Goal: Task Accomplishment & Management: Complete application form

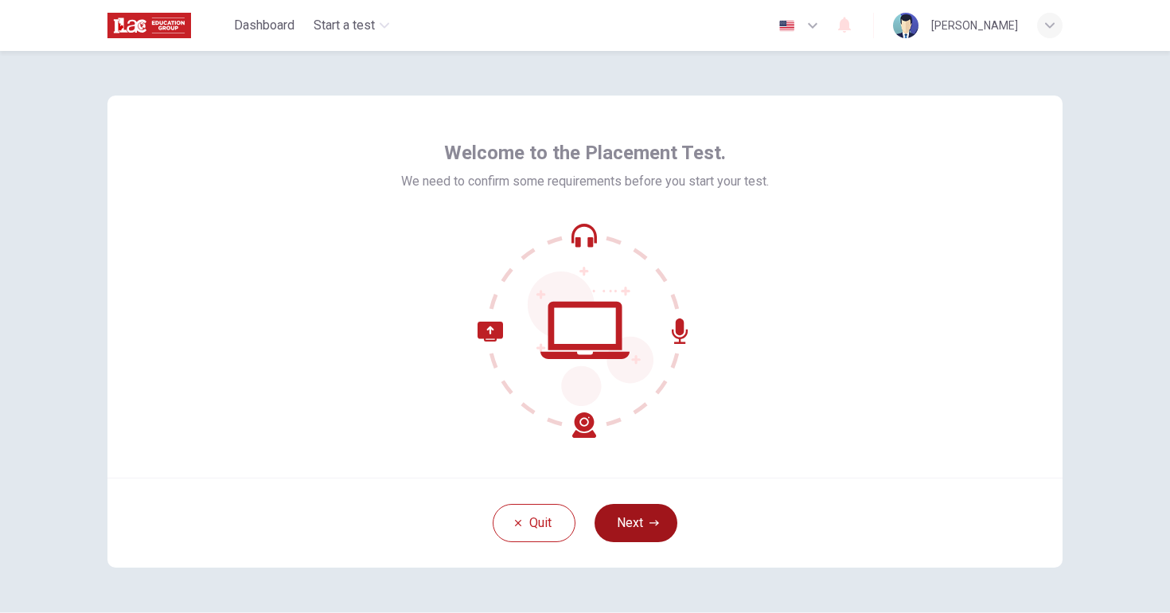
click at [625, 515] on button "Next" at bounding box center [636, 523] width 83 height 38
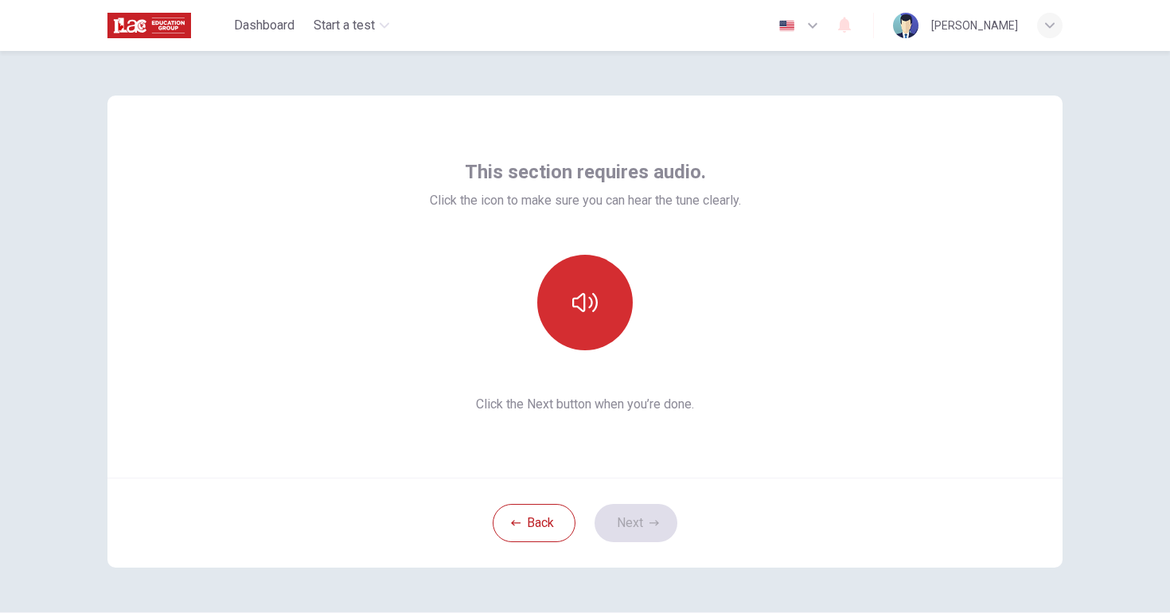
click at [600, 302] on button "button" at bounding box center [585, 303] width 96 height 96
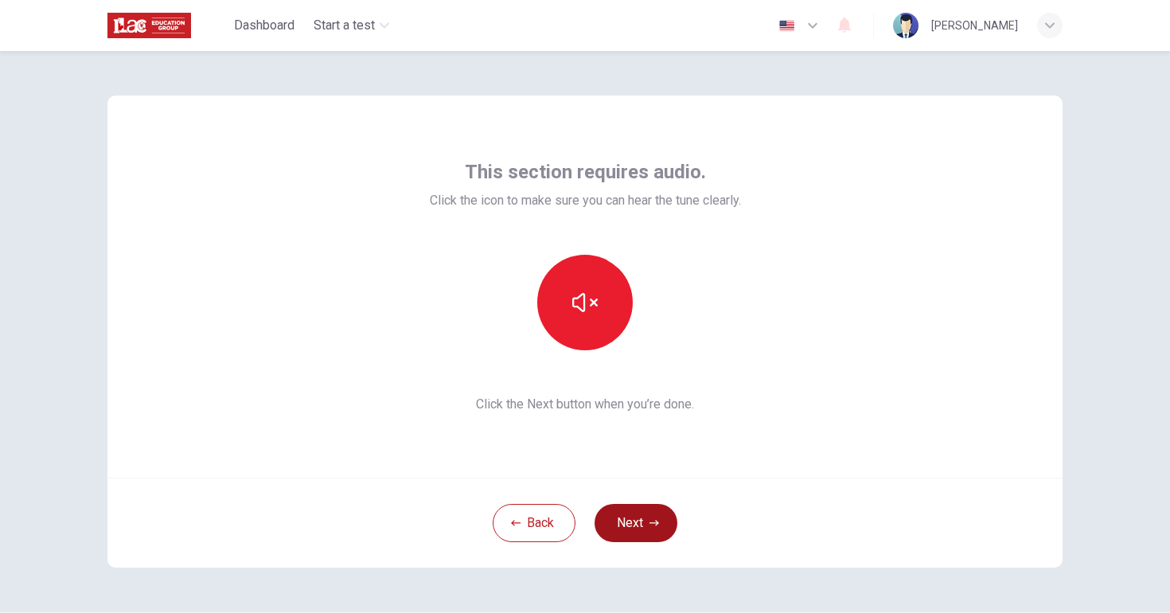
click at [644, 520] on button "Next" at bounding box center [636, 523] width 83 height 38
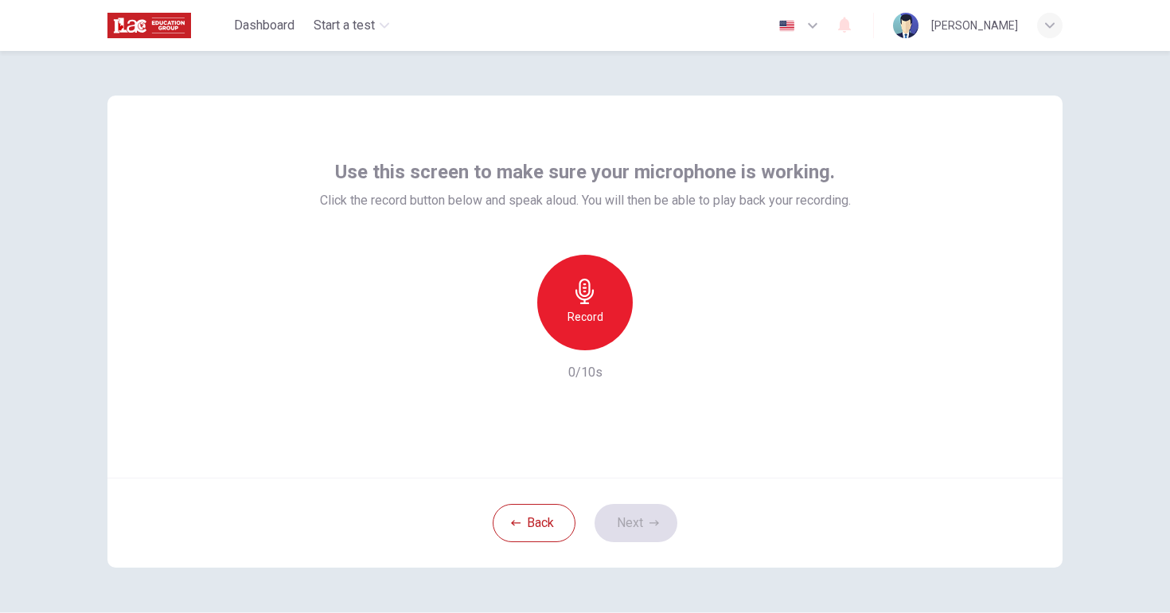
click at [600, 313] on h6 "Record" at bounding box center [585, 316] width 36 height 19
click at [591, 272] on div "Stop" at bounding box center [585, 303] width 96 height 96
click at [666, 337] on div "button" at bounding box center [657, 337] width 25 height 25
click at [641, 529] on button "Next" at bounding box center [636, 523] width 83 height 38
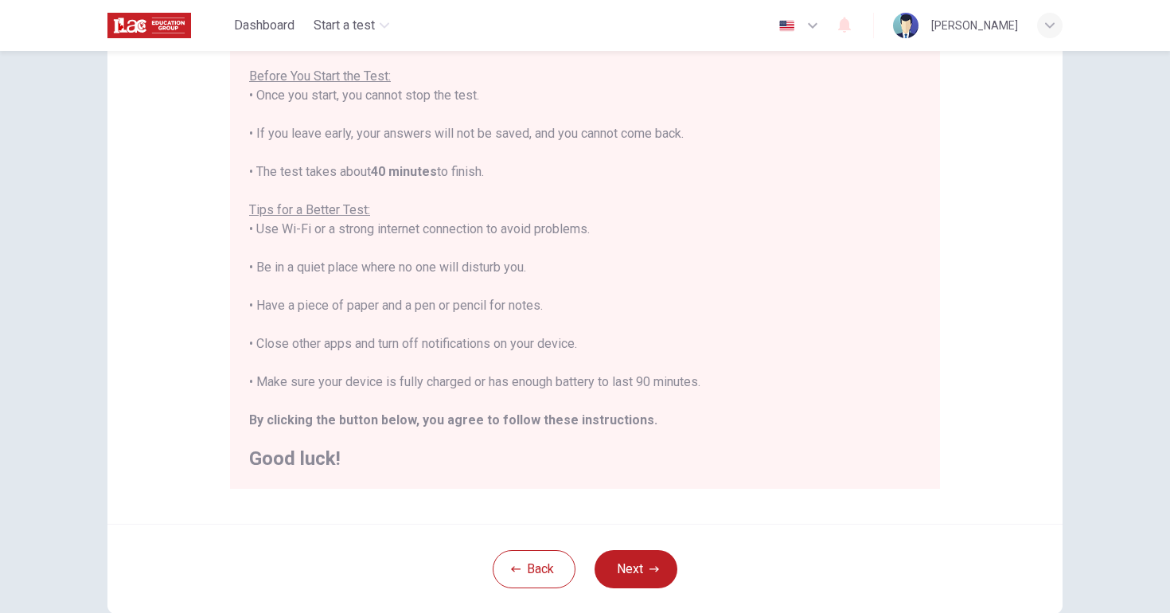
scroll to position [189, 0]
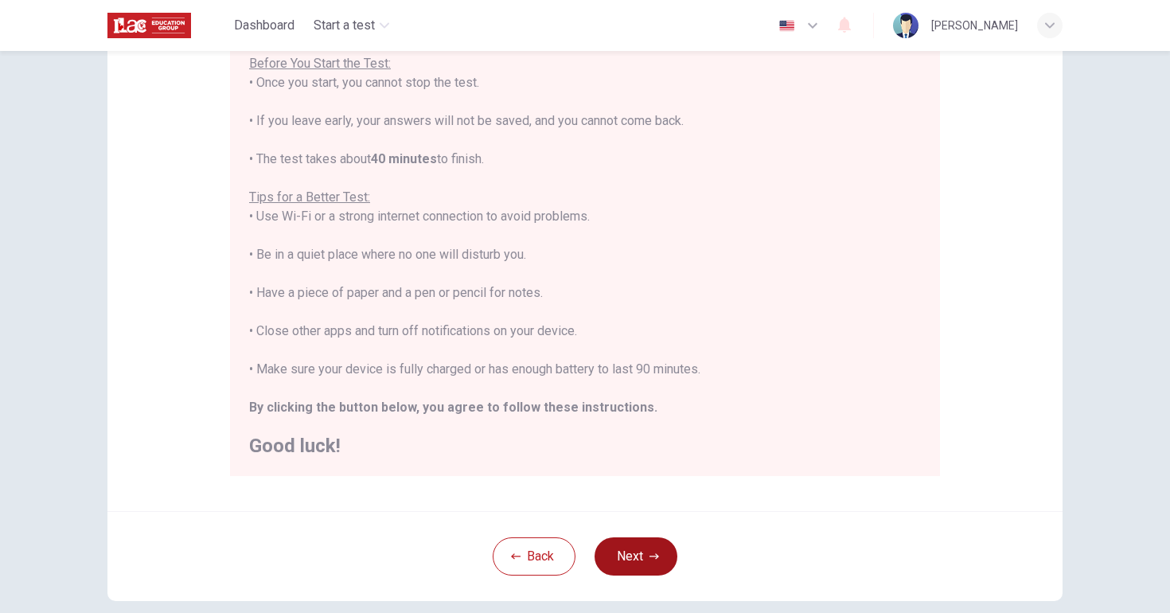
click at [656, 559] on icon "button" at bounding box center [654, 557] width 10 height 10
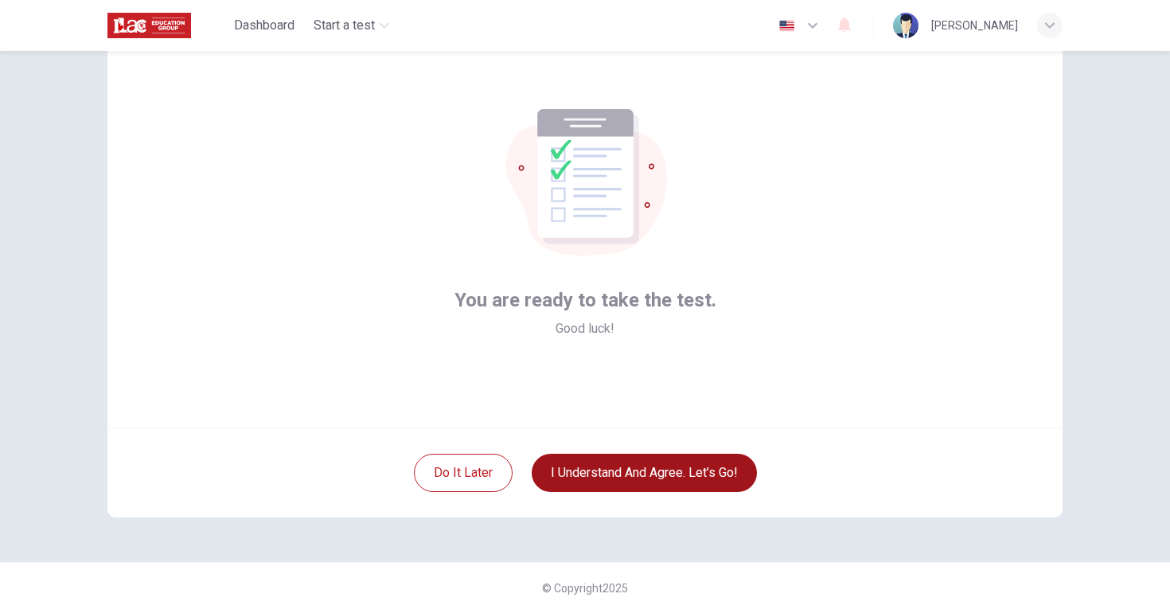
scroll to position [0, 0]
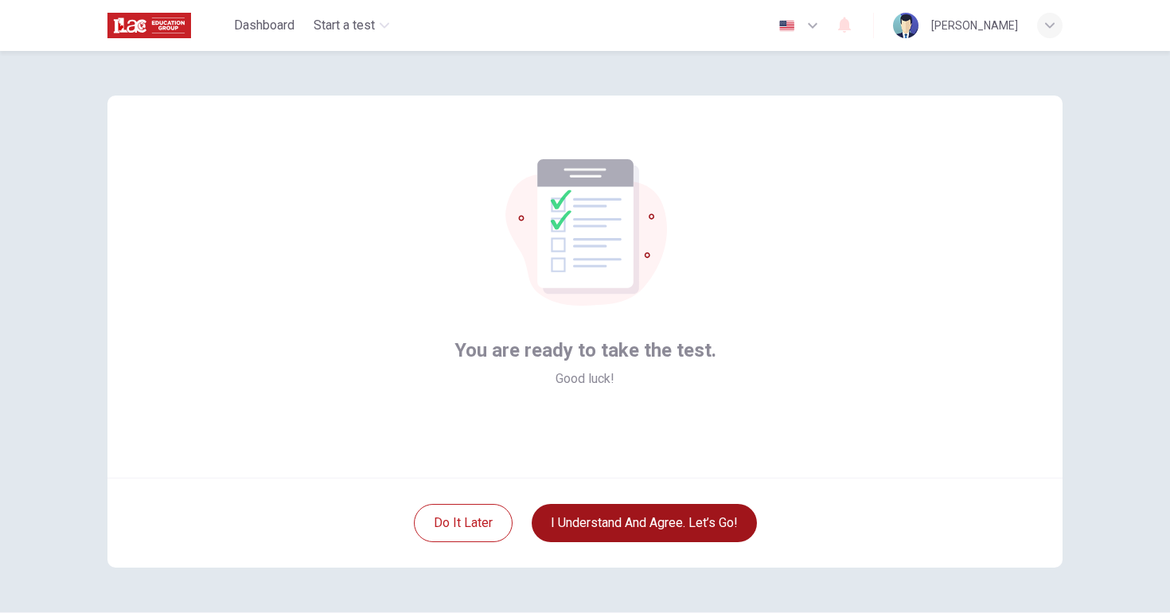
click at [665, 529] on button "I understand and agree. Let’s go!" at bounding box center [644, 523] width 225 height 38
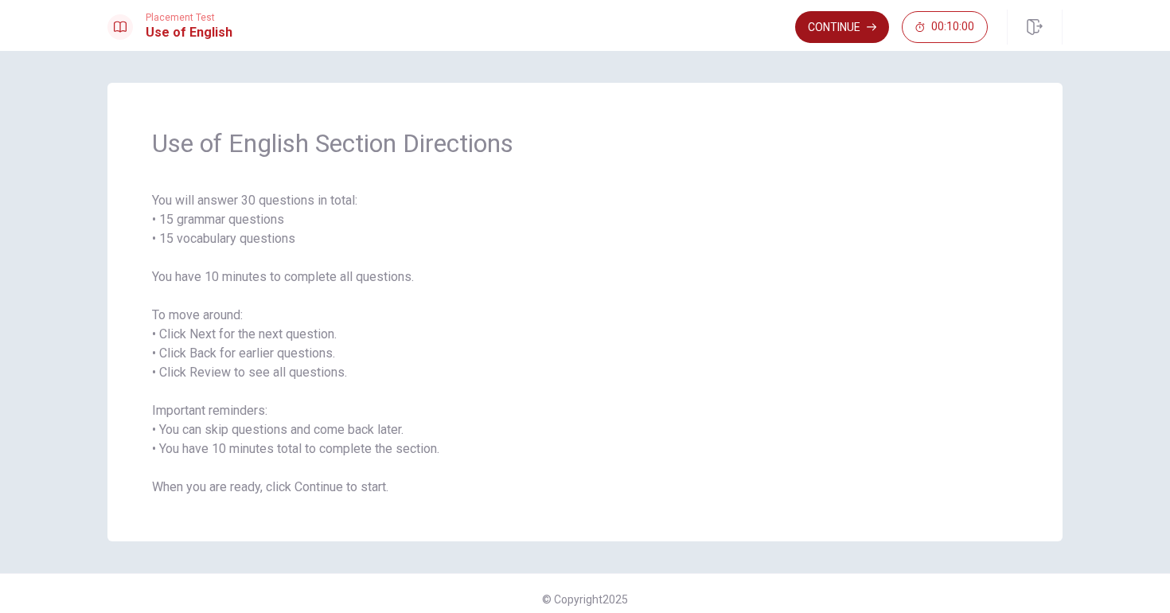
click at [855, 21] on button "Continue" at bounding box center [842, 27] width 94 height 32
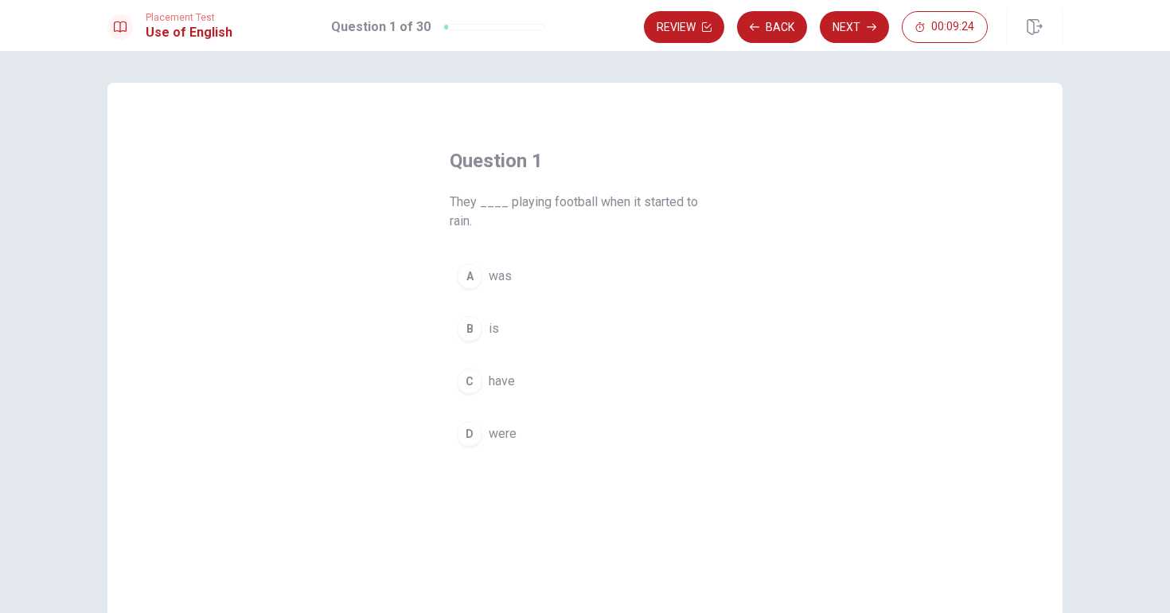
click at [480, 275] on div "A" at bounding box center [469, 275] width 25 height 25
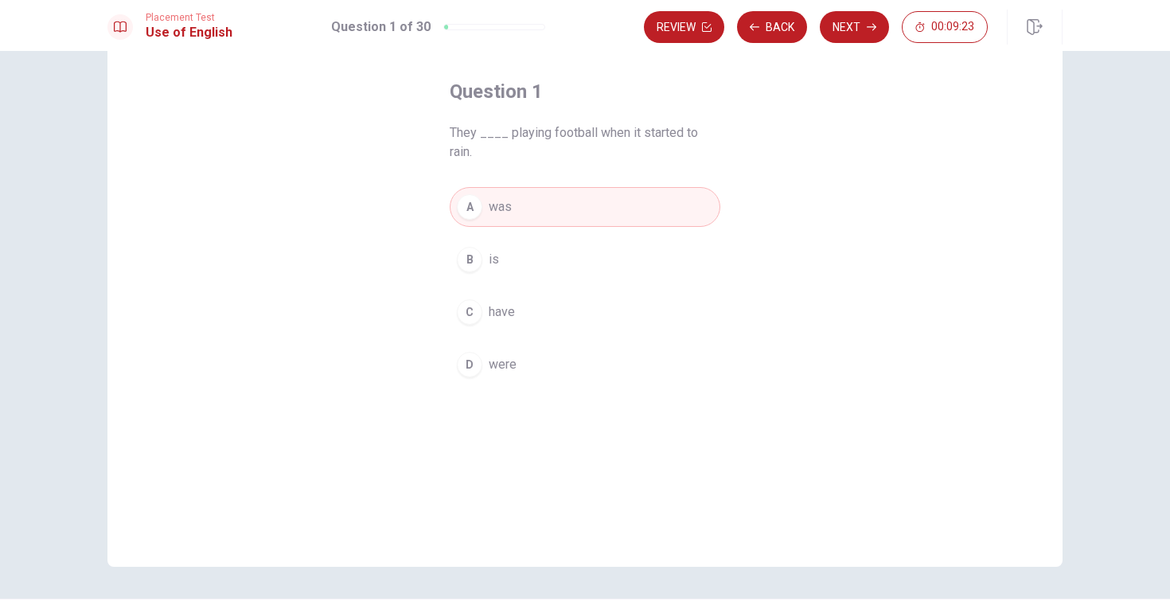
scroll to position [65, 0]
click at [864, 28] on button "Next" at bounding box center [854, 27] width 69 height 32
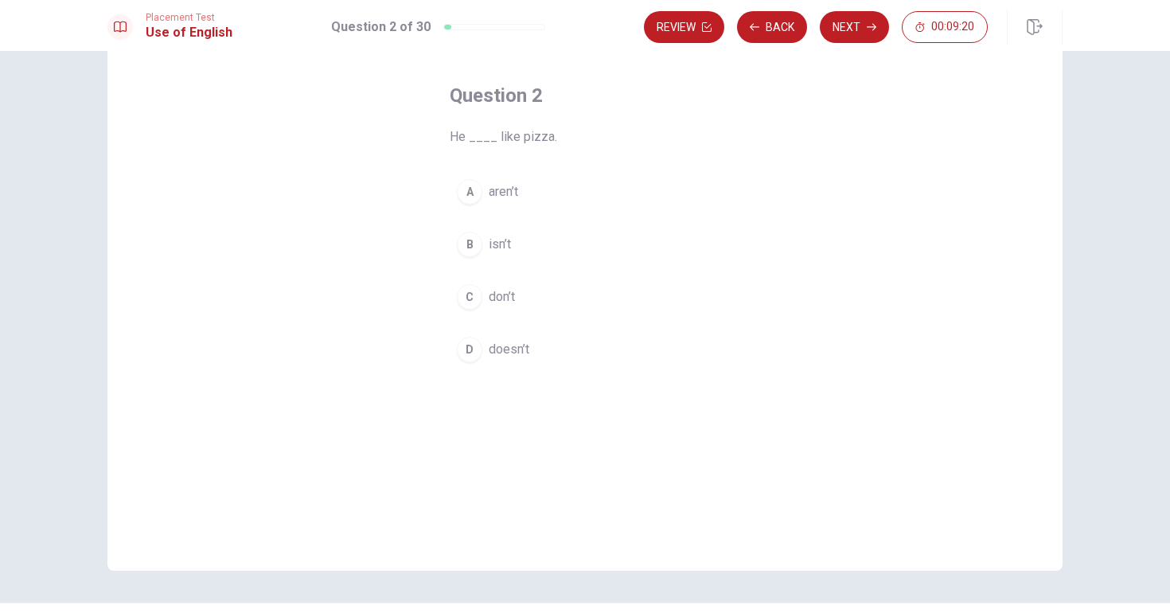
scroll to position [41, 0]
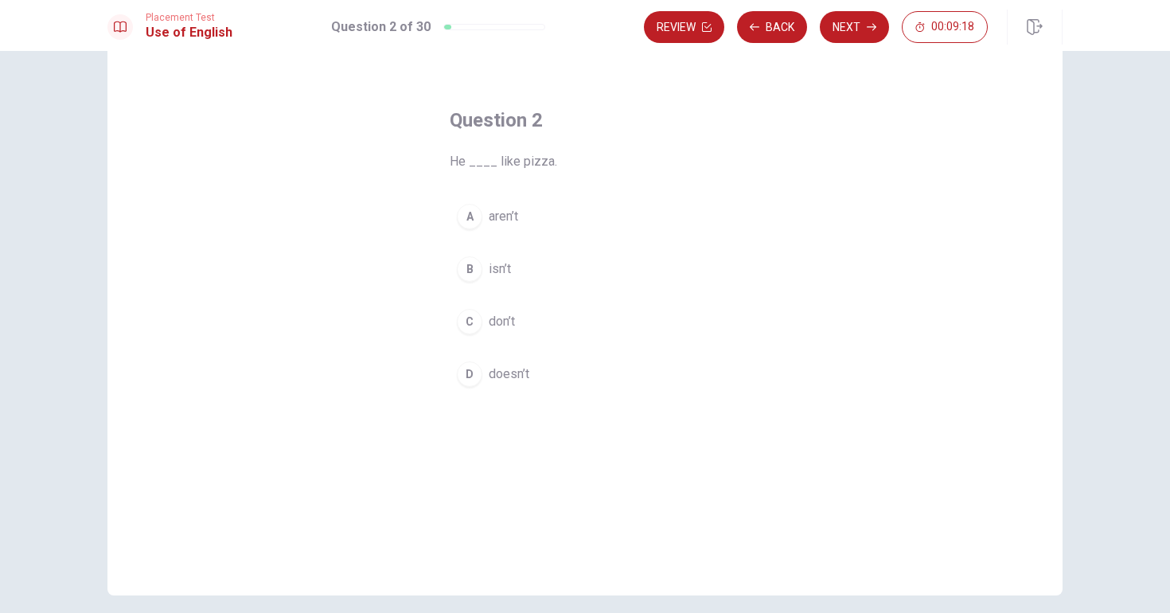
click at [479, 376] on div "D" at bounding box center [469, 373] width 25 height 25
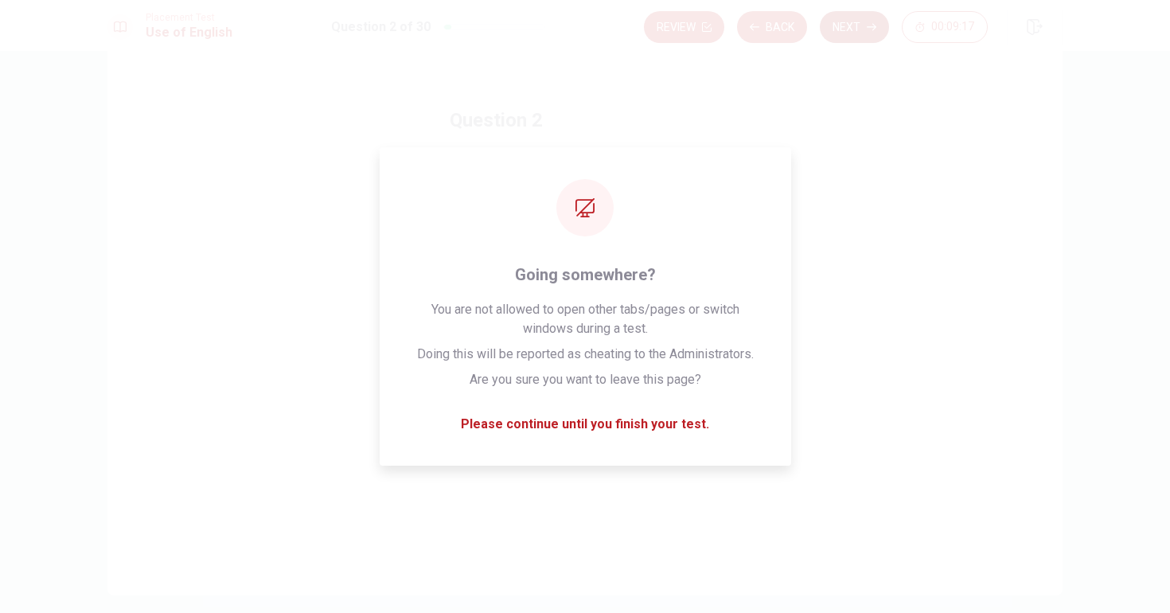
click at [854, 35] on button "Next" at bounding box center [854, 27] width 69 height 32
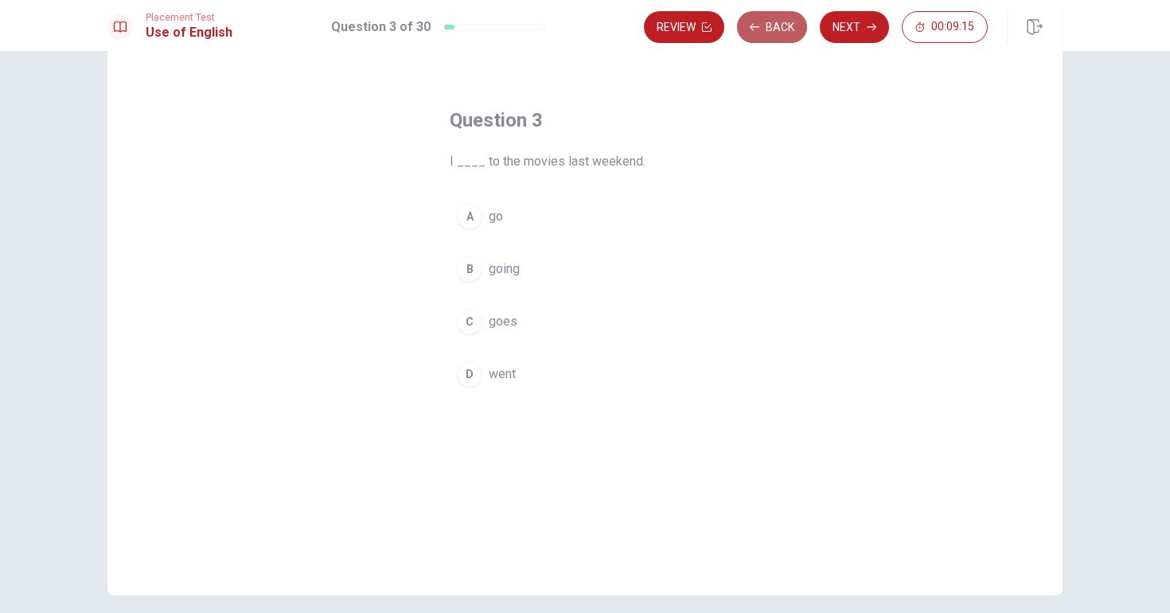
click at [779, 21] on button "Back" at bounding box center [772, 27] width 70 height 32
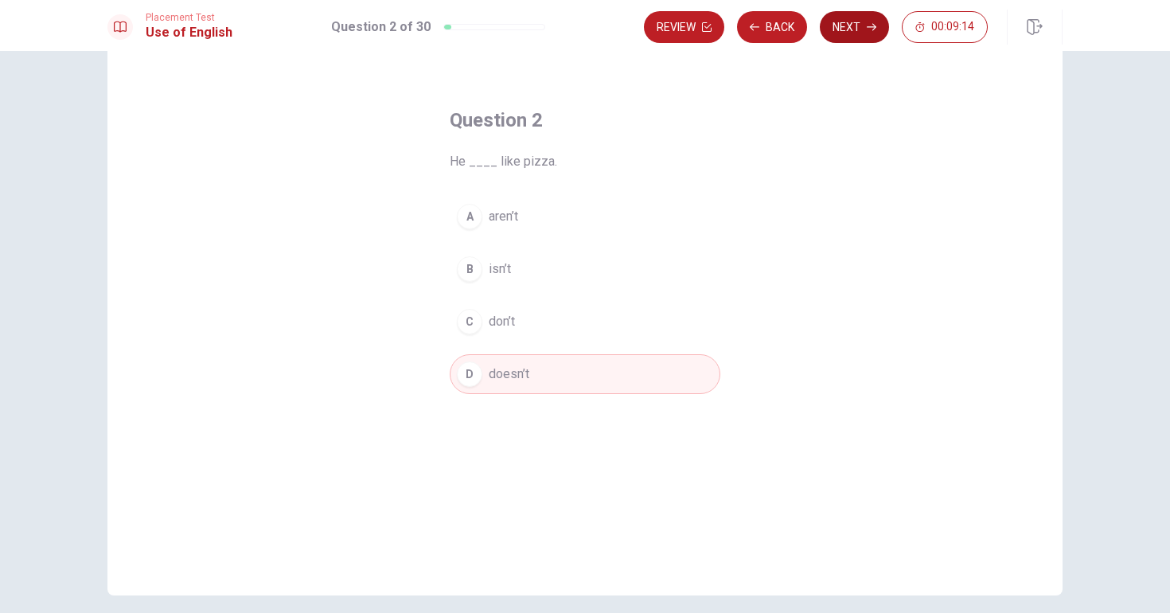
click at [854, 30] on button "Next" at bounding box center [854, 27] width 69 height 32
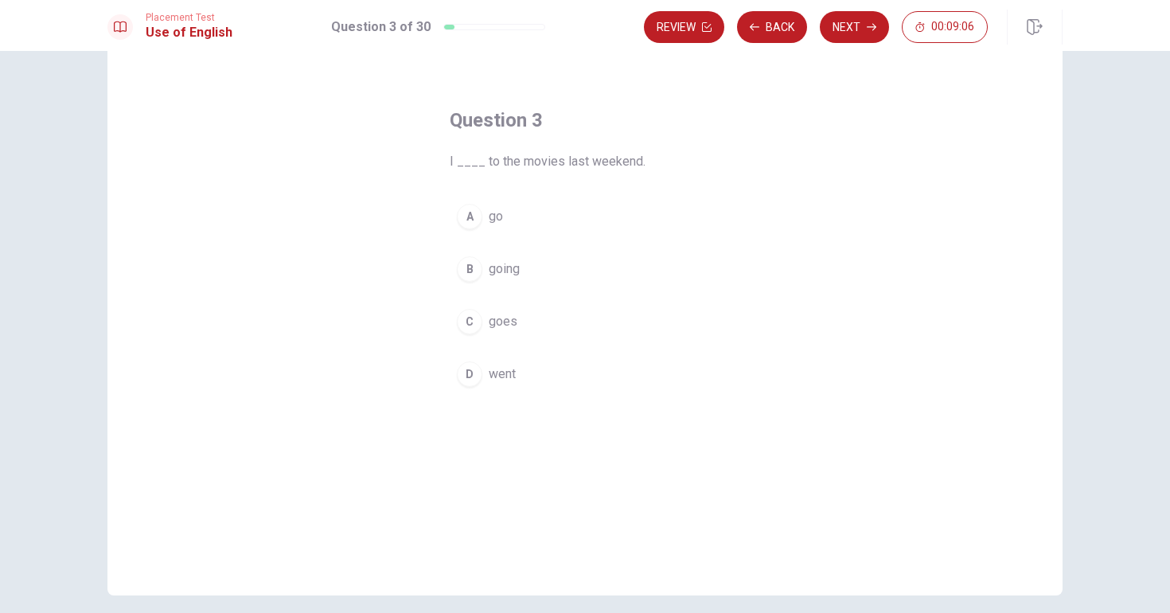
click at [468, 375] on div "D" at bounding box center [469, 373] width 25 height 25
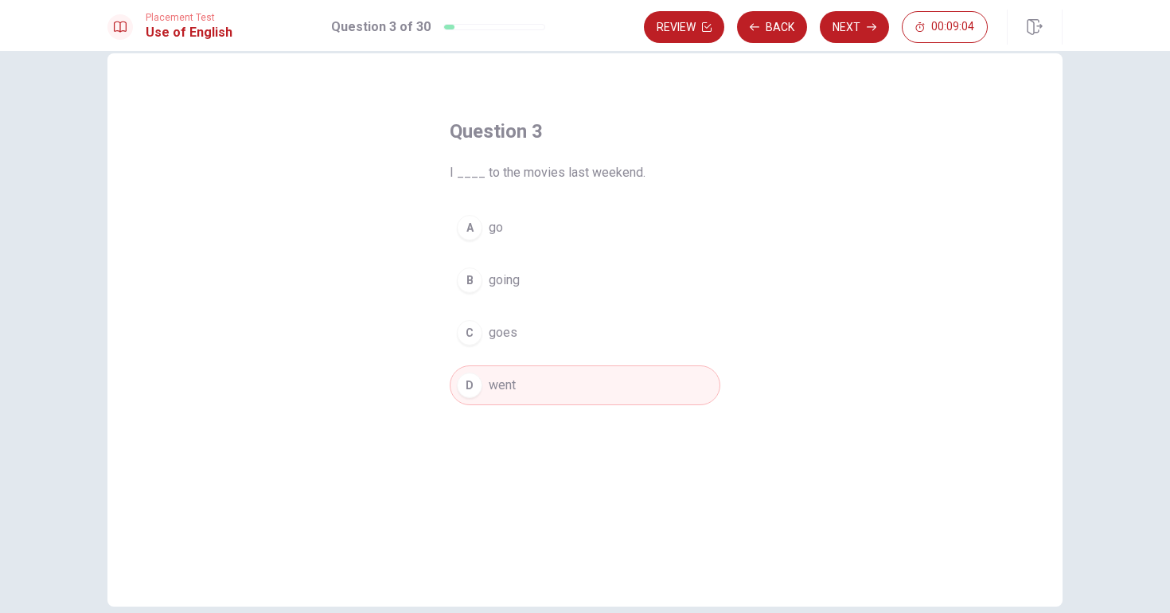
scroll to position [31, 0]
click at [856, 29] on button "Next" at bounding box center [854, 27] width 69 height 32
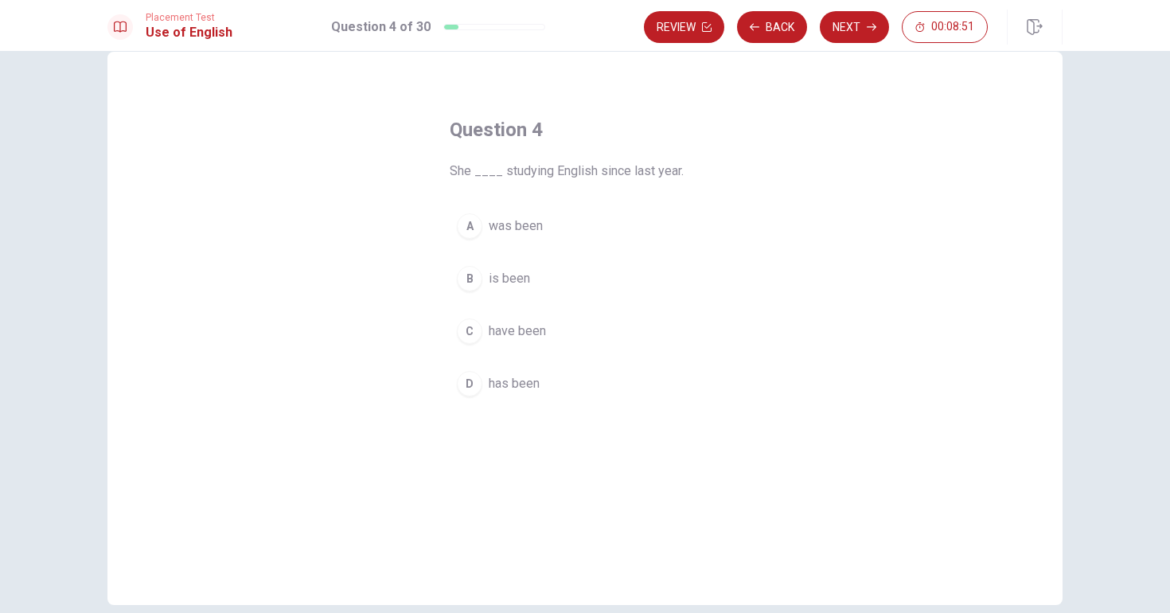
click at [485, 329] on button "C have been" at bounding box center [585, 331] width 271 height 40
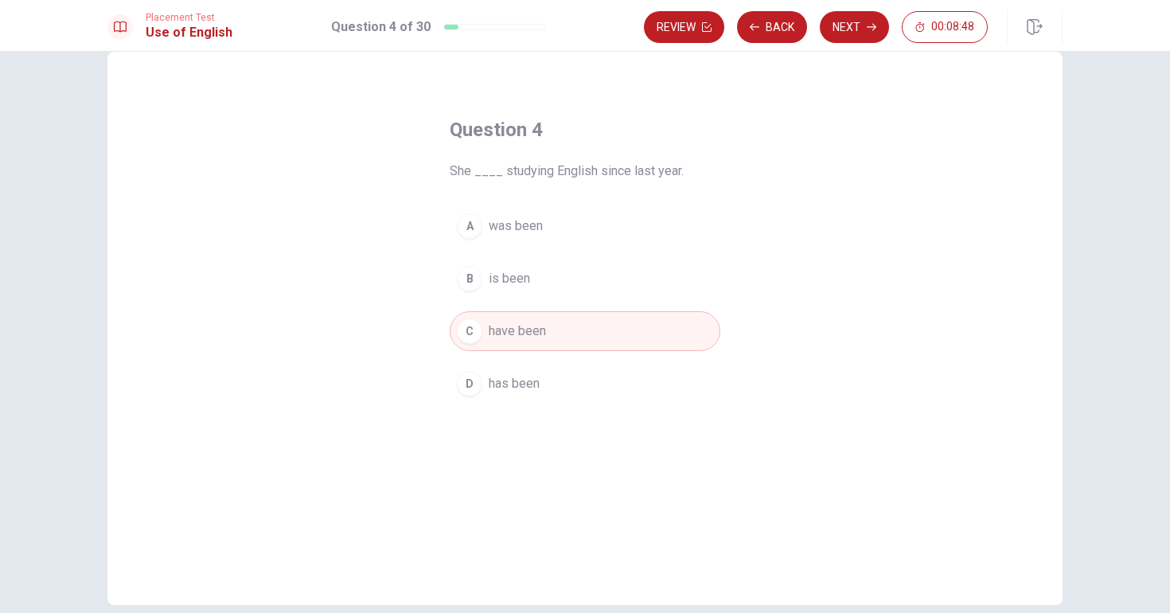
click at [555, 383] on button "D has been" at bounding box center [585, 384] width 271 height 40
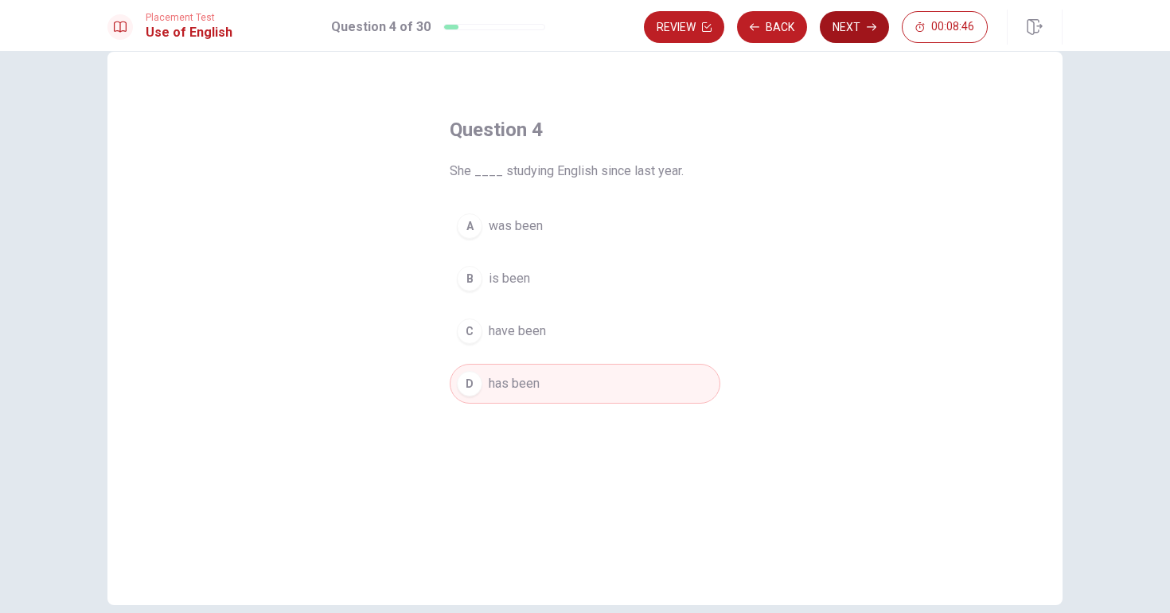
click at [865, 34] on button "Next" at bounding box center [854, 27] width 69 height 32
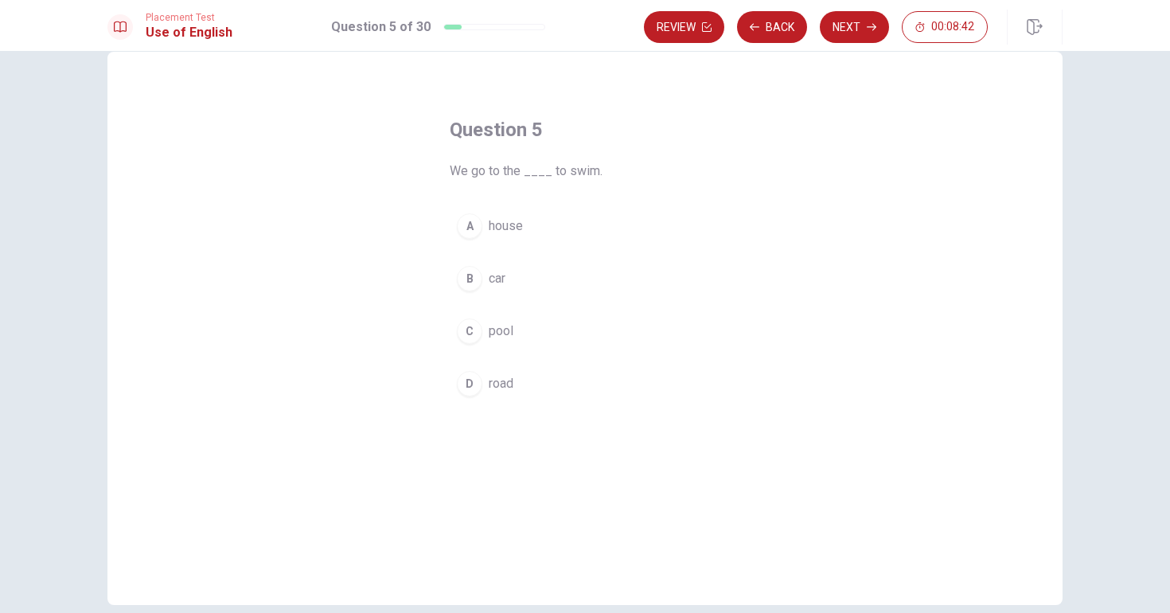
click at [487, 333] on button "C pool" at bounding box center [585, 331] width 271 height 40
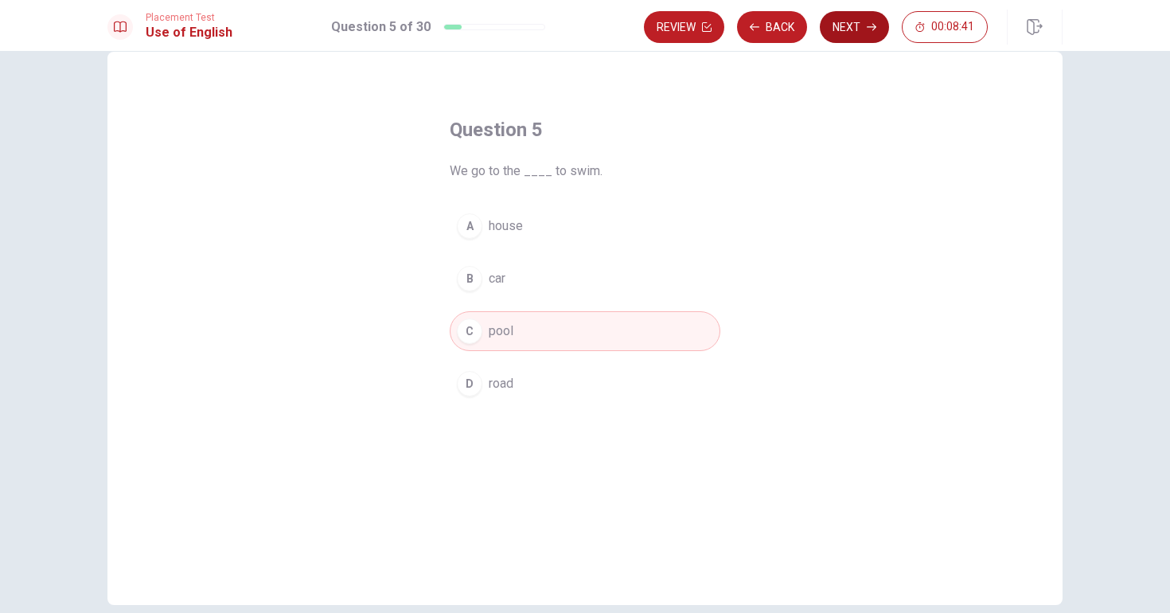
click at [856, 26] on button "Next" at bounding box center [854, 27] width 69 height 32
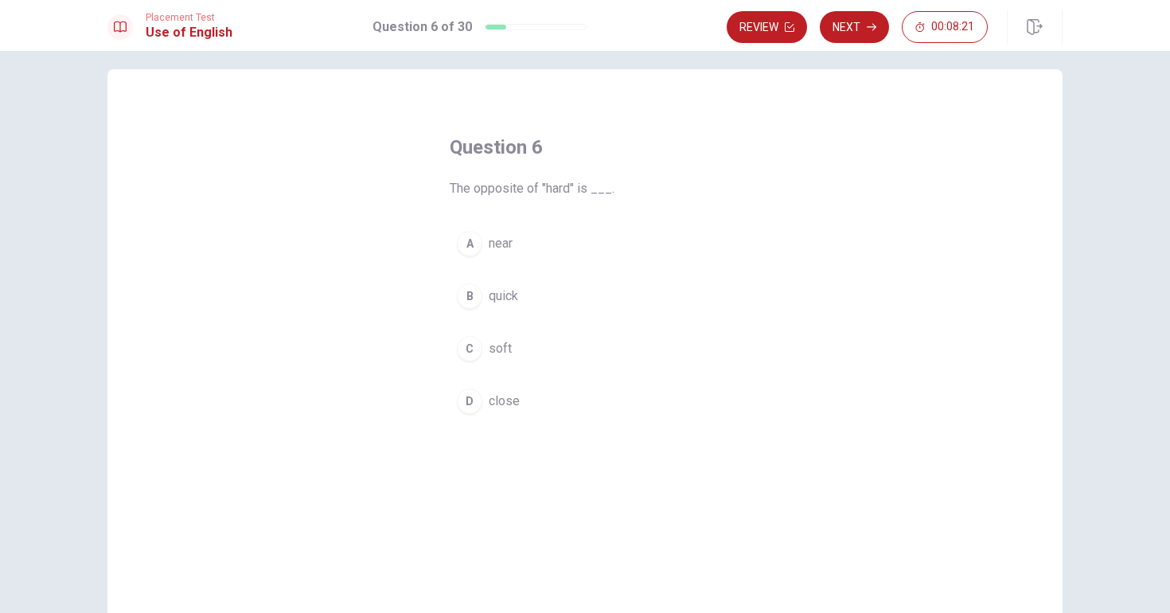
scroll to position [18, 0]
click at [473, 340] on div "C" at bounding box center [469, 344] width 25 height 25
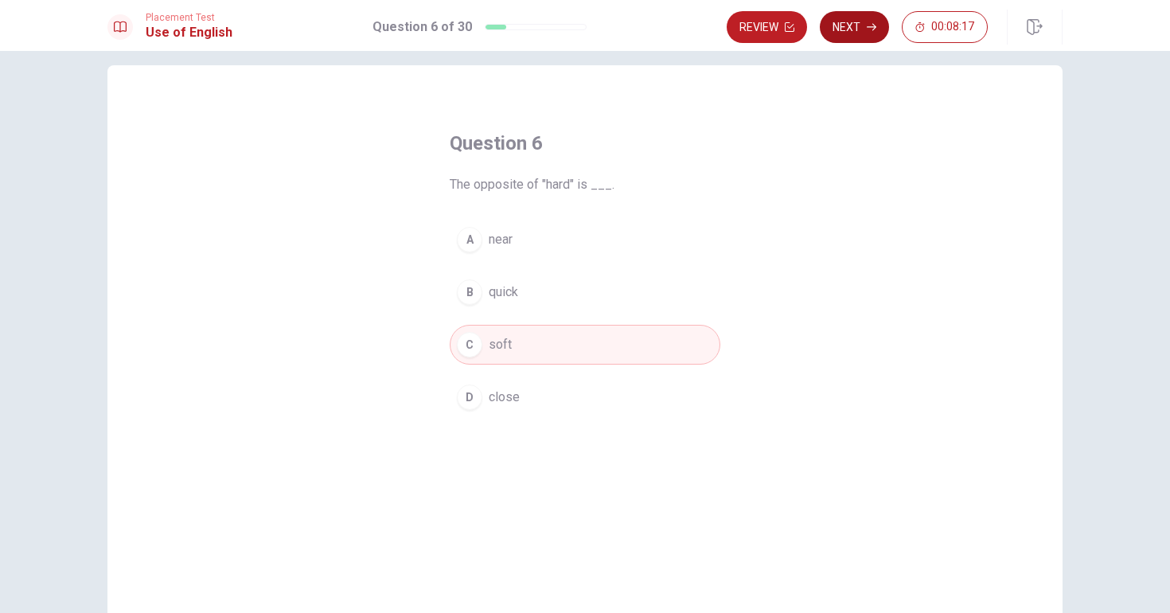
click at [860, 33] on button "Next" at bounding box center [854, 27] width 69 height 32
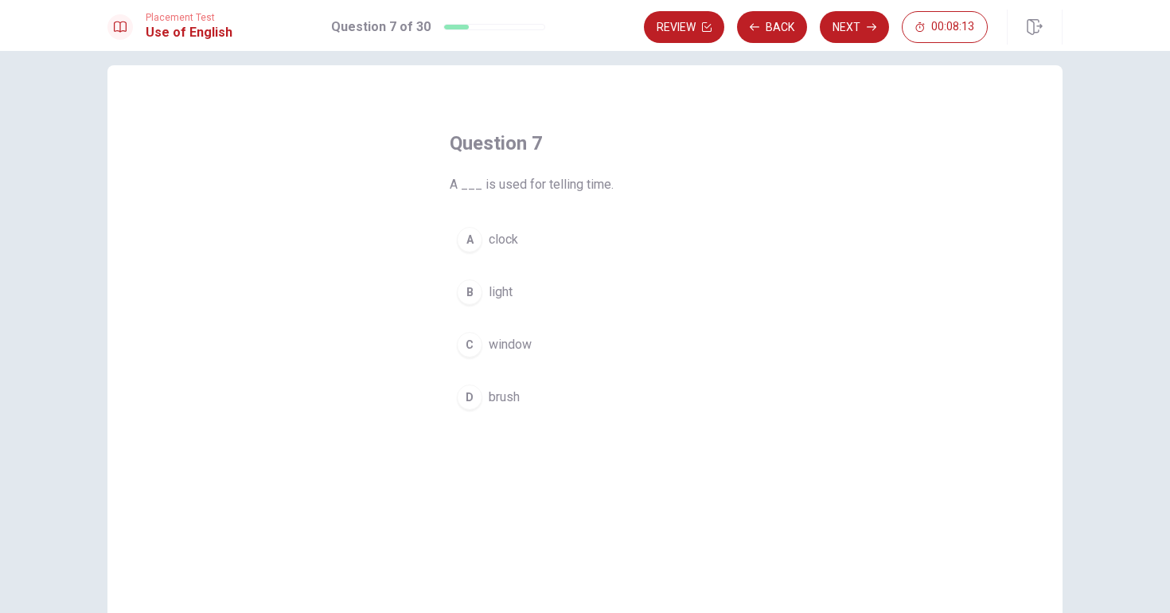
click at [468, 241] on div "A" at bounding box center [469, 239] width 25 height 25
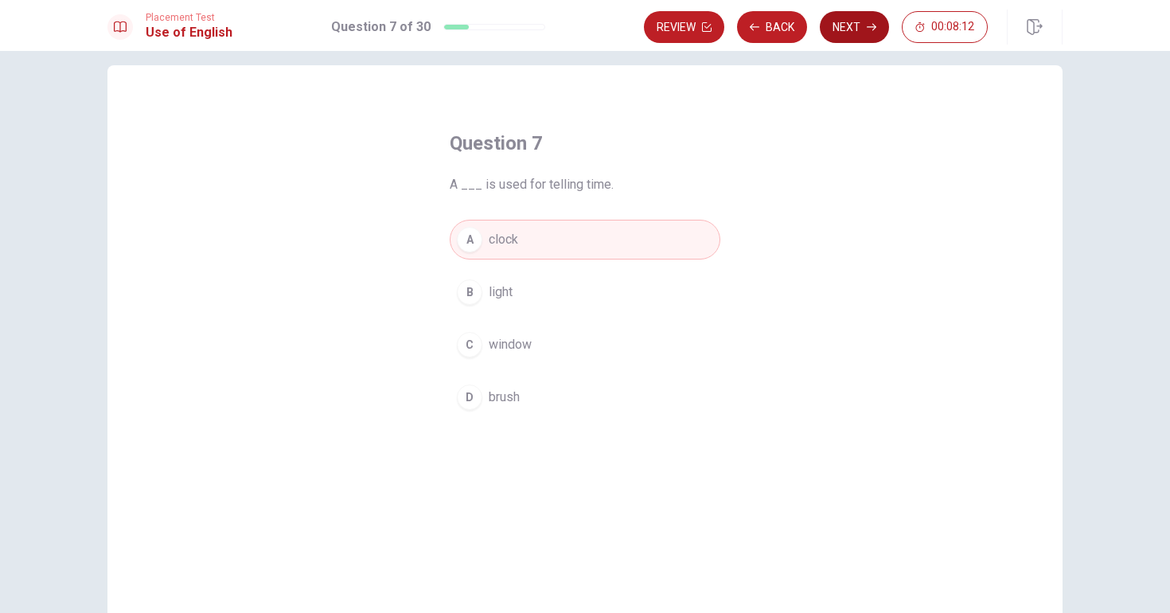
click at [852, 29] on button "Next" at bounding box center [854, 27] width 69 height 32
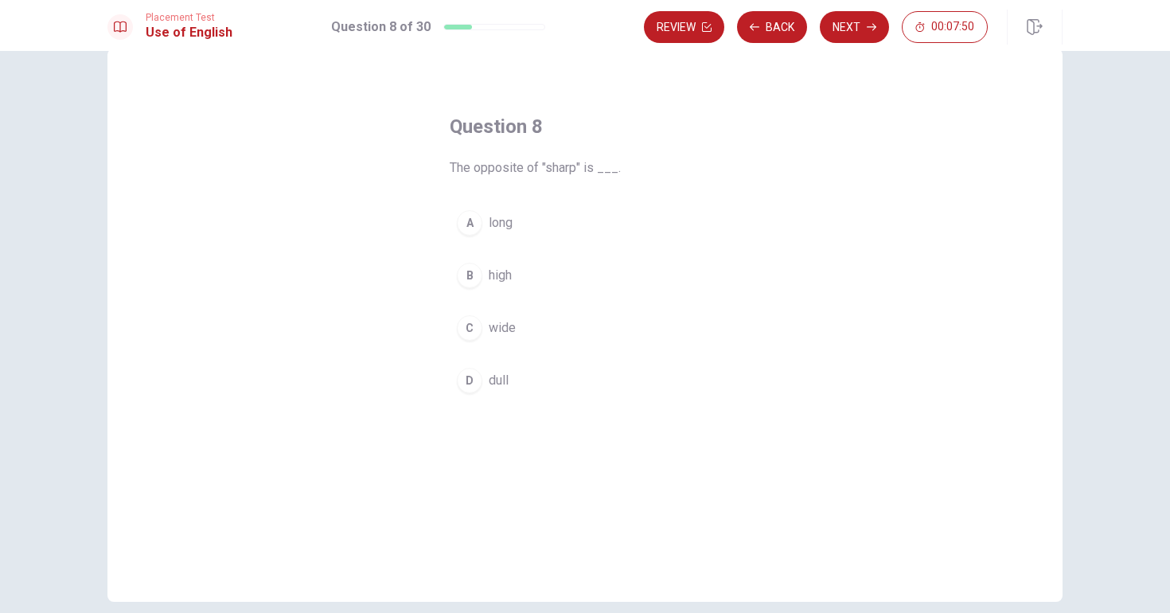
scroll to position [39, 0]
click at [484, 329] on button "C wide" at bounding box center [585, 323] width 271 height 40
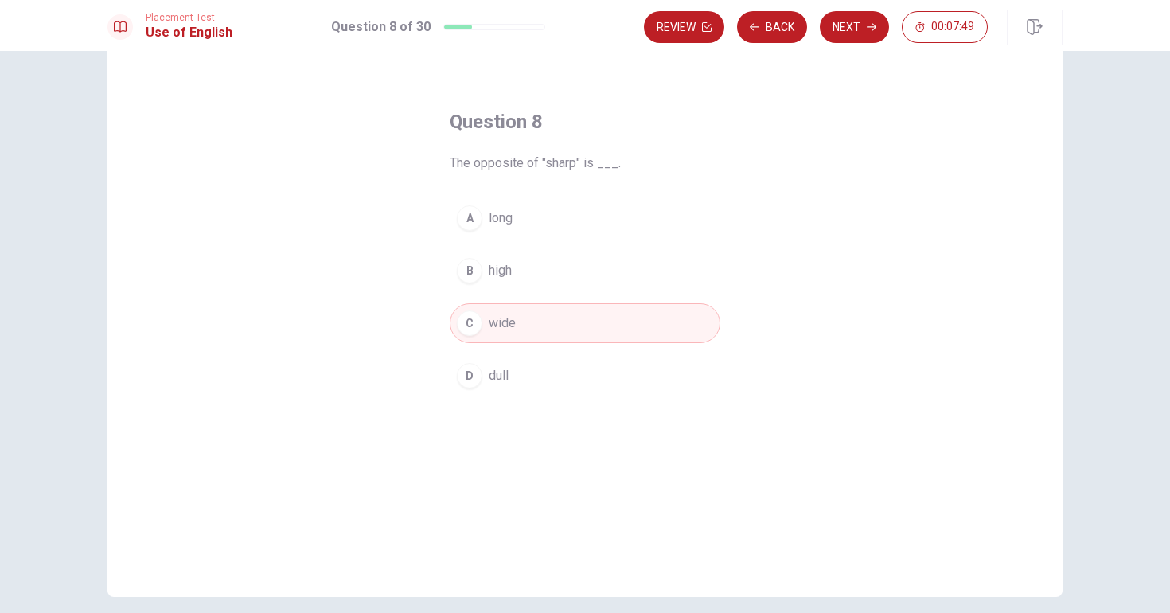
click at [472, 368] on div "D" at bounding box center [469, 375] width 25 height 25
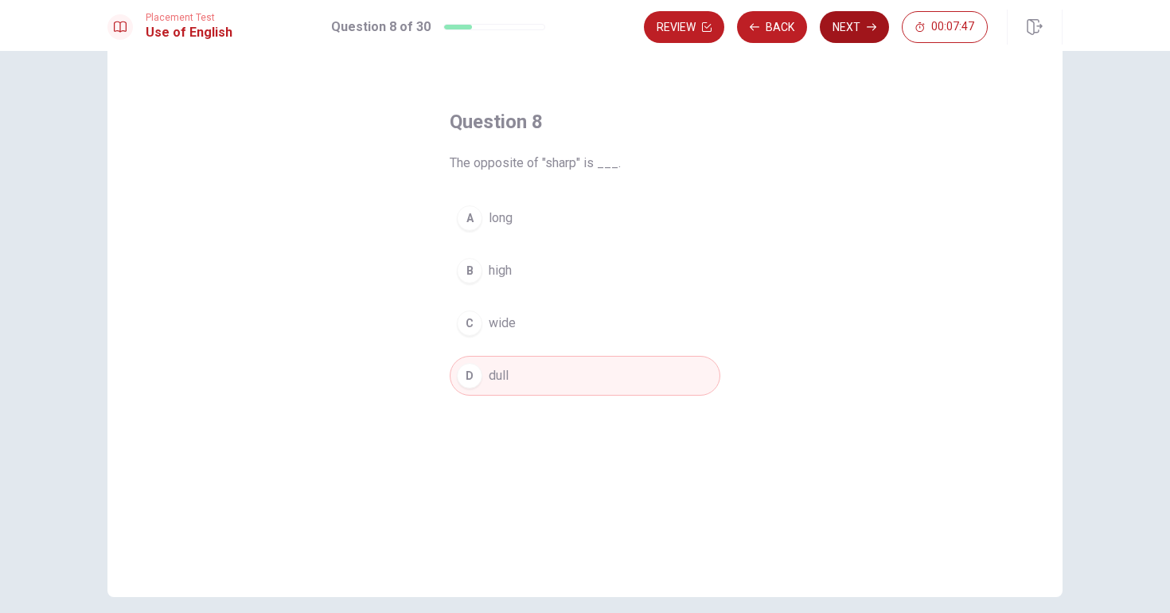
click at [863, 31] on button "Next" at bounding box center [854, 27] width 69 height 32
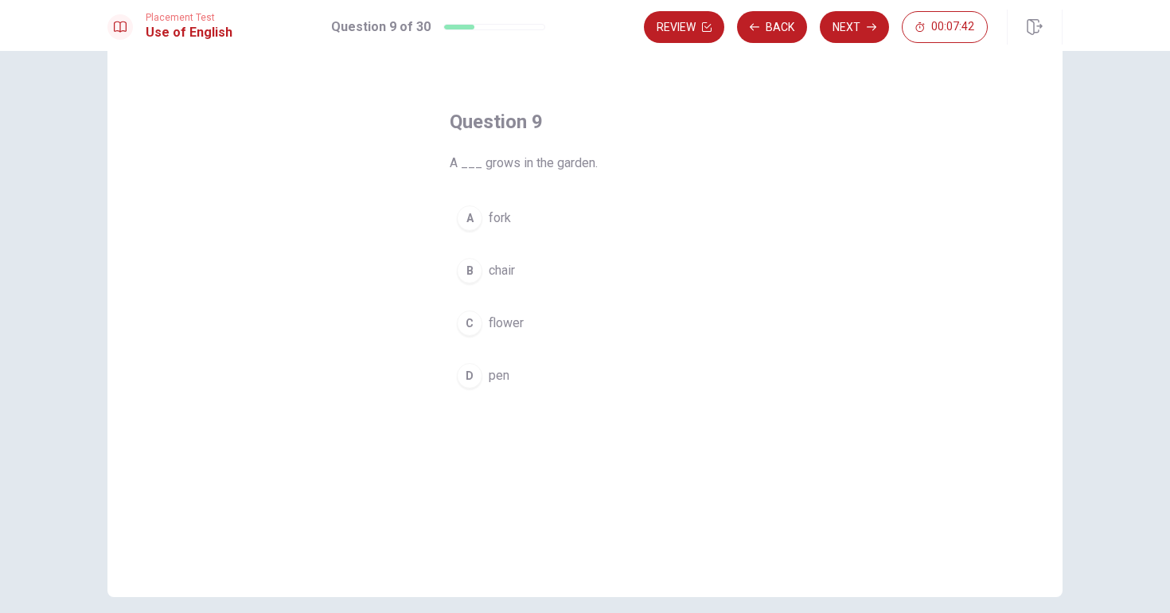
click at [473, 329] on div "C" at bounding box center [469, 322] width 25 height 25
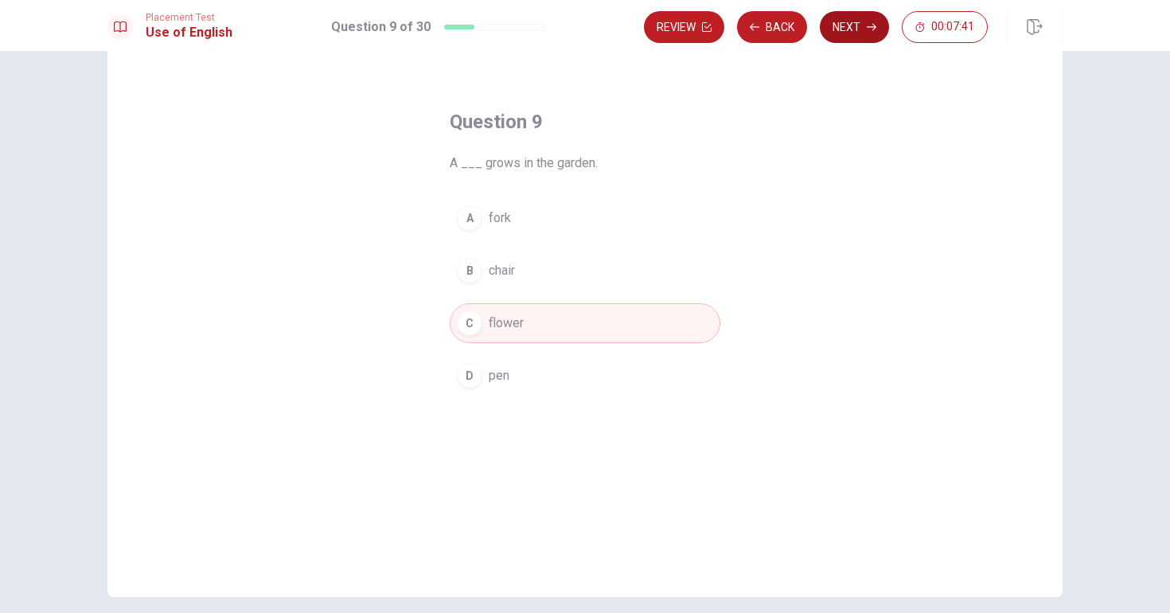
click at [864, 31] on button "Next" at bounding box center [854, 27] width 69 height 32
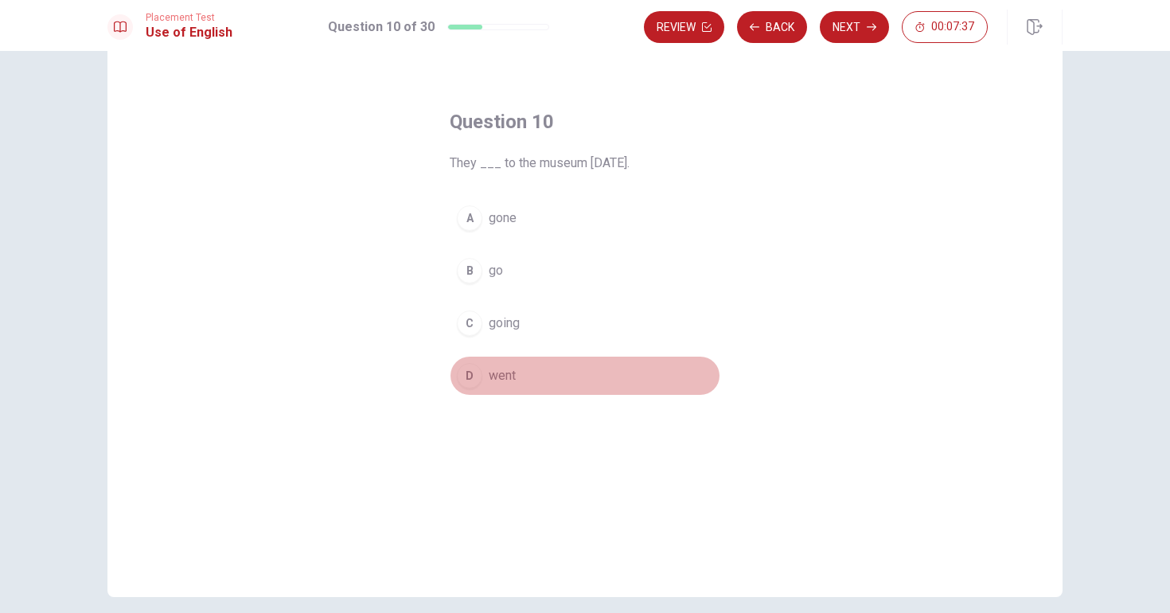
click at [492, 383] on span "went" at bounding box center [502, 375] width 27 height 19
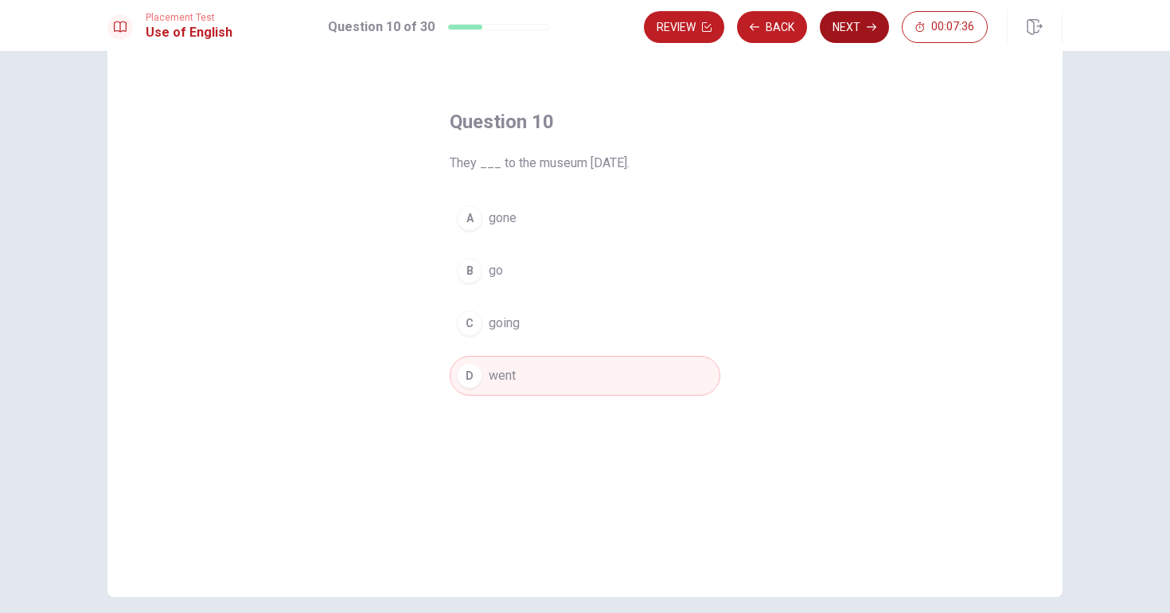
click at [840, 19] on button "Next" at bounding box center [854, 27] width 69 height 32
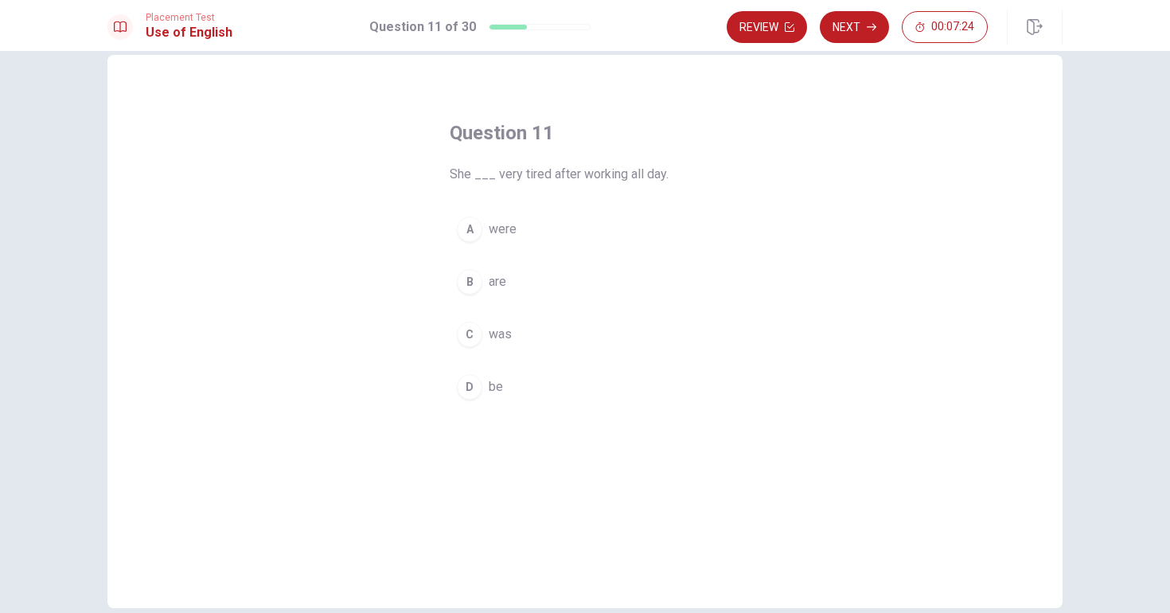
scroll to position [31, 0]
click at [473, 373] on div "D" at bounding box center [469, 383] width 25 height 25
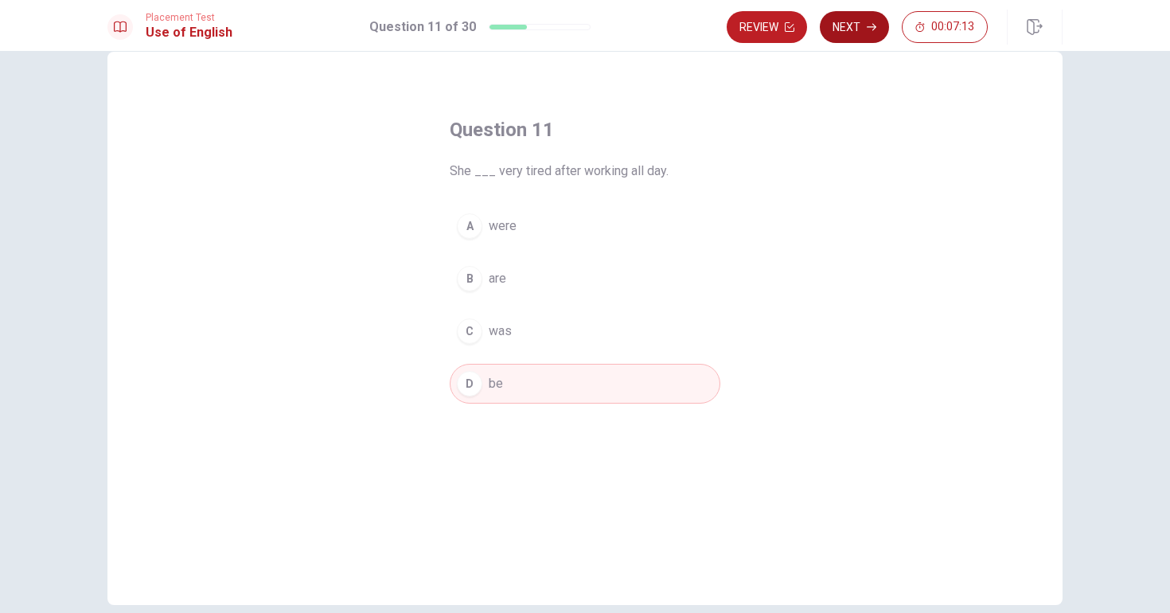
click at [845, 22] on button "Next" at bounding box center [854, 27] width 69 height 32
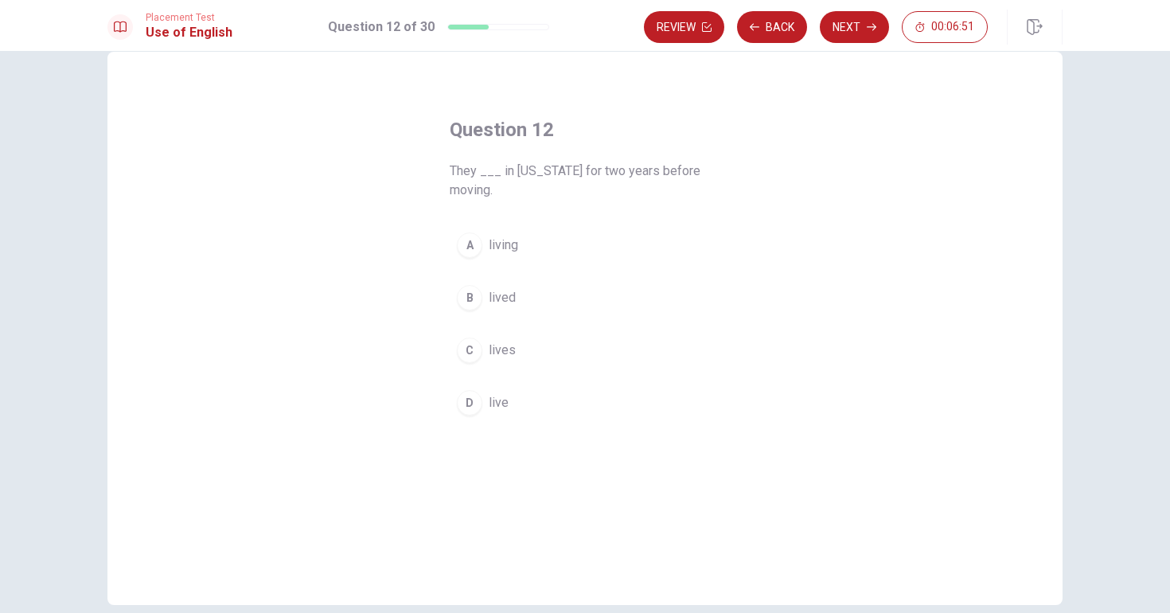
click at [469, 348] on div "C" at bounding box center [469, 349] width 25 height 25
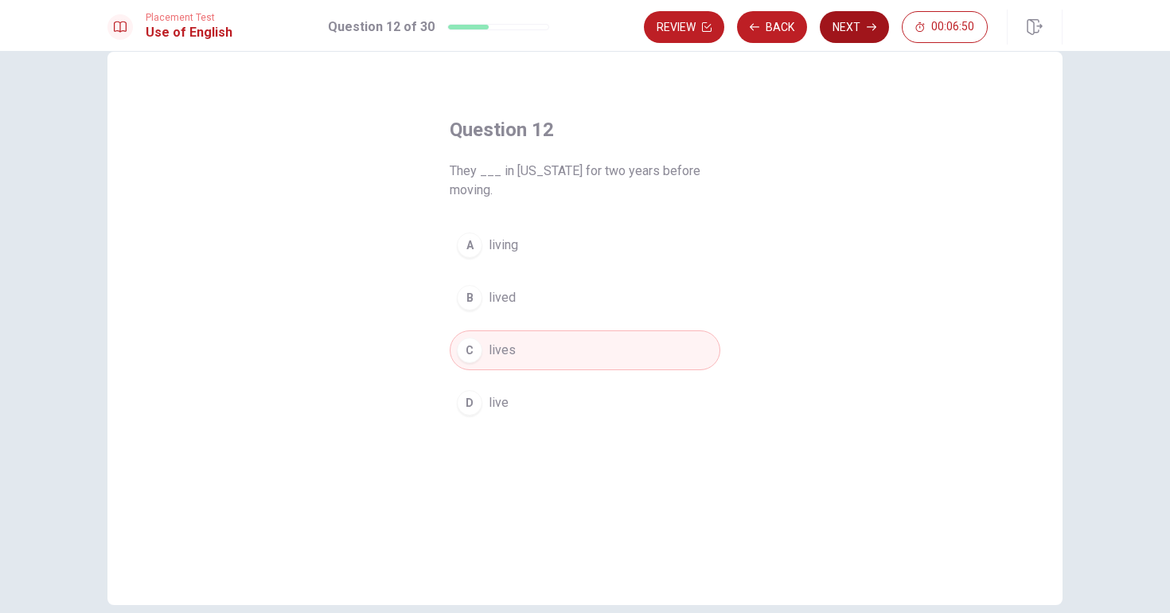
click at [864, 23] on button "Next" at bounding box center [854, 27] width 69 height 32
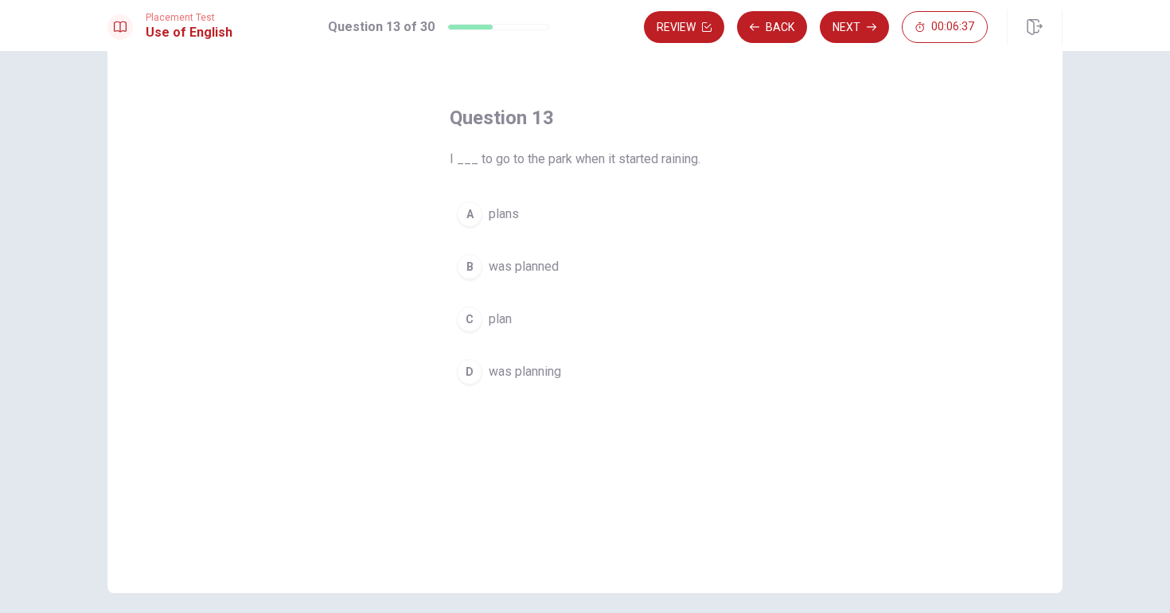
scroll to position [49, 0]
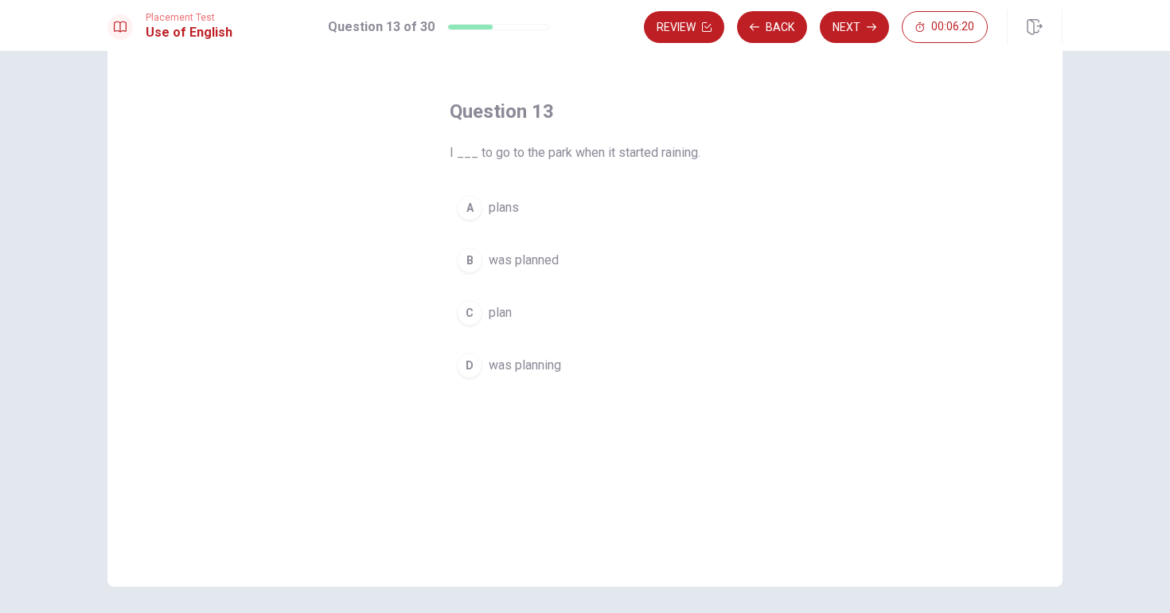
click at [489, 303] on span "plan" at bounding box center [500, 312] width 23 height 19
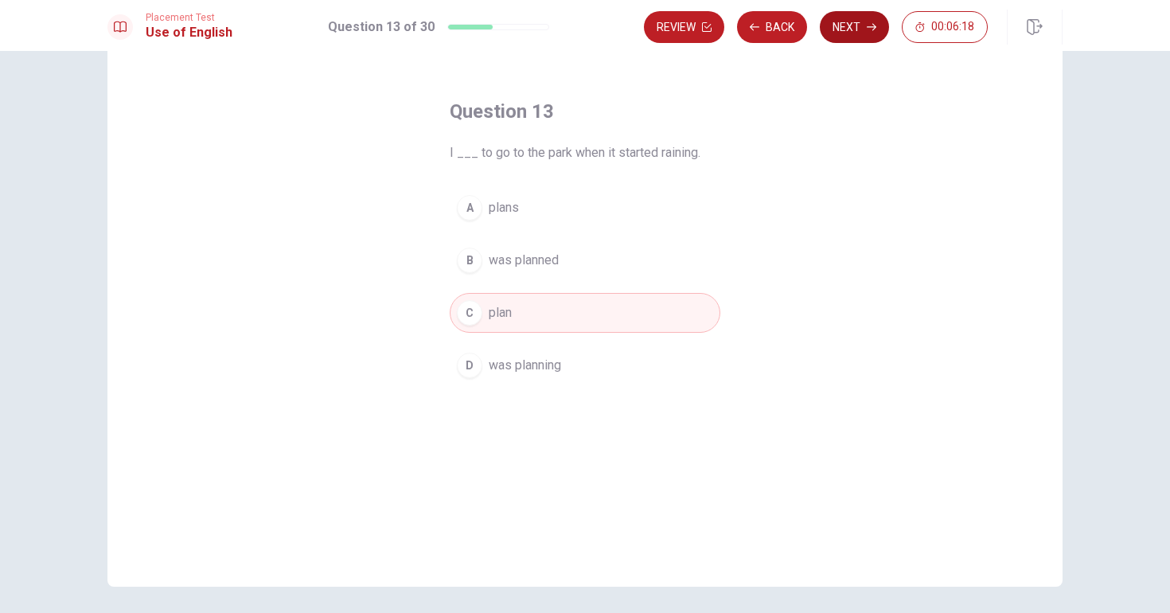
click at [857, 15] on button "Next" at bounding box center [854, 27] width 69 height 32
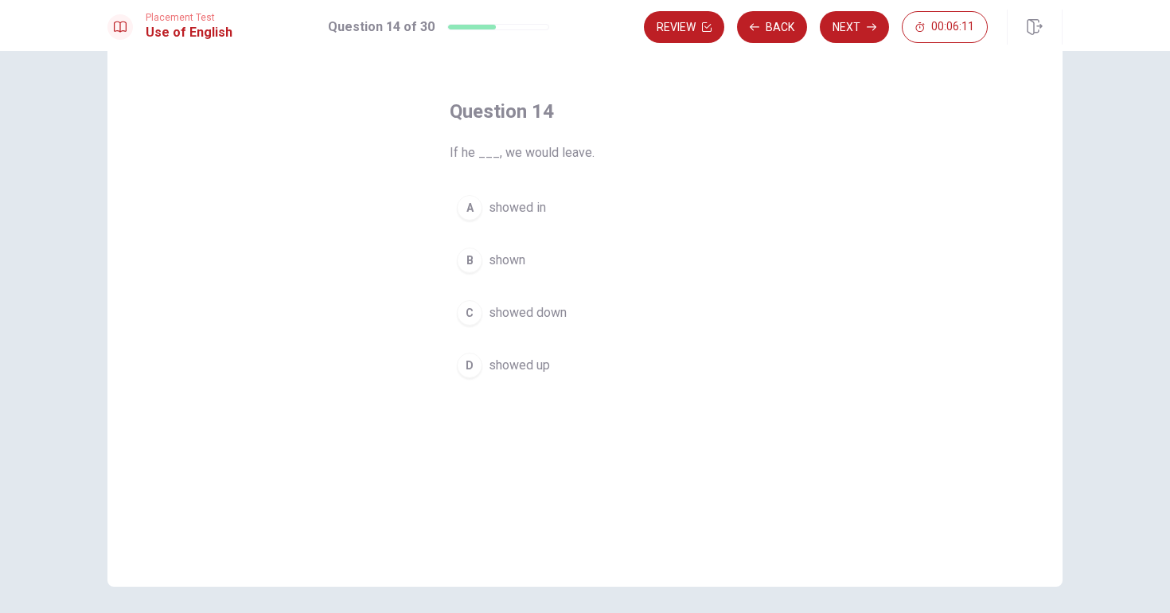
click at [504, 350] on button "D showed up" at bounding box center [585, 365] width 271 height 40
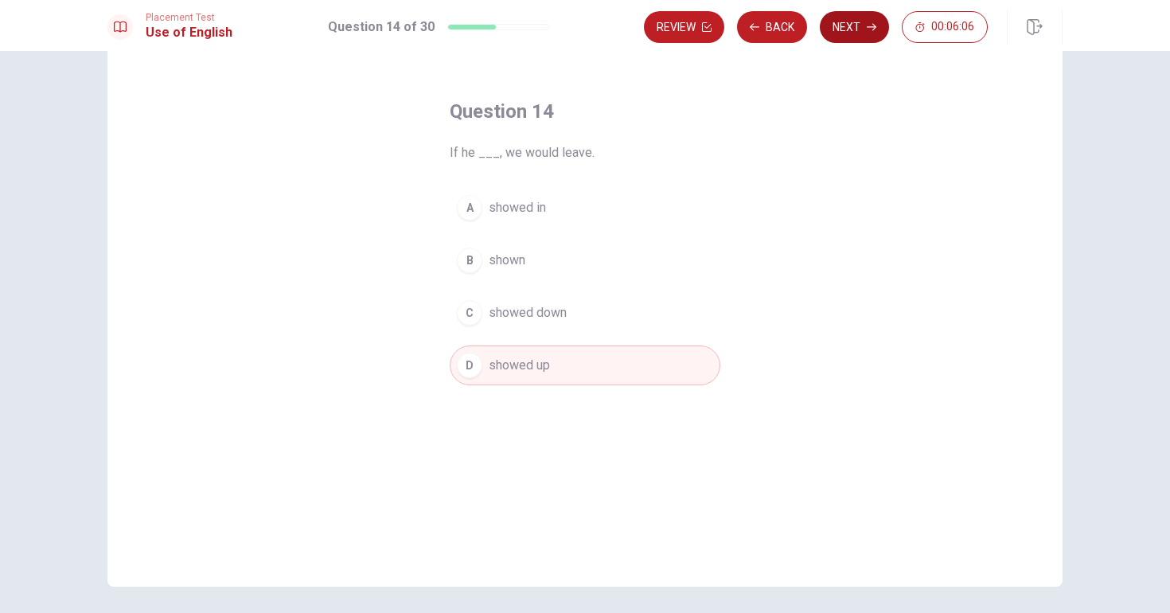
click at [856, 26] on button "Next" at bounding box center [854, 27] width 69 height 32
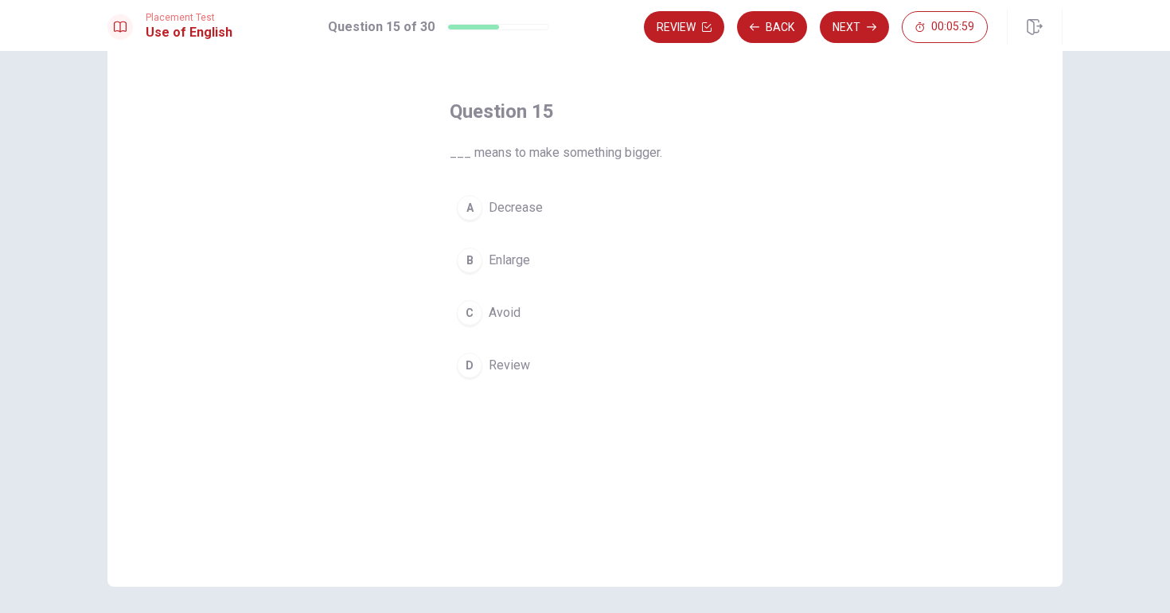
click at [505, 263] on span "Enlarge" at bounding box center [509, 260] width 41 height 19
click at [850, 43] on div "Review Back Next 00:05:58" at bounding box center [853, 27] width 419 height 35
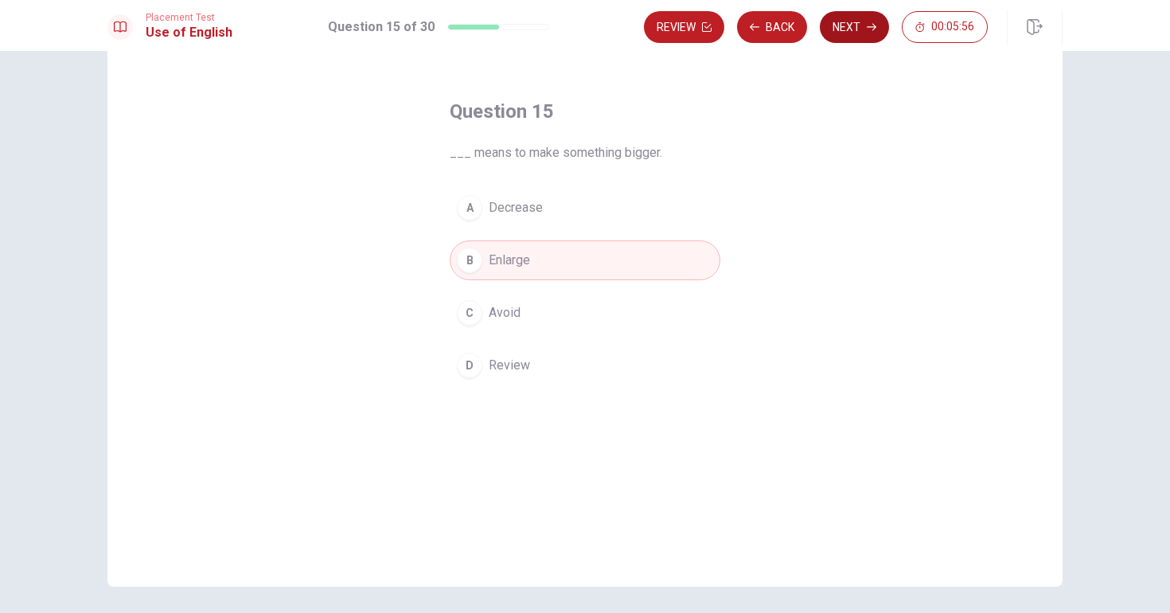
click at [861, 28] on button "Next" at bounding box center [854, 27] width 69 height 32
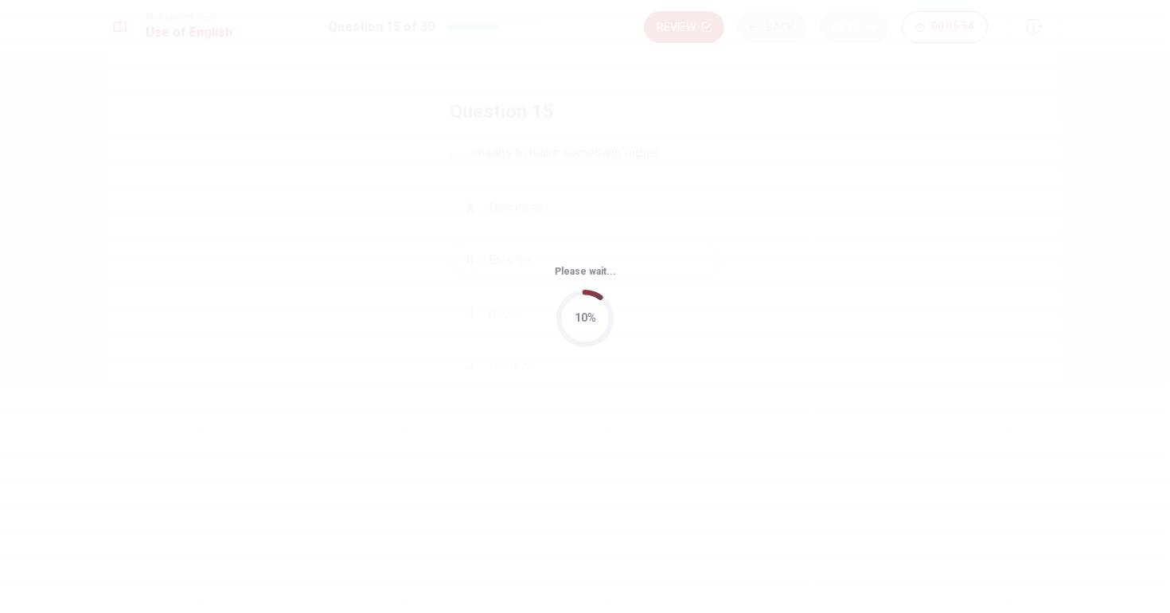
scroll to position [0, 0]
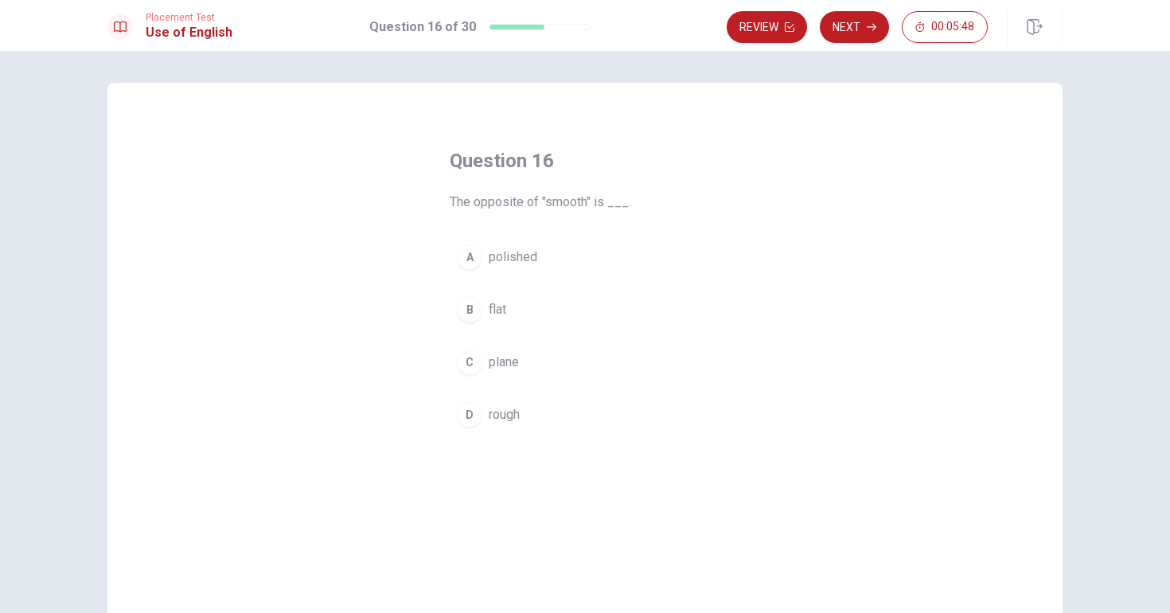
click at [509, 416] on span "rough" at bounding box center [504, 414] width 31 height 19
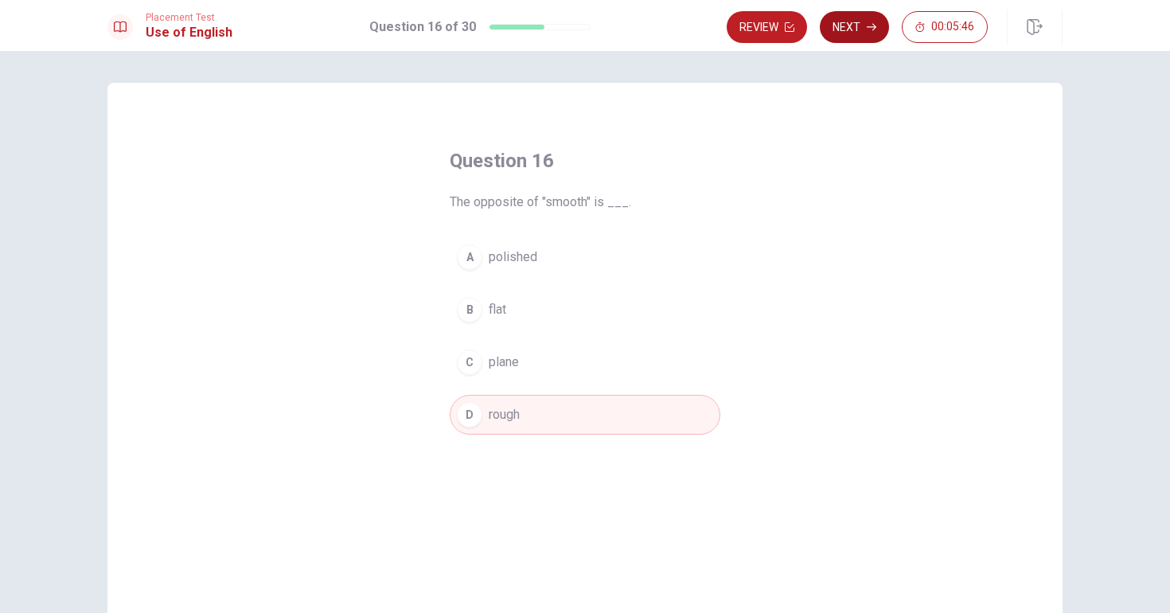
click at [867, 29] on icon "button" at bounding box center [872, 27] width 10 height 10
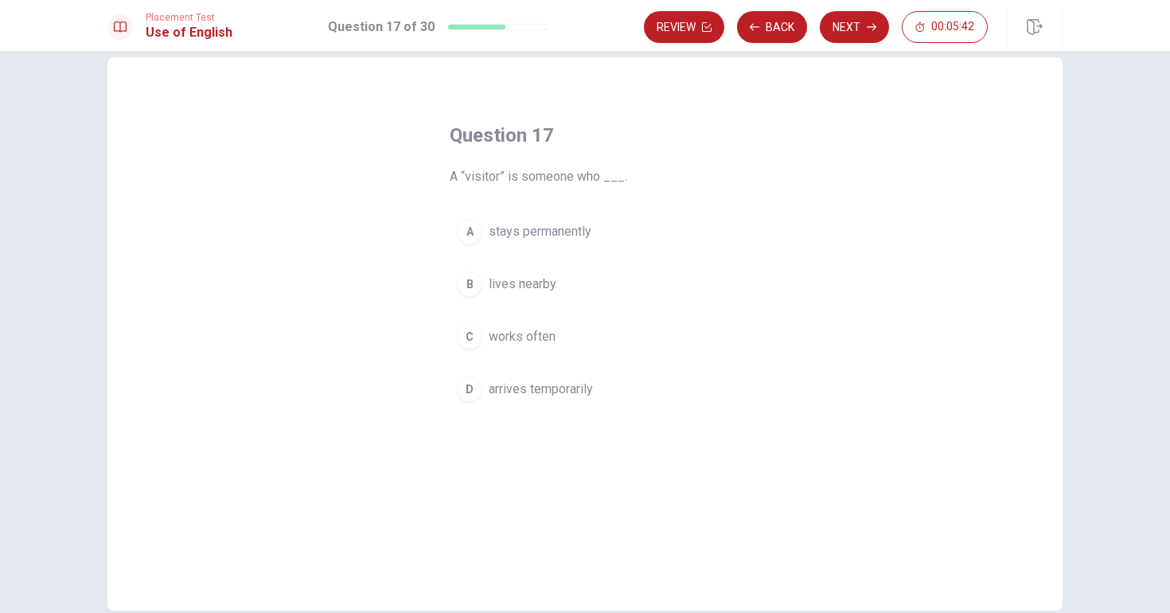
scroll to position [33, 0]
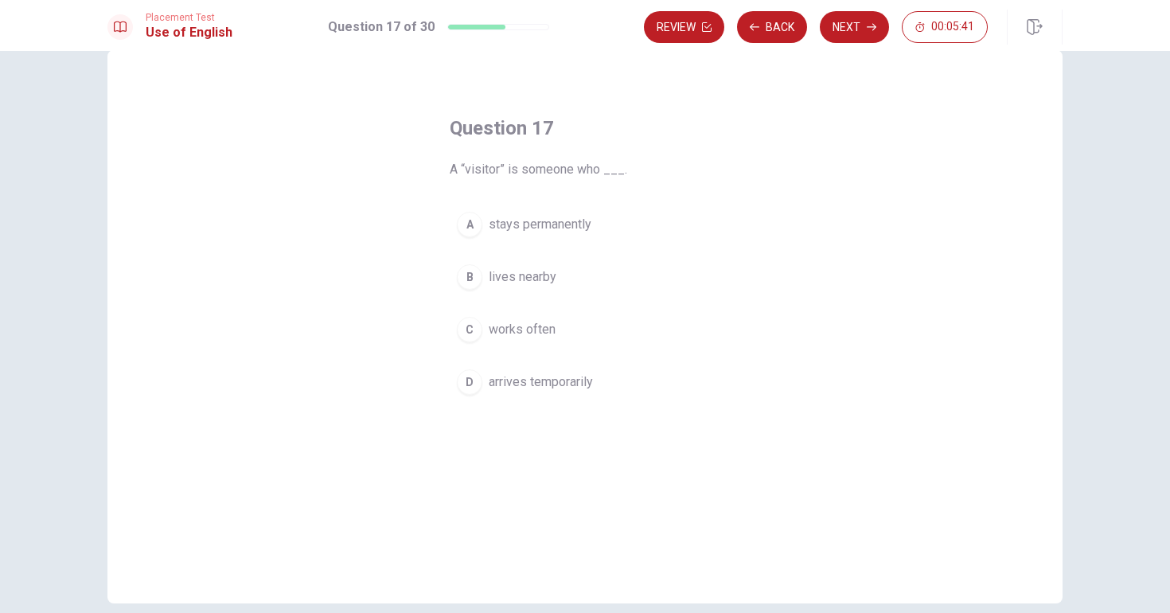
click at [539, 231] on span "stays permanently" at bounding box center [540, 224] width 103 height 19
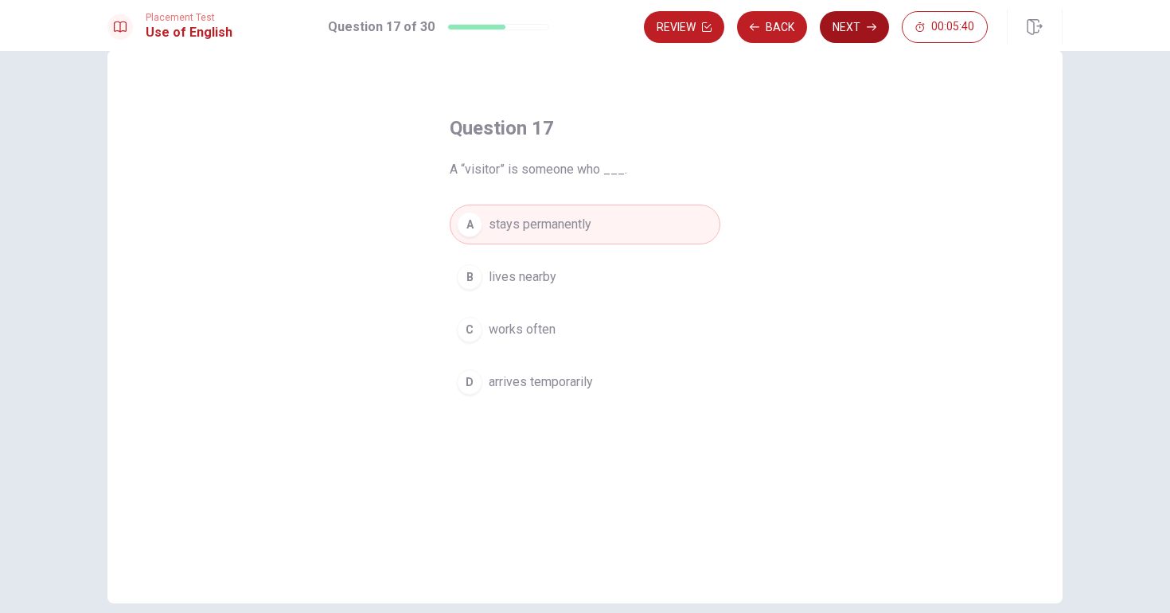
click at [853, 30] on button "Next" at bounding box center [854, 27] width 69 height 32
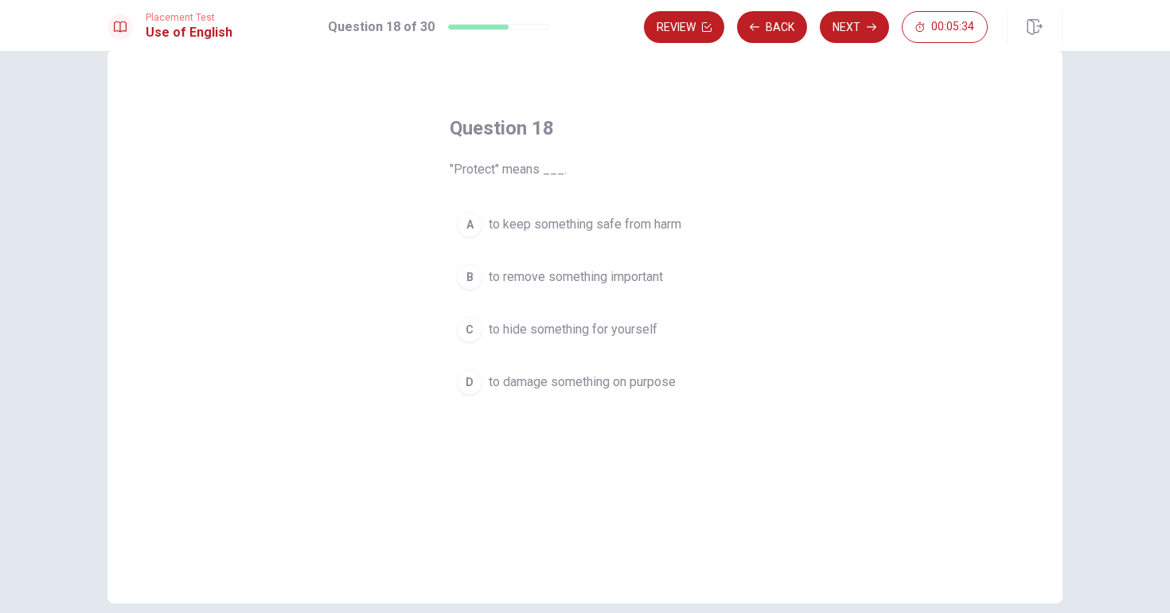
click at [616, 213] on button "A to keep something safe from harm" at bounding box center [585, 225] width 271 height 40
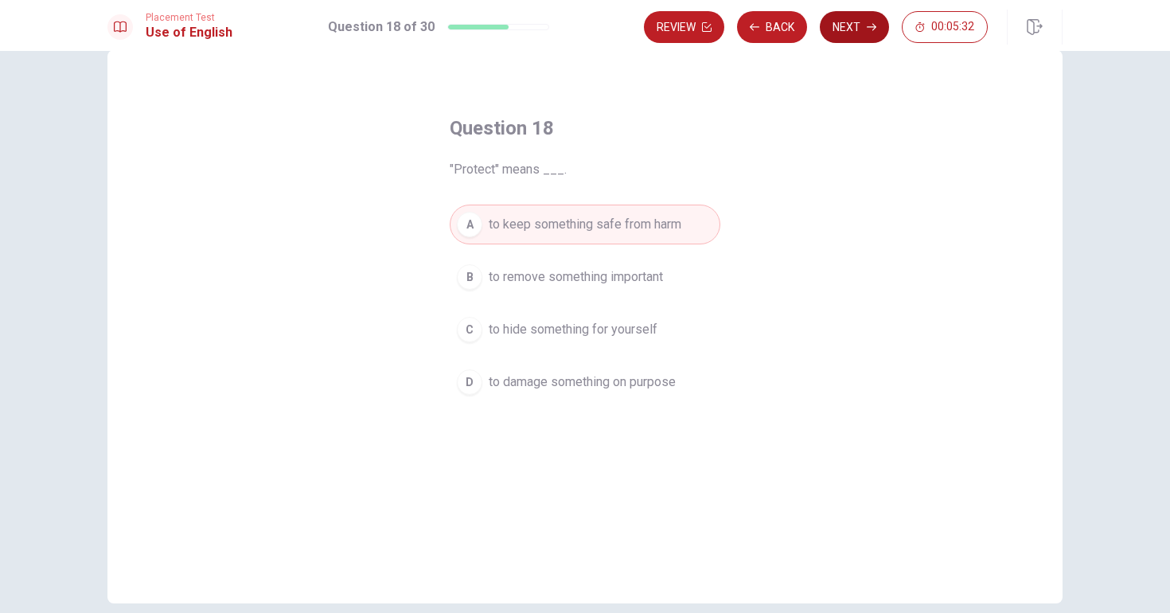
click at [856, 28] on button "Next" at bounding box center [854, 27] width 69 height 32
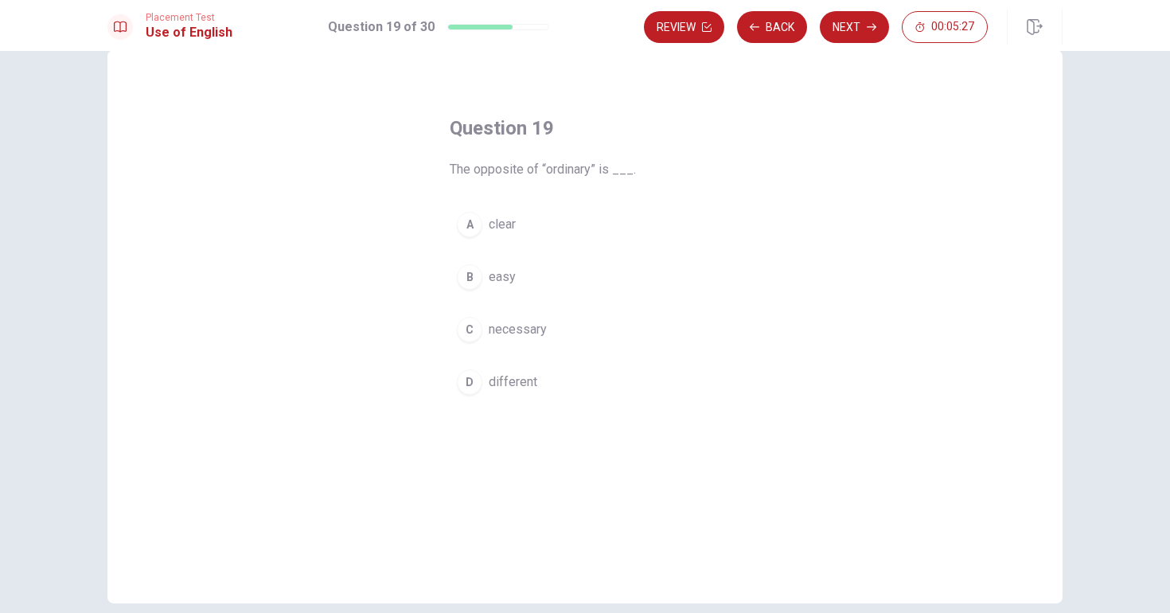
click at [521, 341] on button "C necessary" at bounding box center [585, 330] width 271 height 40
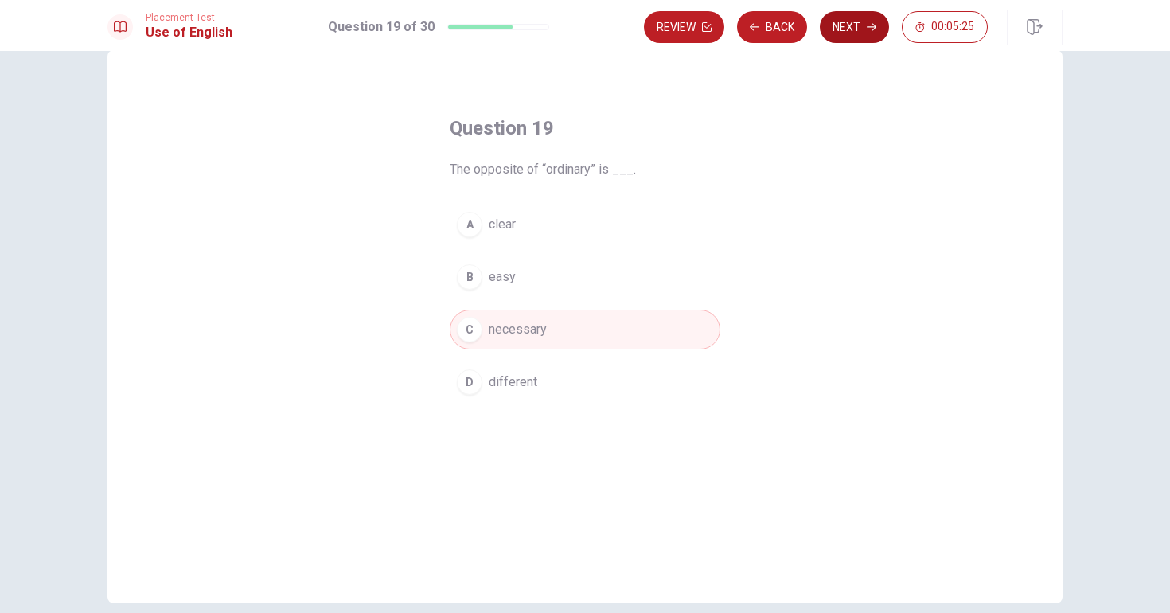
click at [869, 22] on icon "button" at bounding box center [872, 27] width 10 height 10
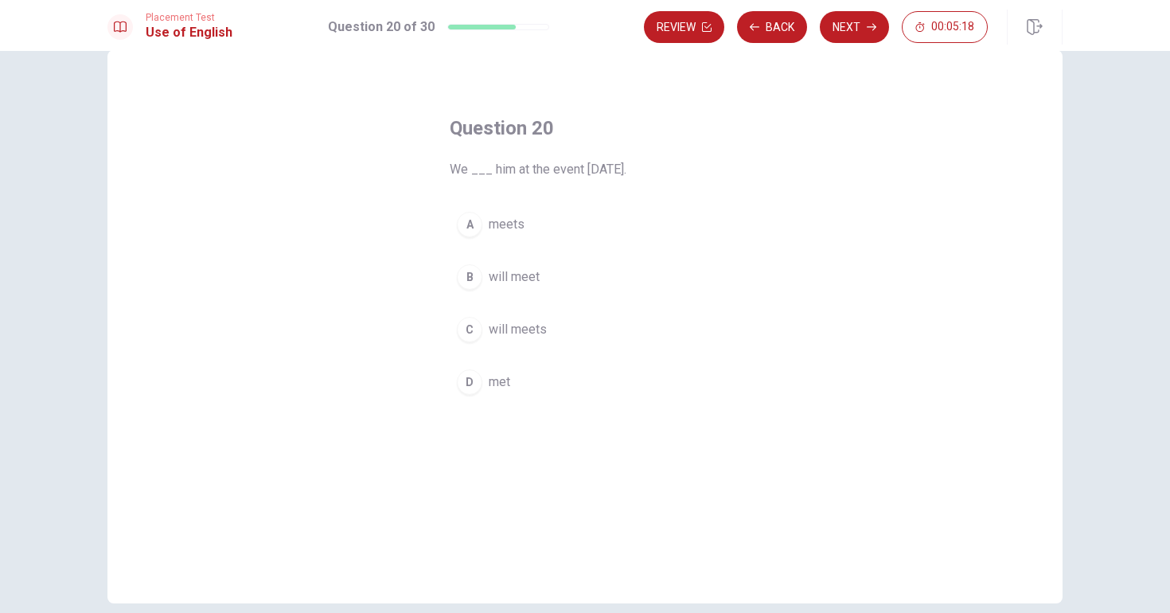
click at [547, 275] on button "B will meet" at bounding box center [585, 277] width 271 height 40
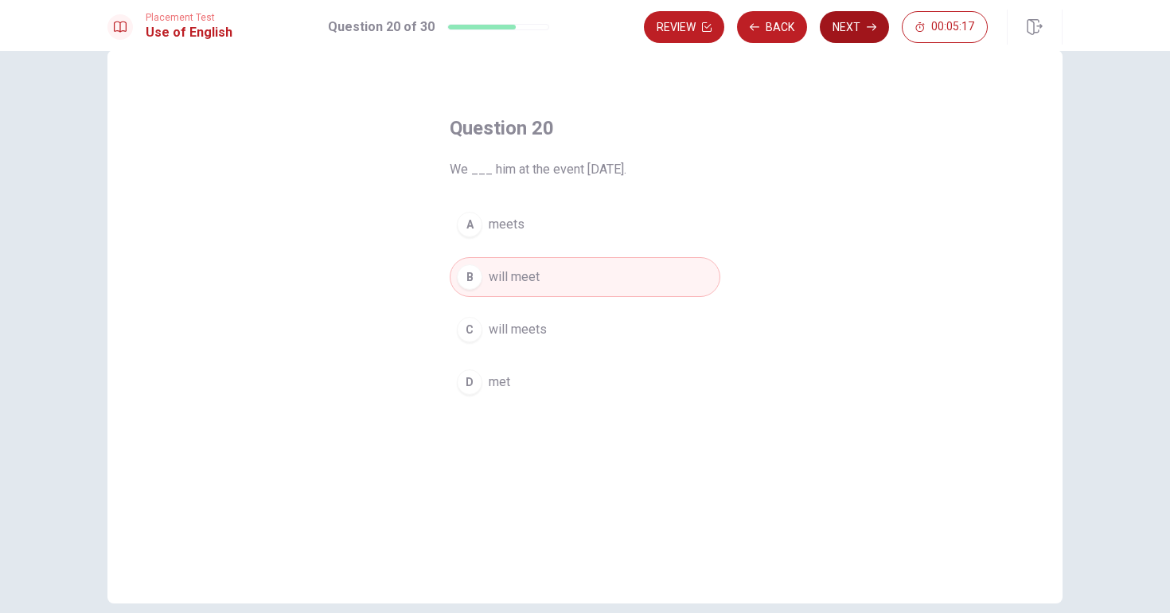
click at [831, 29] on button "Next" at bounding box center [854, 27] width 69 height 32
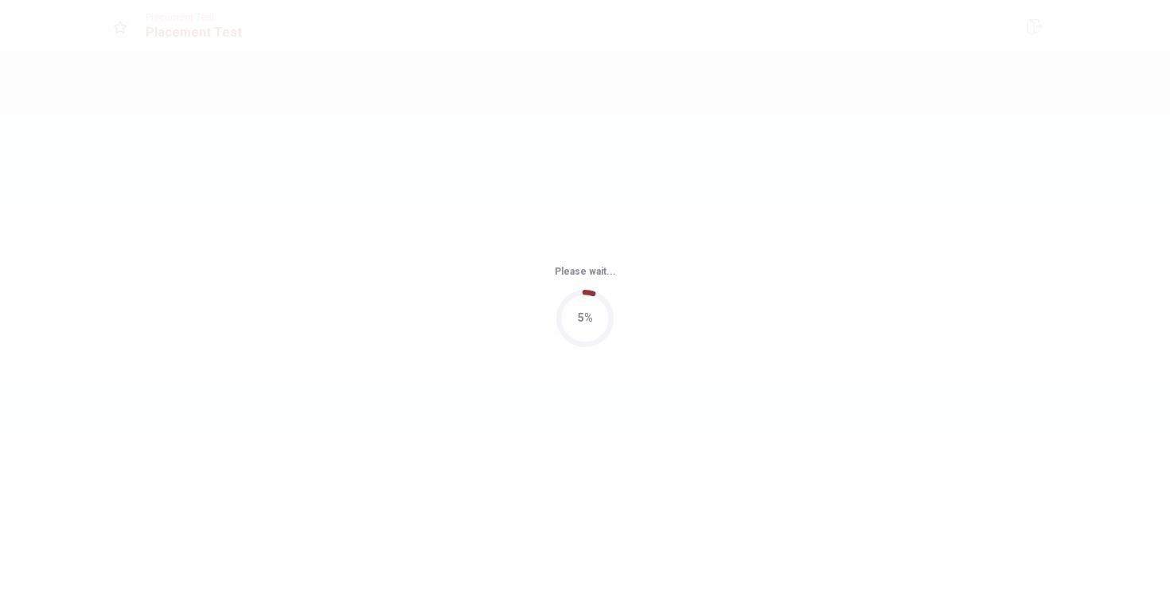
scroll to position [0, 0]
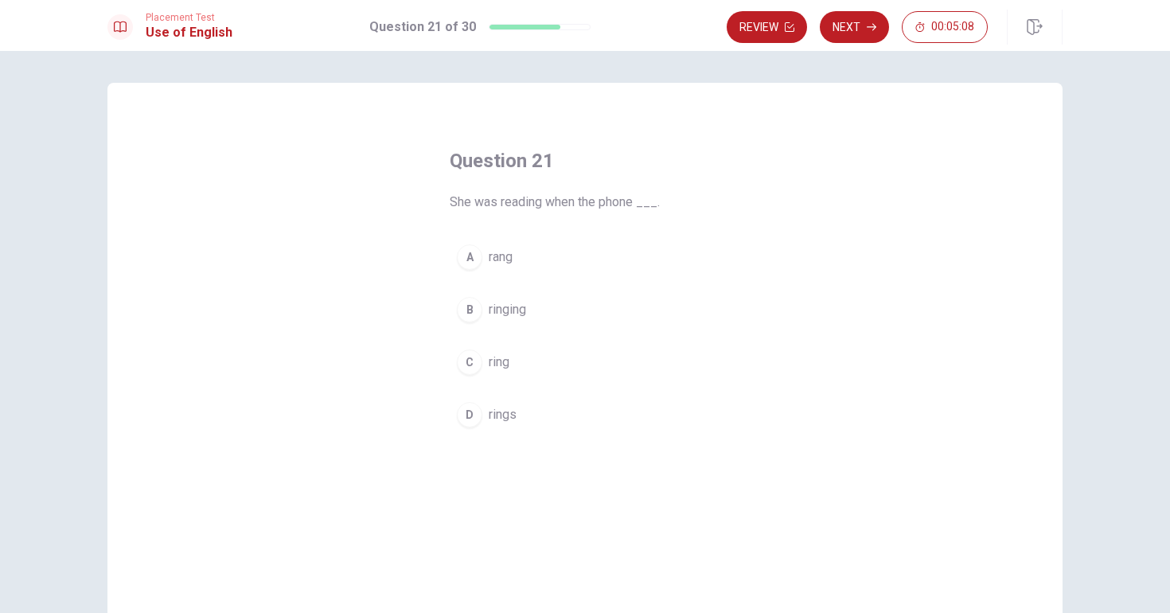
click at [528, 311] on button "B ringing" at bounding box center [585, 310] width 271 height 40
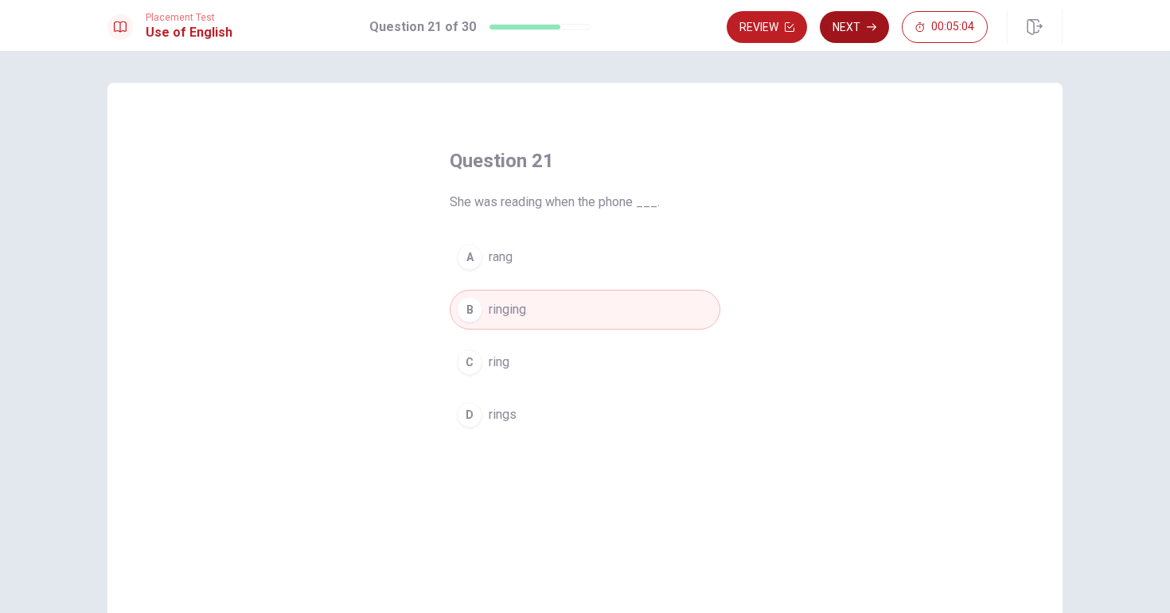
click at [867, 32] on button "Next" at bounding box center [854, 27] width 69 height 32
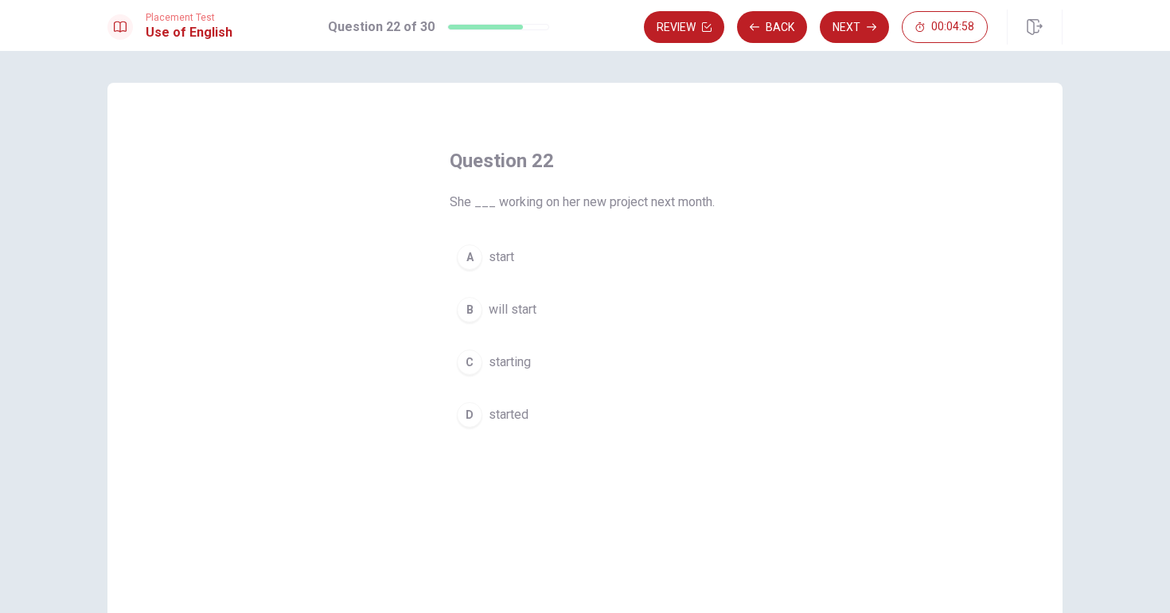
click at [567, 309] on button "B will start" at bounding box center [585, 310] width 271 height 40
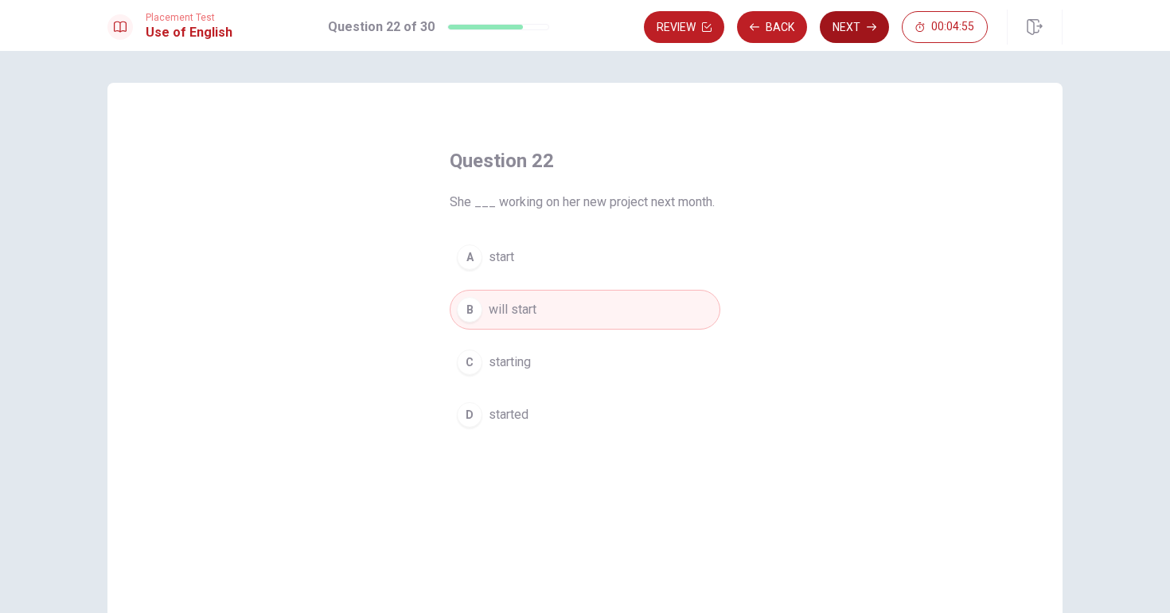
click at [848, 31] on button "Next" at bounding box center [854, 27] width 69 height 32
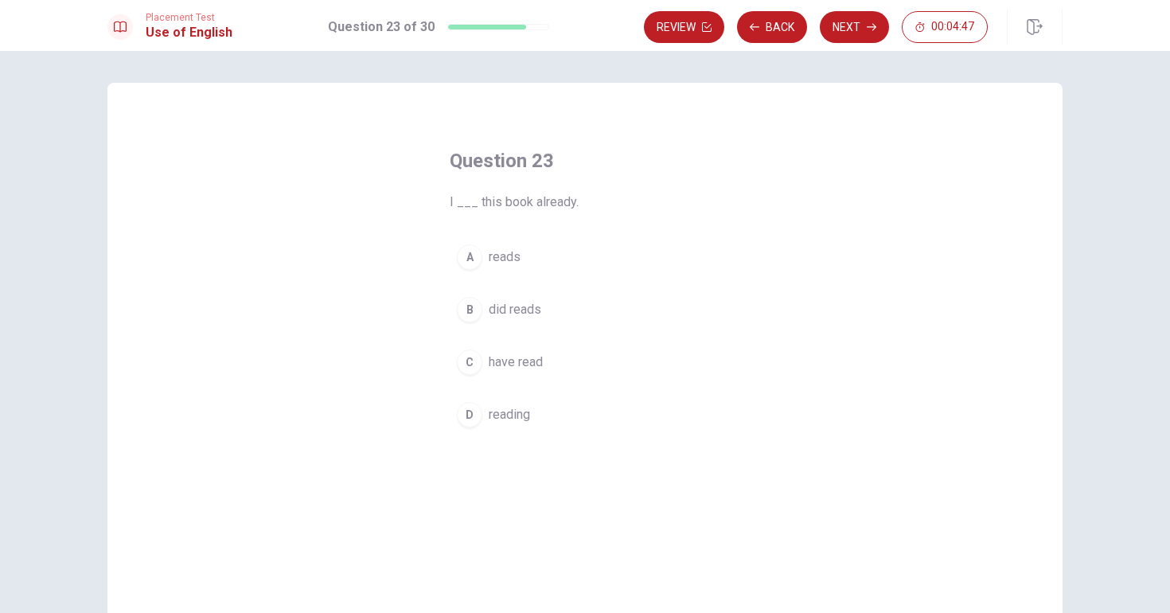
click at [517, 361] on span "have read" at bounding box center [516, 362] width 54 height 19
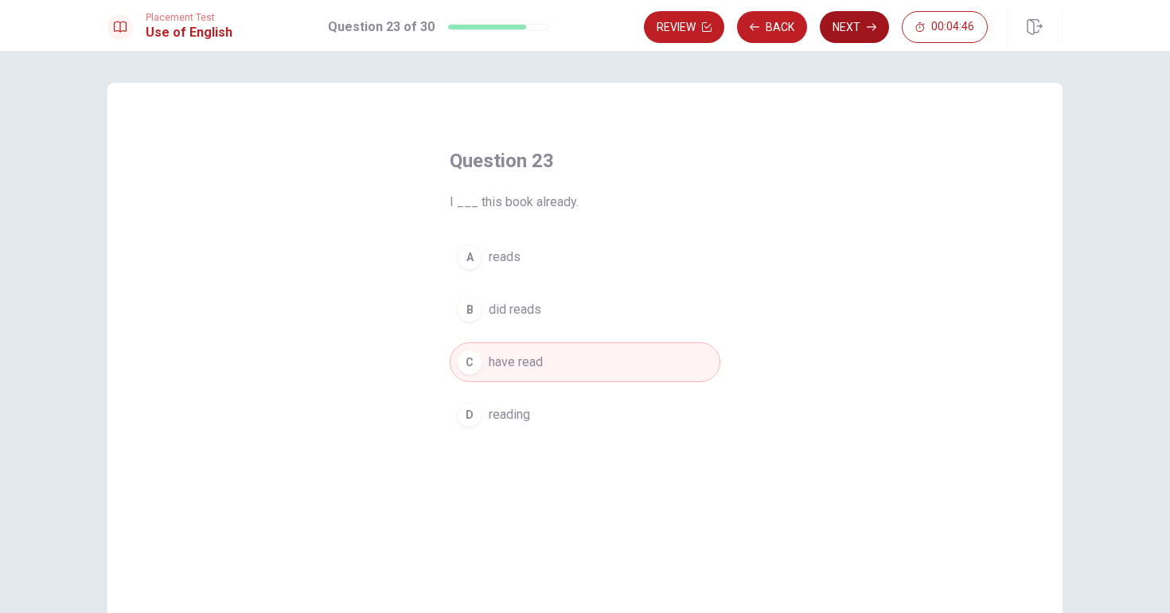
click at [864, 25] on button "Next" at bounding box center [854, 27] width 69 height 32
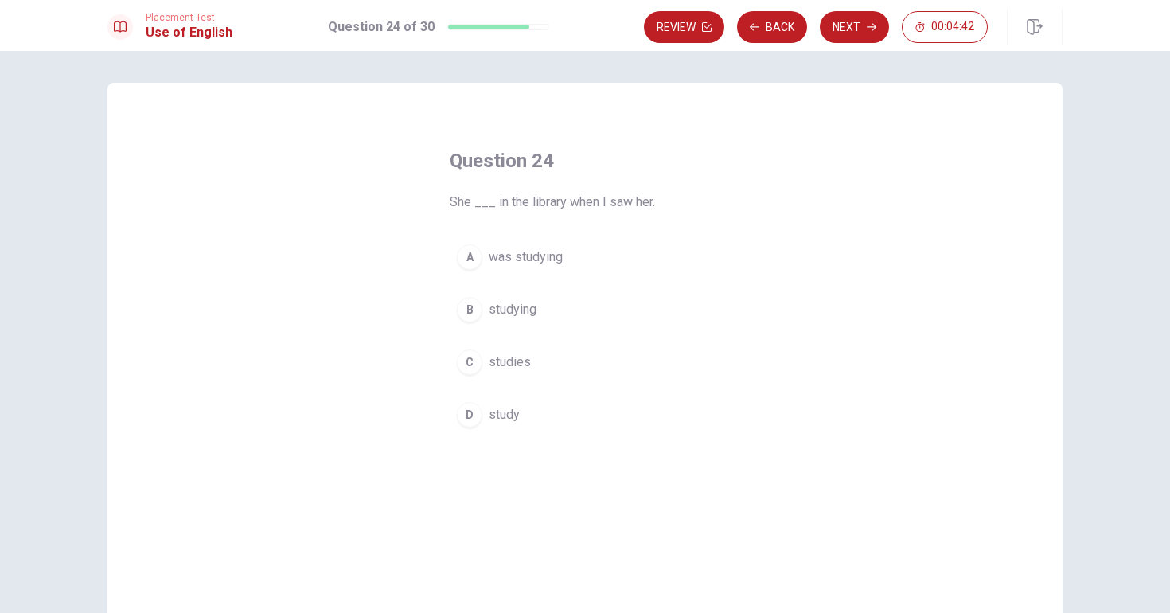
click at [544, 260] on span "was studying" at bounding box center [526, 257] width 74 height 19
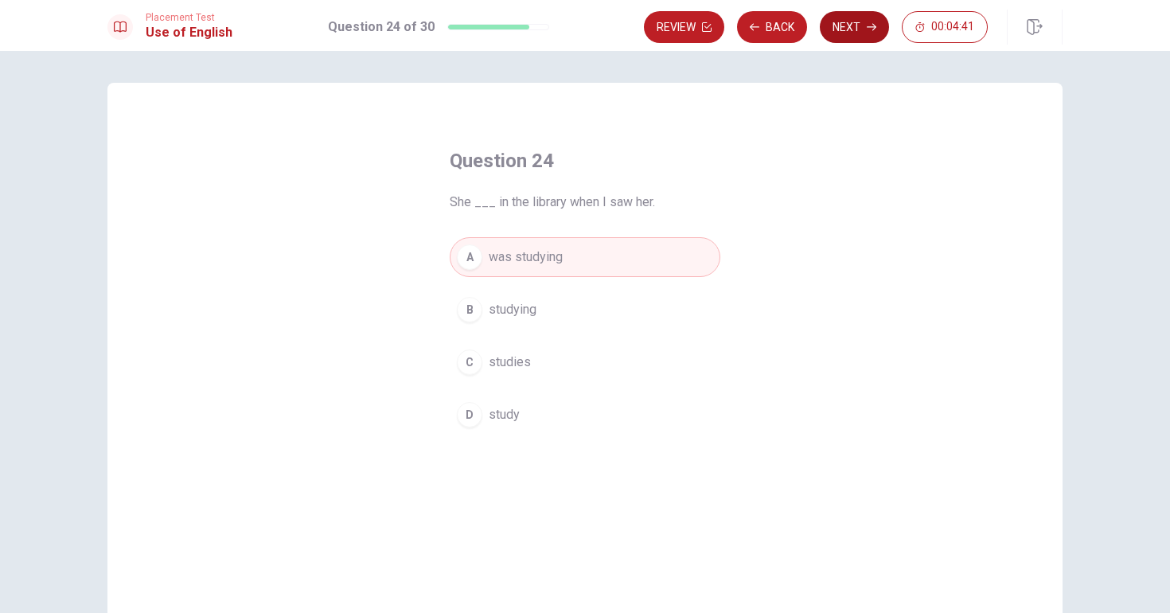
click at [832, 29] on button "Next" at bounding box center [854, 27] width 69 height 32
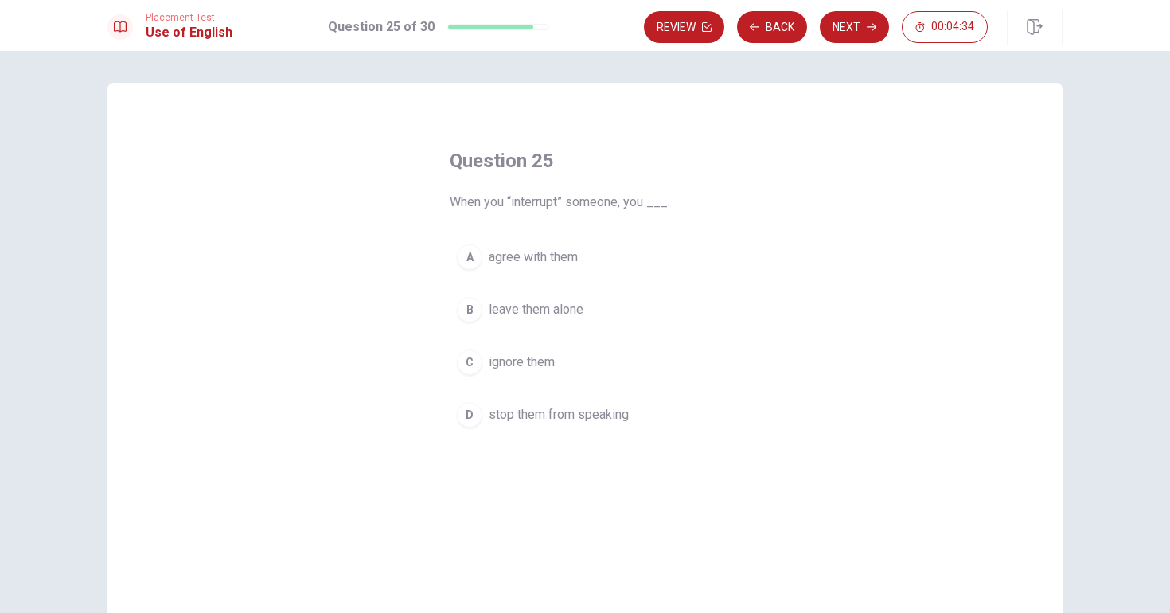
click at [546, 414] on span "stop them from speaking" at bounding box center [559, 414] width 140 height 19
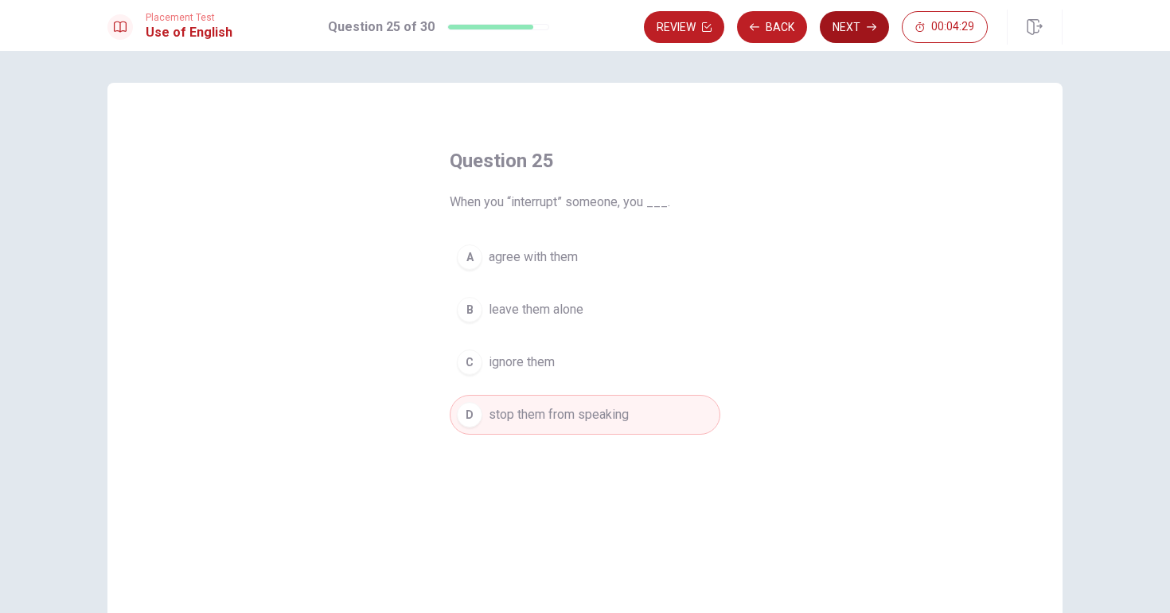
click at [846, 22] on button "Next" at bounding box center [854, 27] width 69 height 32
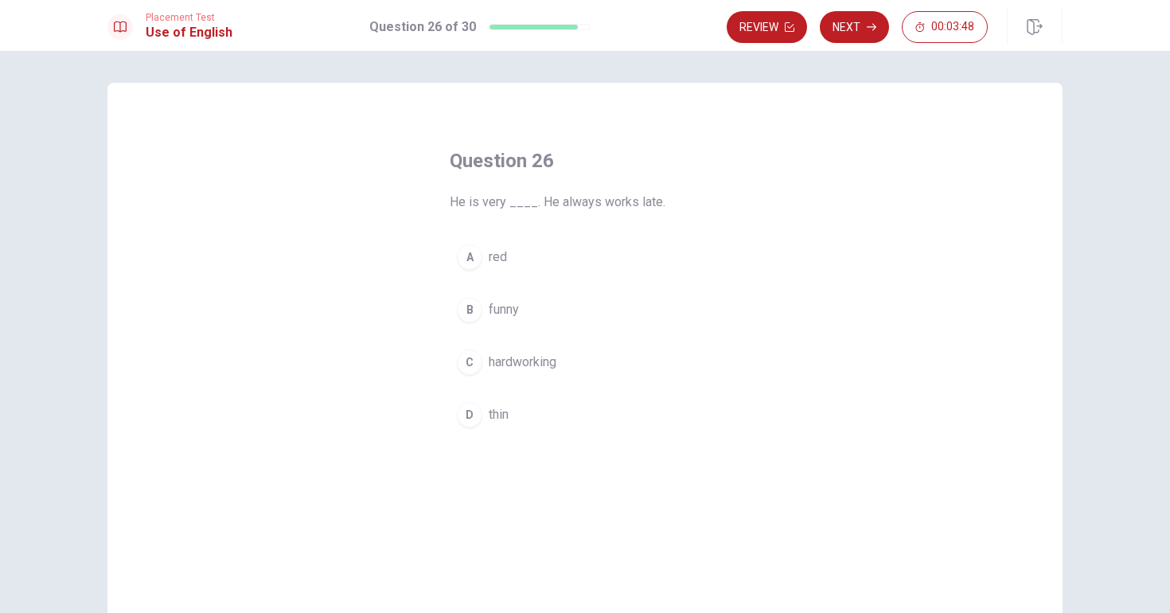
click at [475, 415] on div "D" at bounding box center [469, 414] width 25 height 25
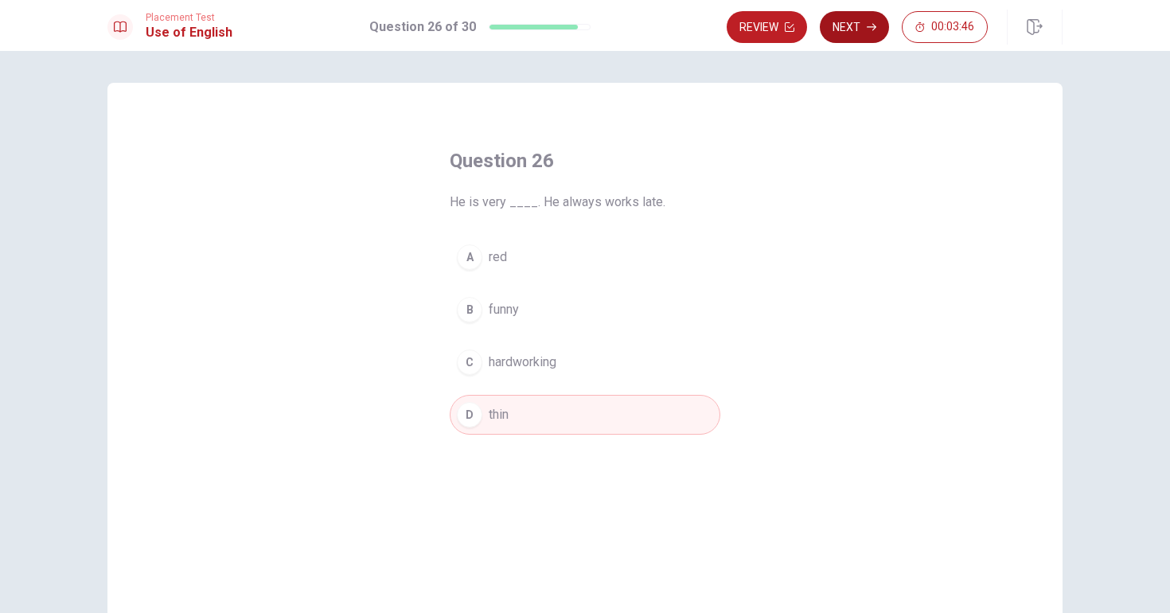
click at [851, 37] on button "Next" at bounding box center [854, 27] width 69 height 32
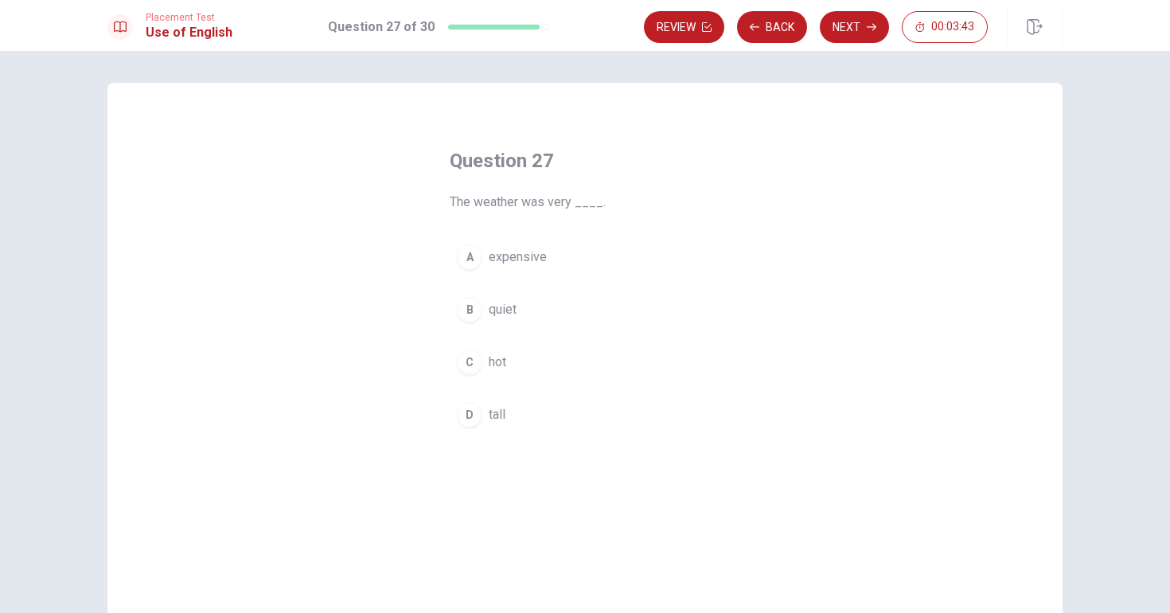
click at [474, 371] on div "C" at bounding box center [469, 361] width 25 height 25
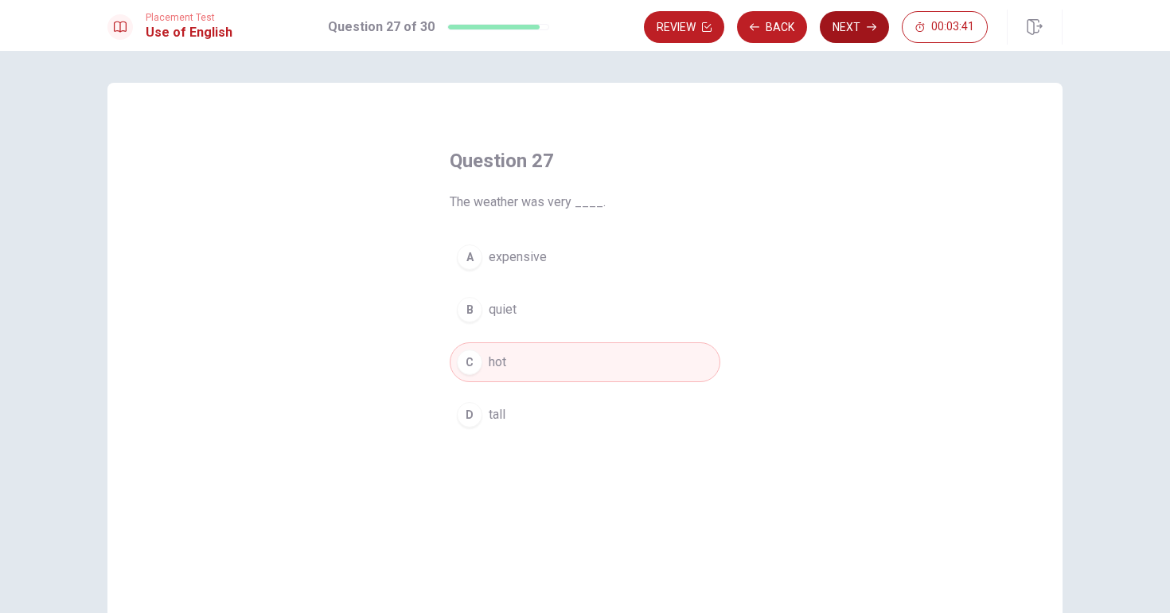
click at [853, 23] on button "Next" at bounding box center [854, 27] width 69 height 32
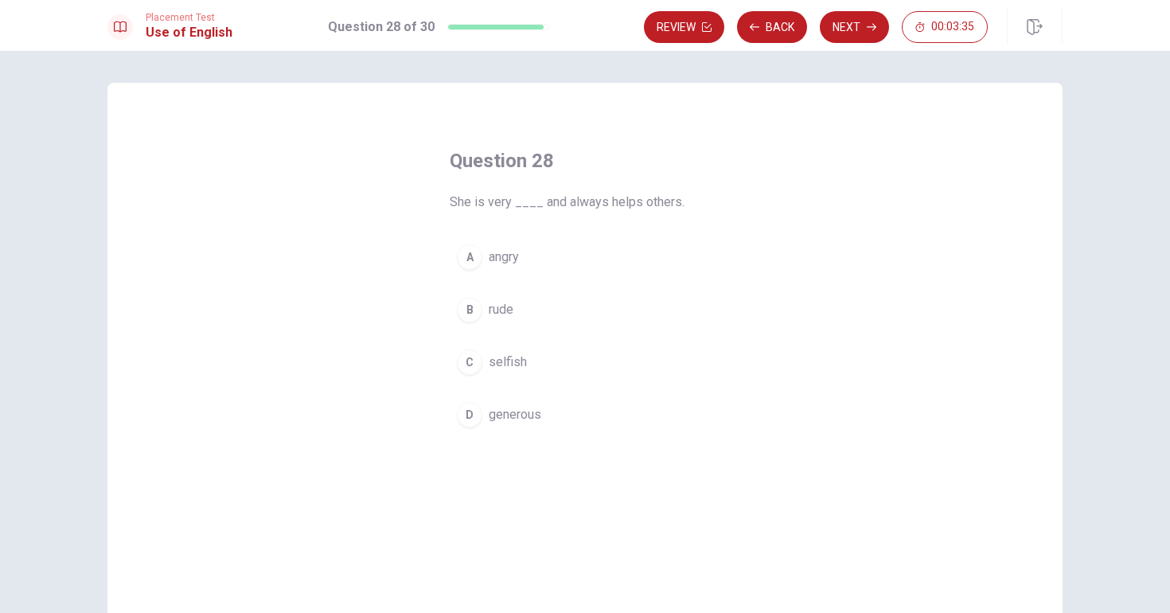
click at [489, 413] on span "generous" at bounding box center [515, 414] width 53 height 19
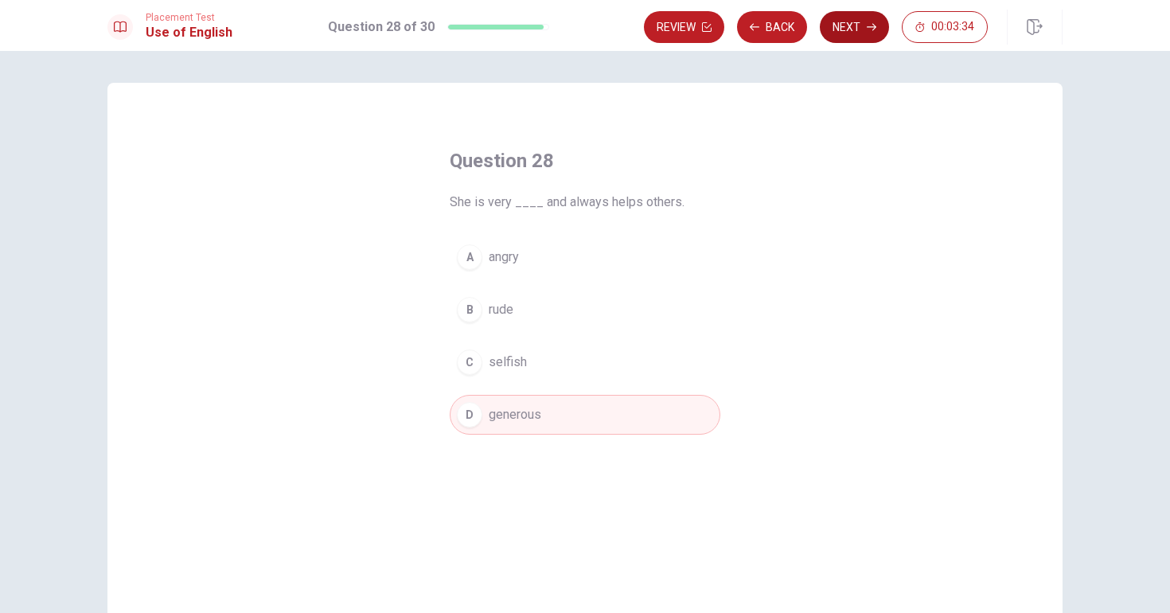
click at [853, 29] on button "Next" at bounding box center [854, 27] width 69 height 32
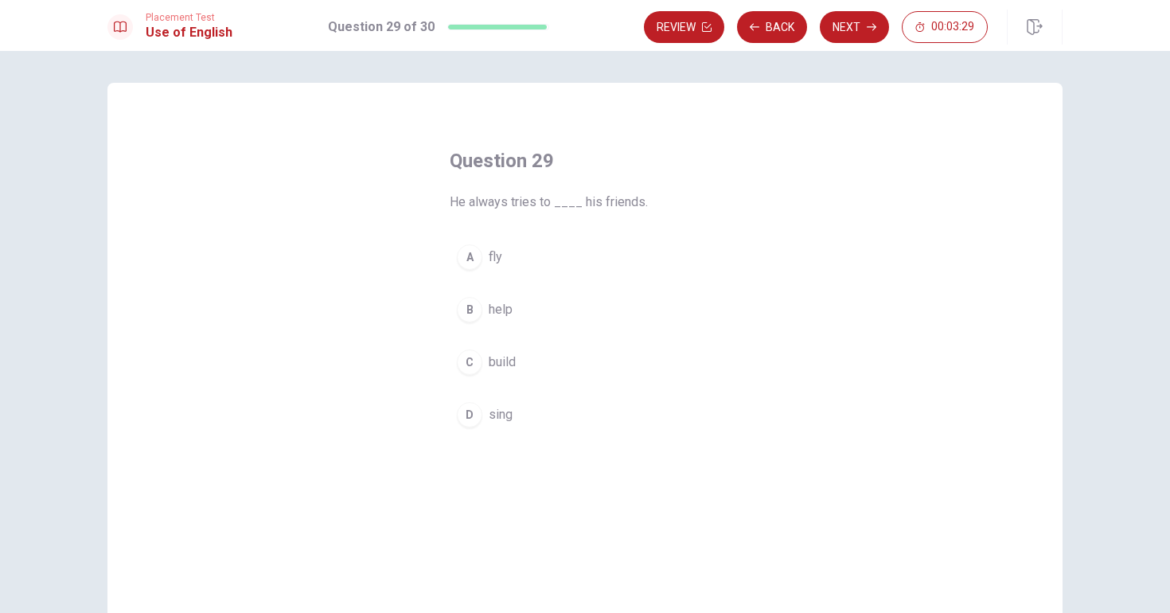
click at [502, 311] on span "help" at bounding box center [501, 309] width 24 height 19
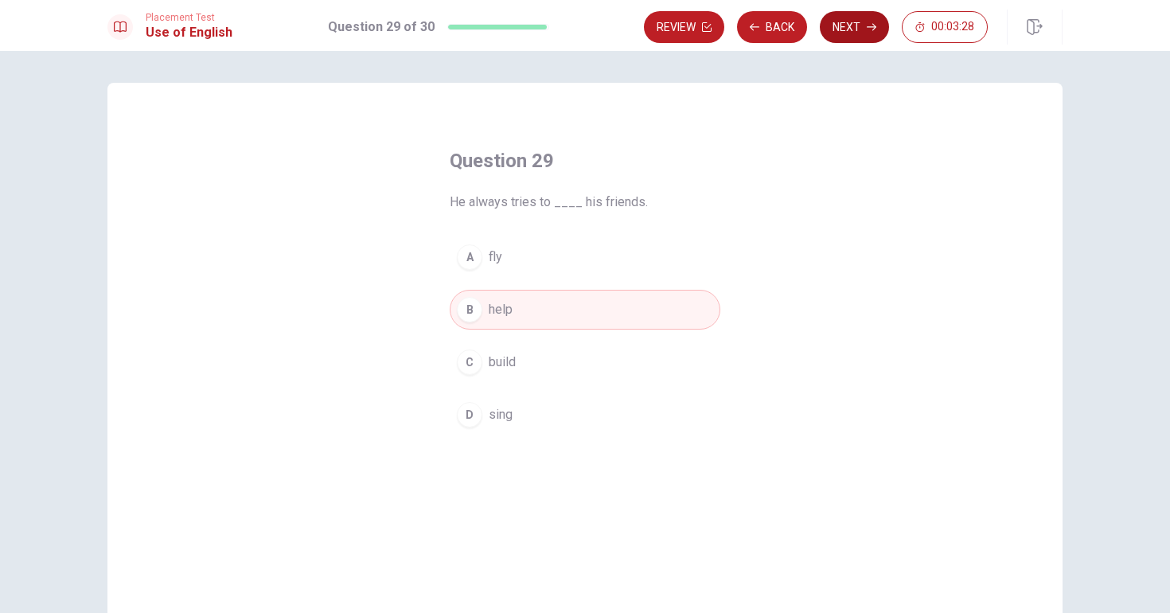
click at [853, 27] on button "Next" at bounding box center [854, 27] width 69 height 32
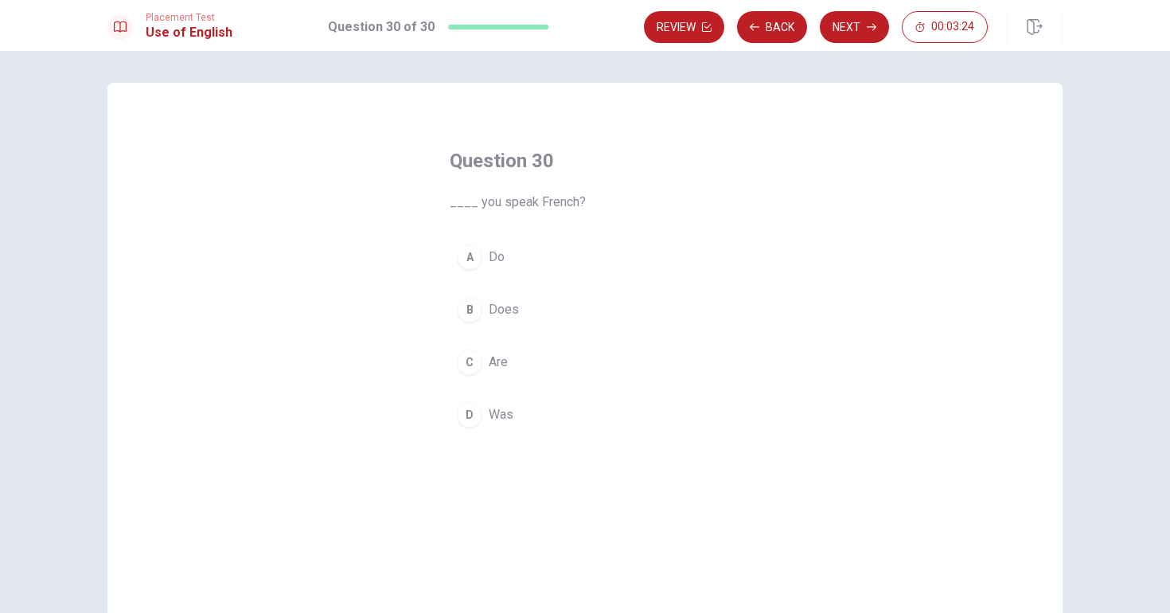
click at [490, 252] on span "Do" at bounding box center [497, 257] width 16 height 19
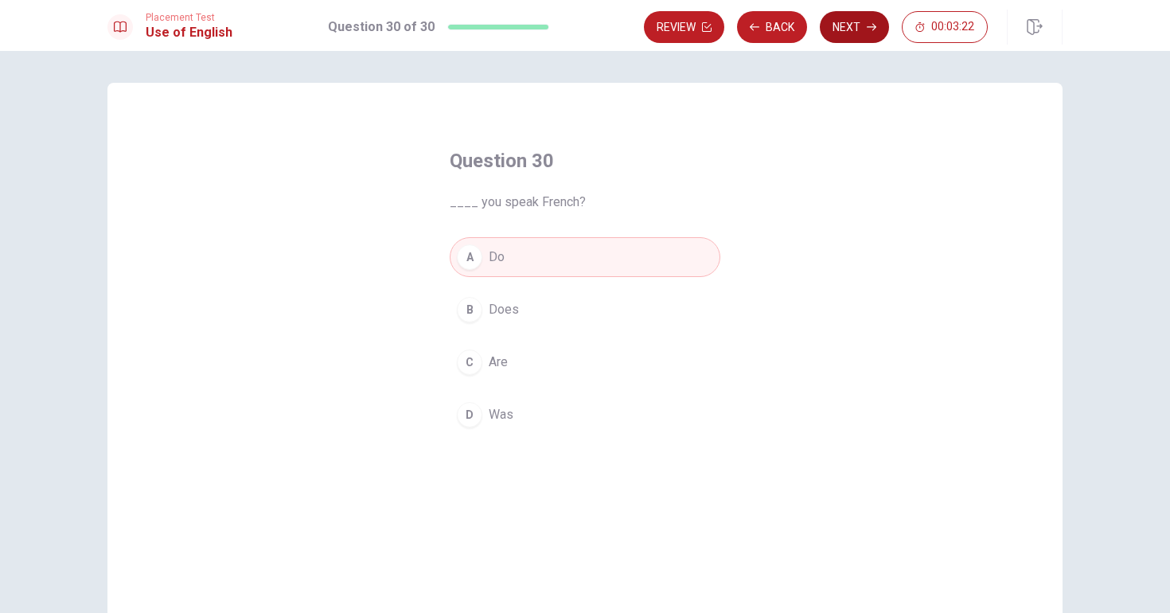
click at [836, 28] on button "Next" at bounding box center [854, 27] width 69 height 32
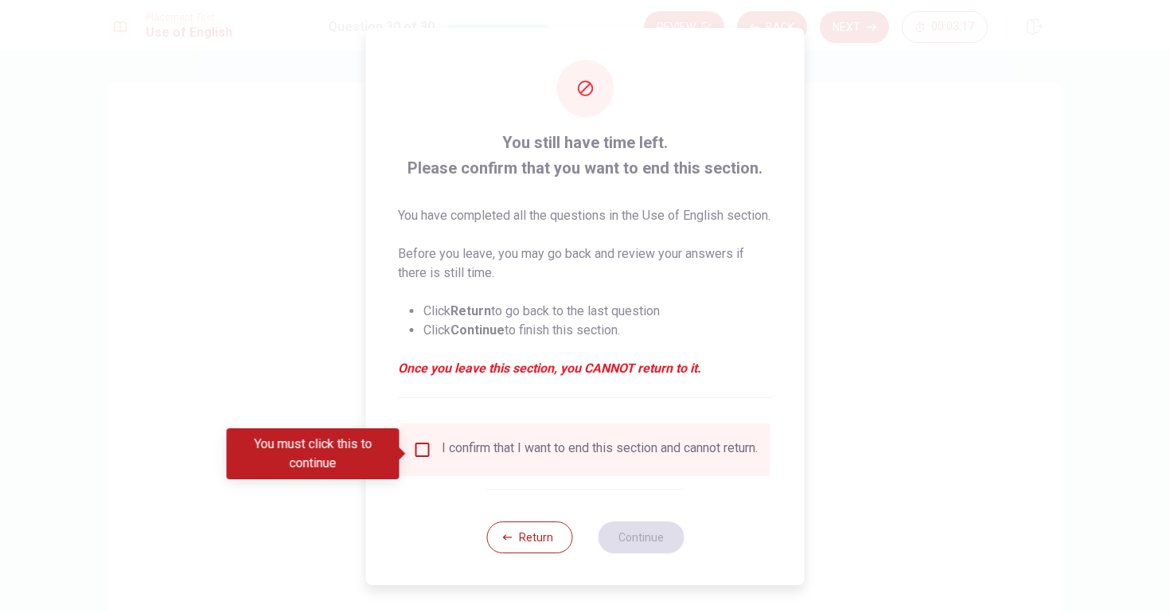
click at [425, 452] on input "You must click this to continue" at bounding box center [422, 449] width 19 height 19
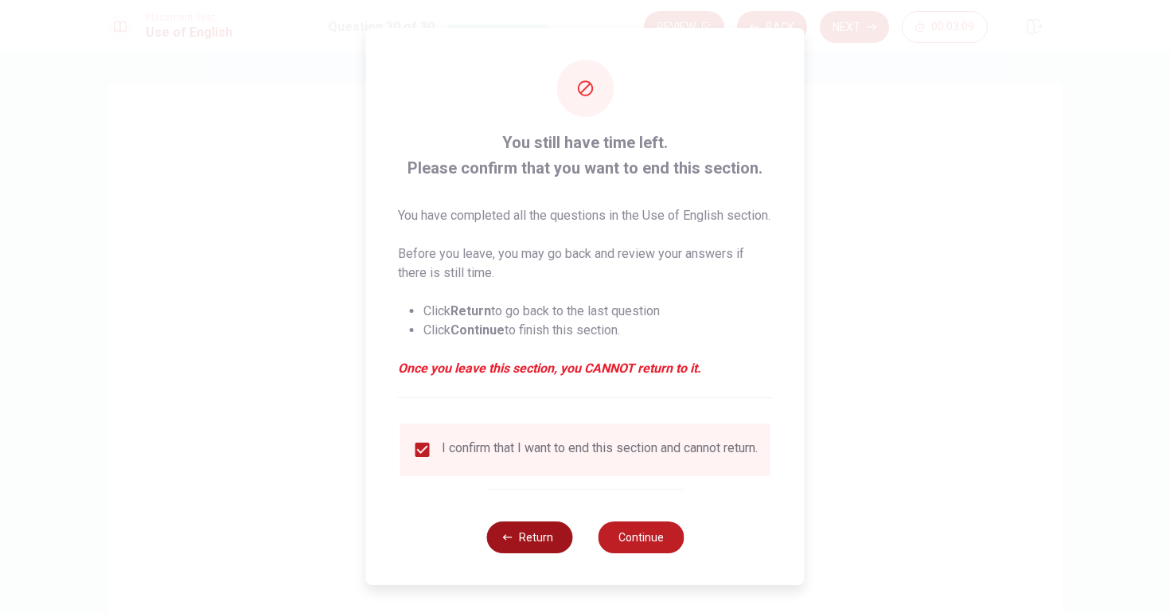
click at [522, 553] on button "Return" at bounding box center [529, 537] width 86 height 32
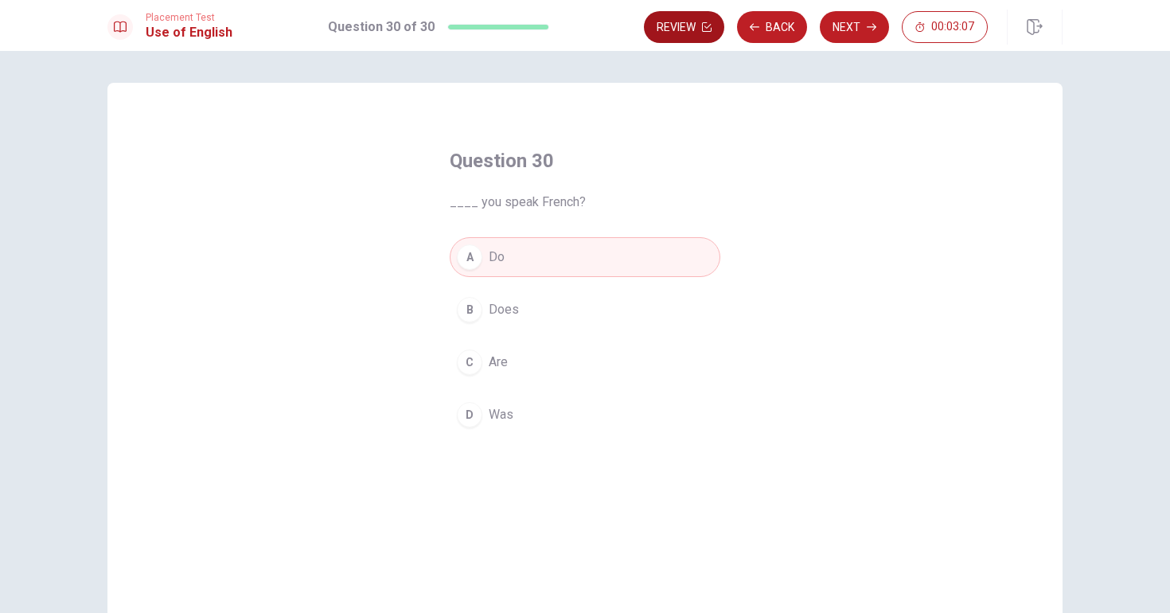
click at [680, 33] on button "Review" at bounding box center [684, 27] width 80 height 32
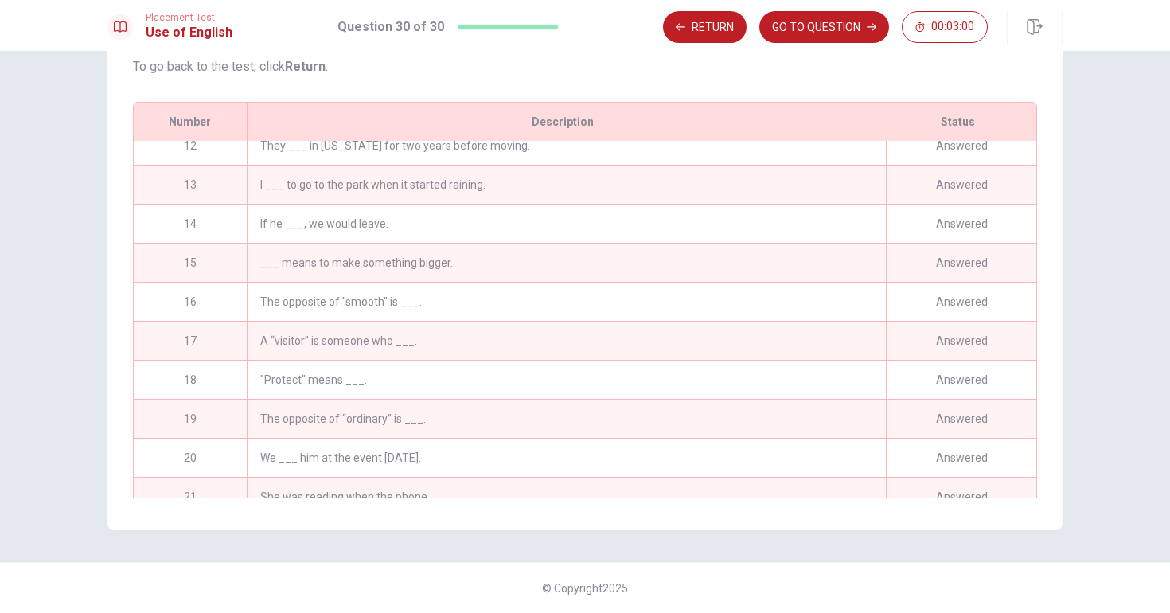
scroll to position [813, 0]
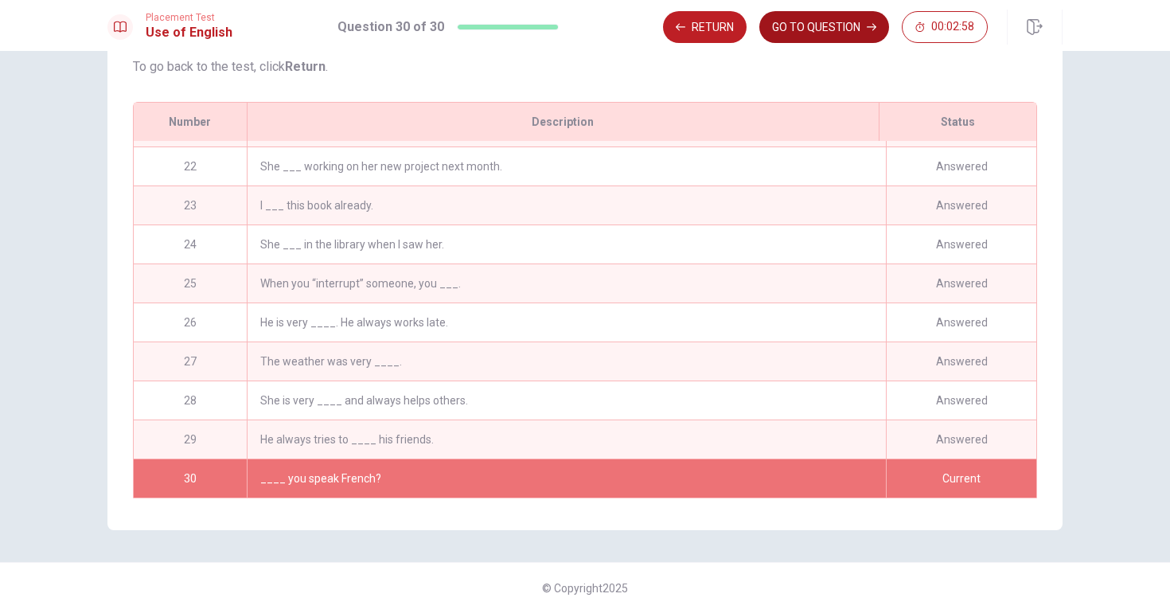
click at [821, 18] on button "GO TO QUESTION" at bounding box center [824, 27] width 130 height 32
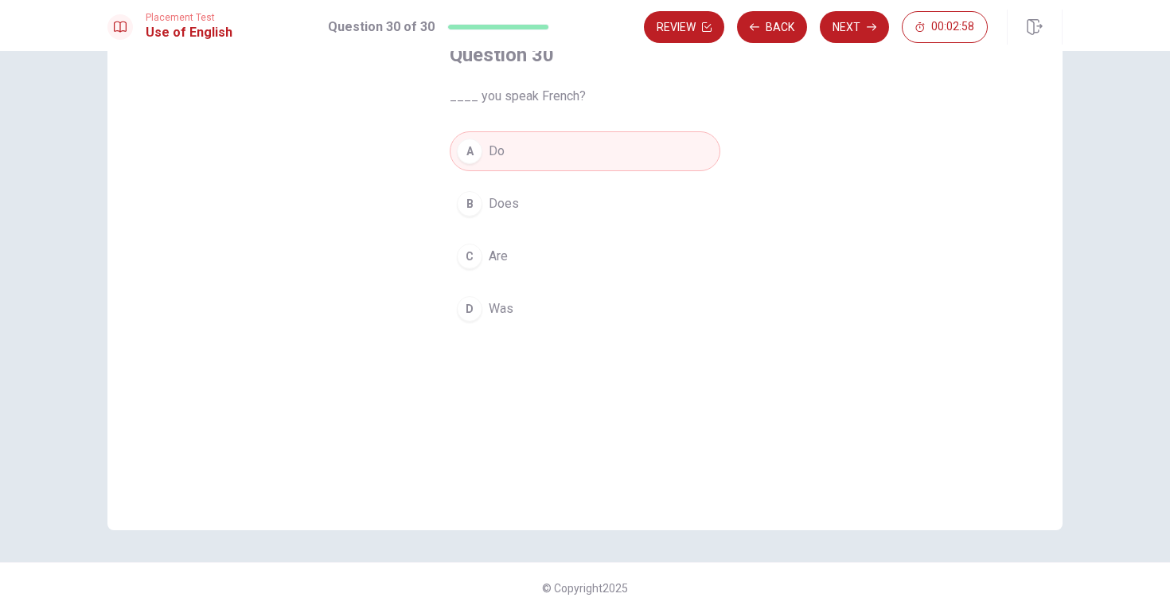
scroll to position [106, 0]
click at [846, 39] on button "Next" at bounding box center [854, 27] width 69 height 32
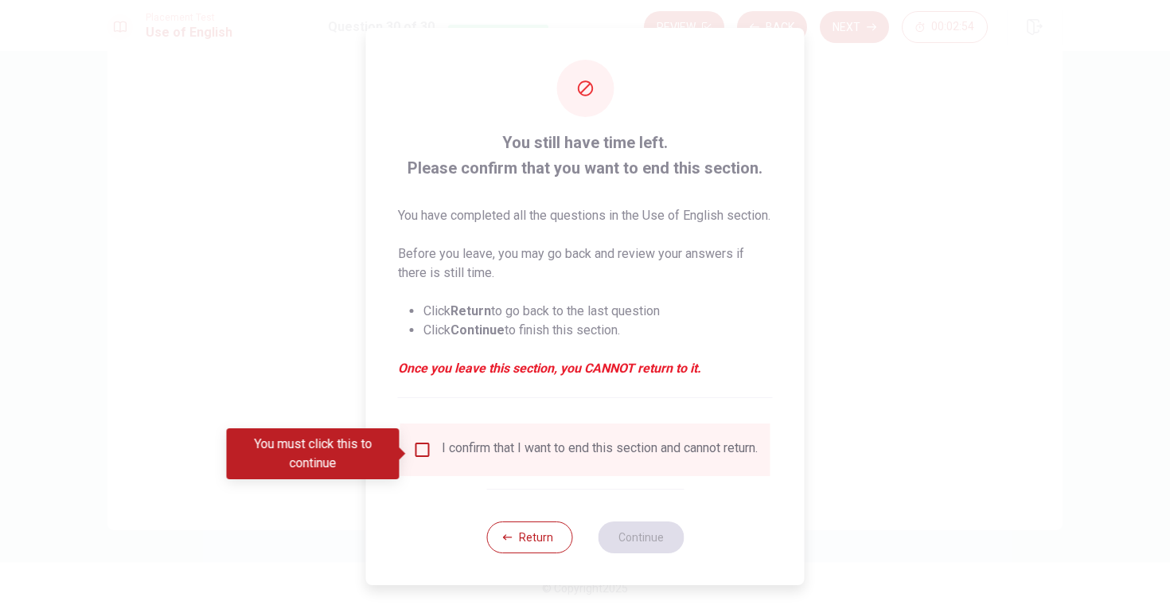
click at [423, 456] on input "You must click this to continue" at bounding box center [422, 449] width 19 height 19
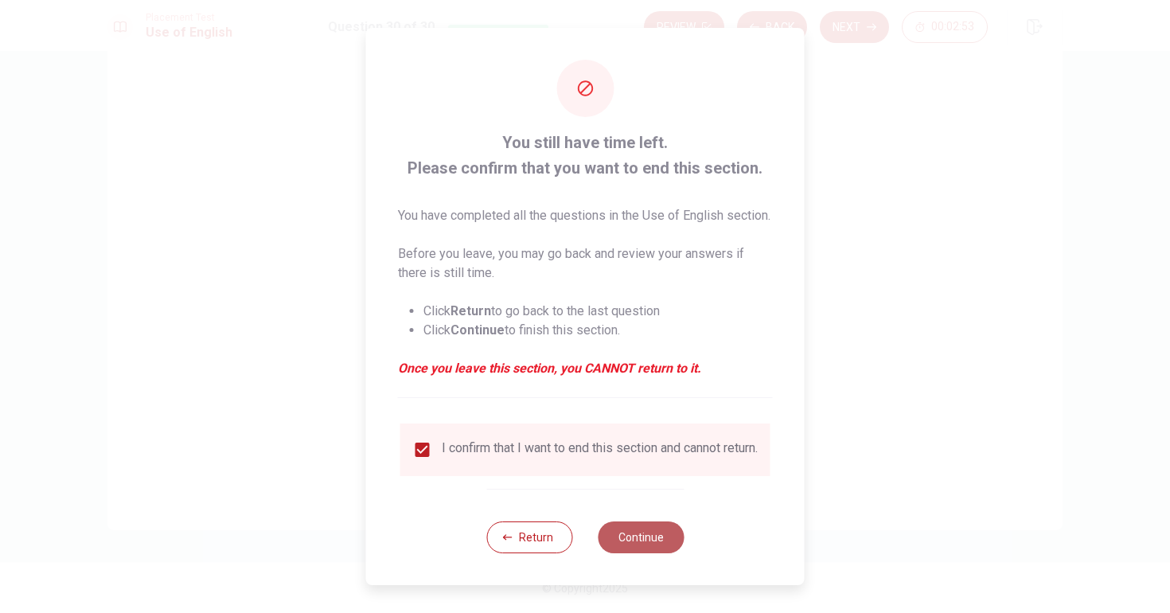
click at [655, 551] on button "Continue" at bounding box center [641, 537] width 86 height 32
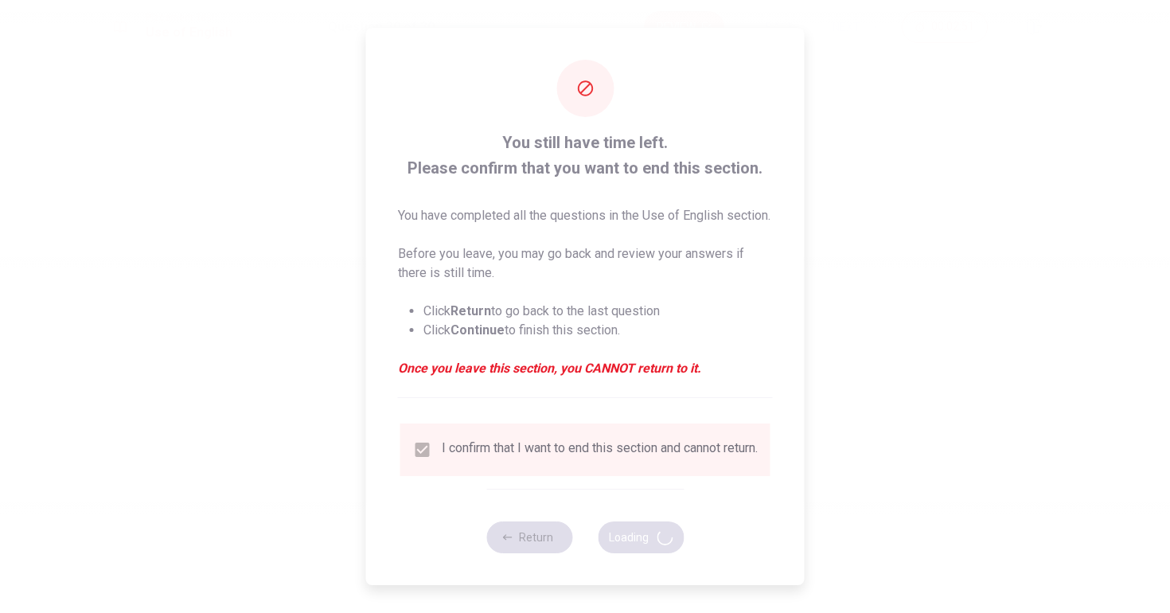
scroll to position [0, 0]
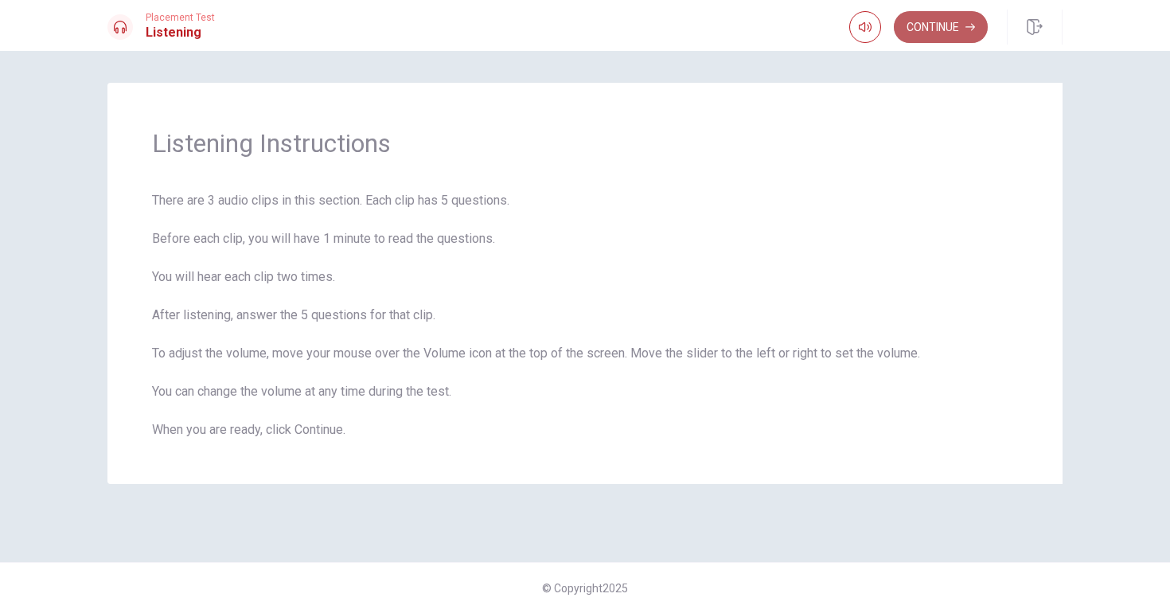
click at [936, 30] on button "Continue" at bounding box center [941, 27] width 94 height 32
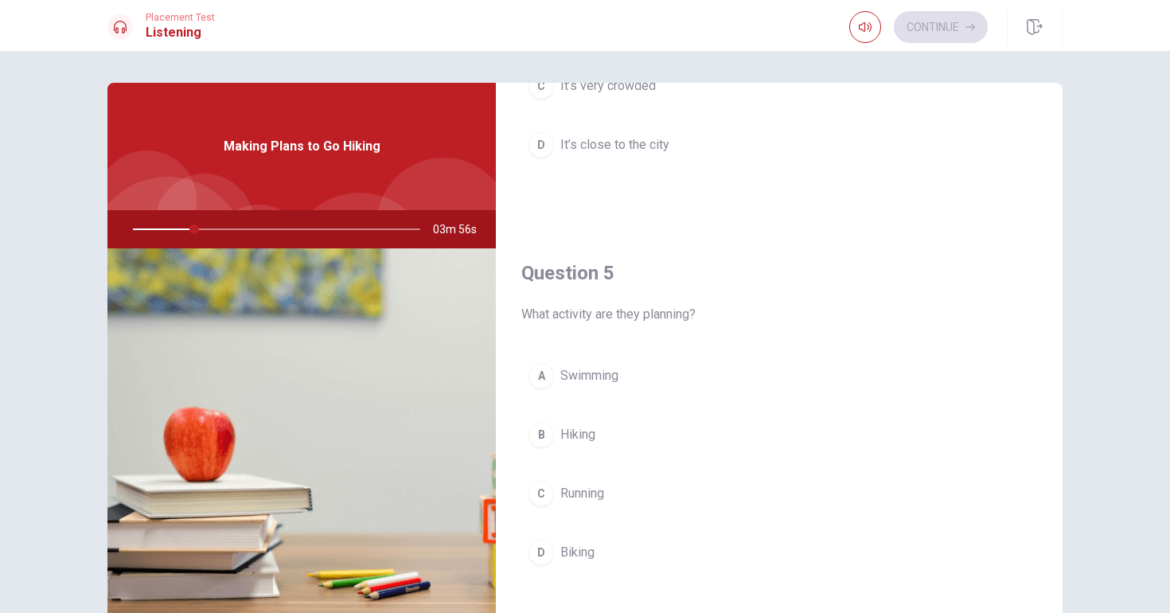
click at [204, 231] on div at bounding box center [273, 229] width 319 height 38
click at [197, 232] on div at bounding box center [273, 229] width 319 height 38
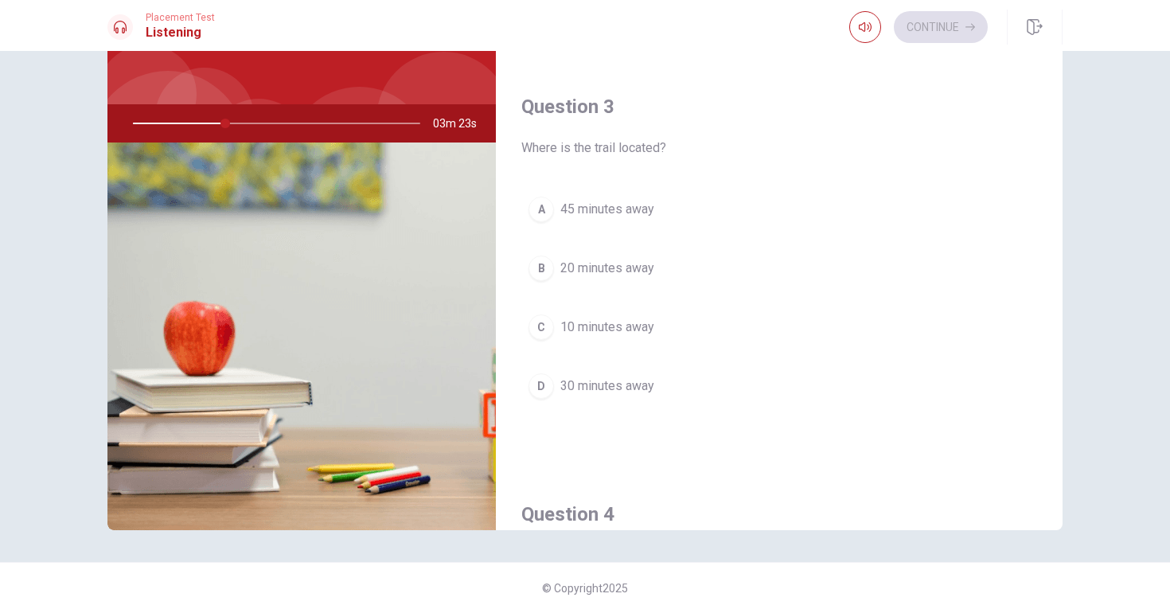
scroll to position [751, 0]
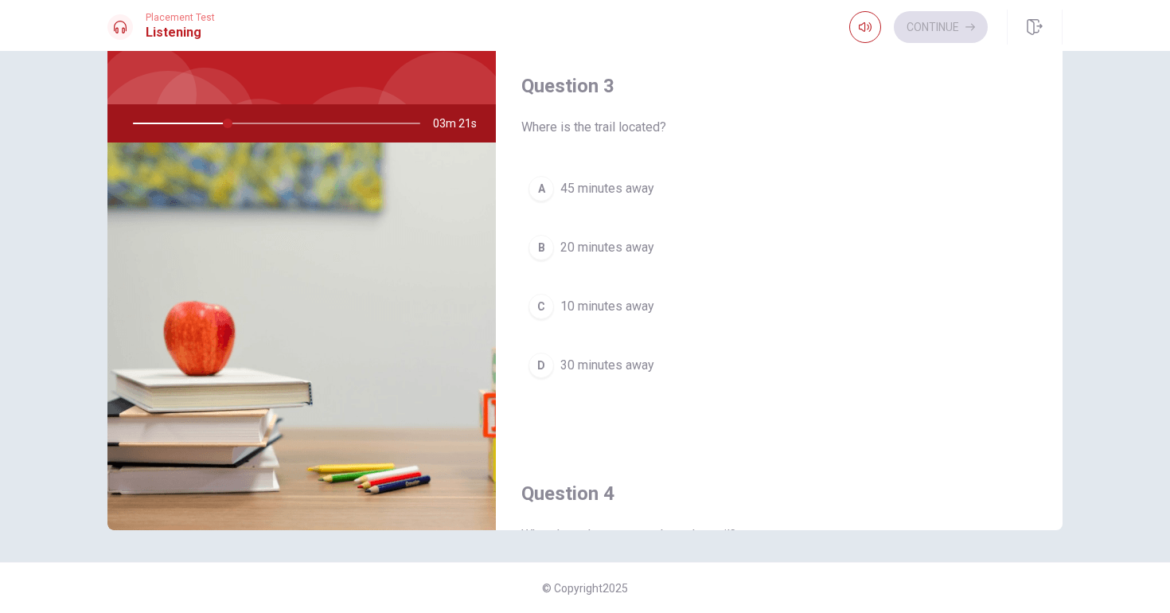
click at [676, 361] on button "D 30 minutes away" at bounding box center [779, 365] width 516 height 40
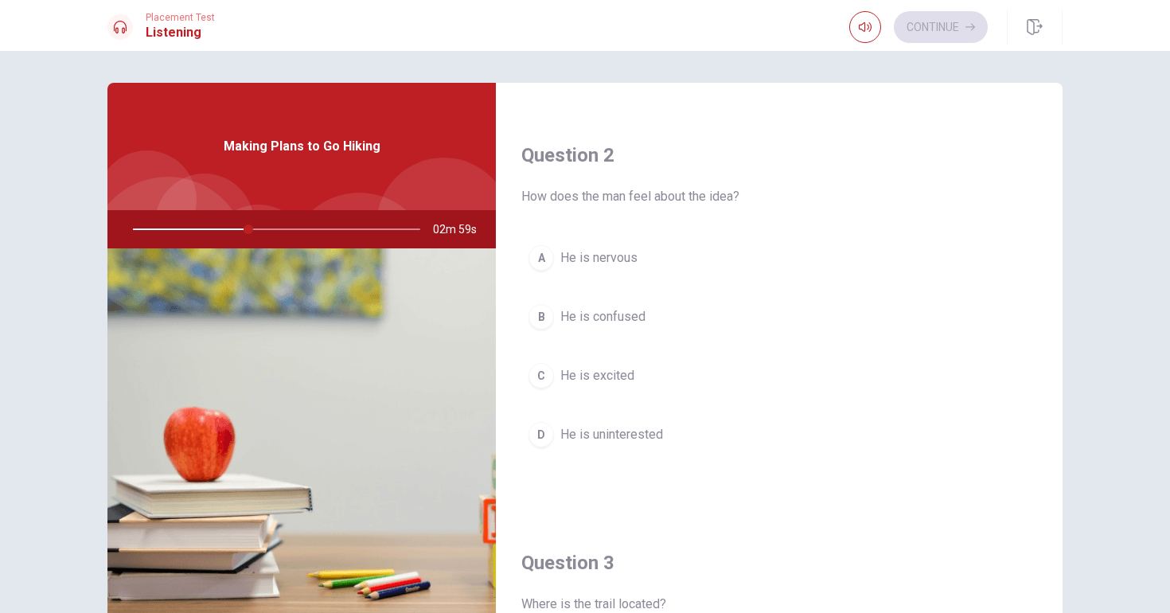
scroll to position [382, 0]
click at [593, 373] on span "He is excited" at bounding box center [597, 373] width 74 height 19
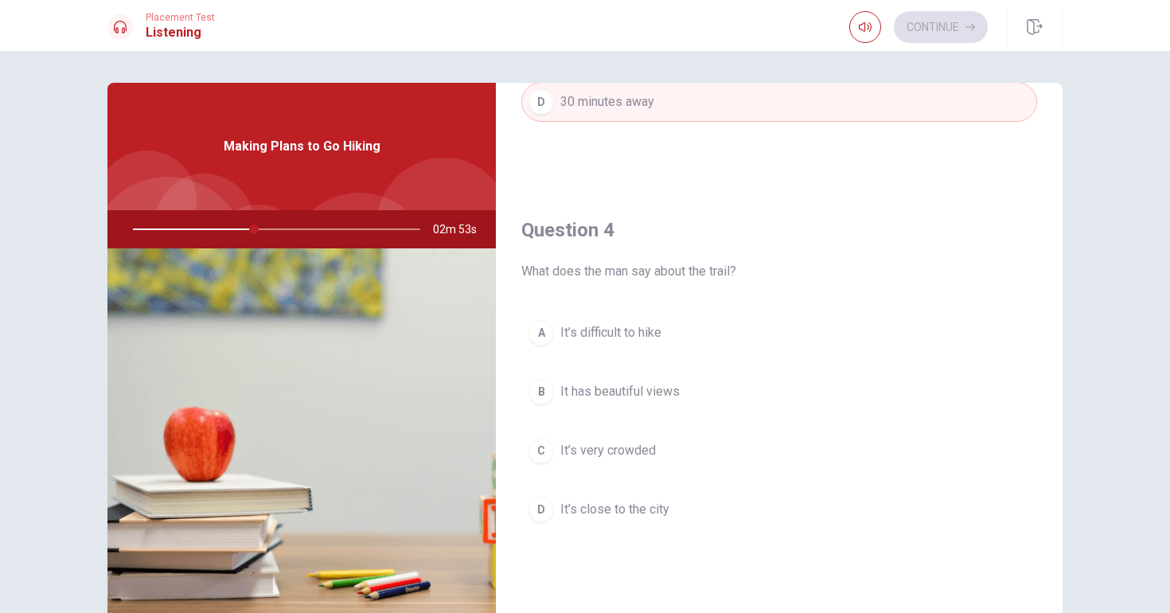
scroll to position [1127, 0]
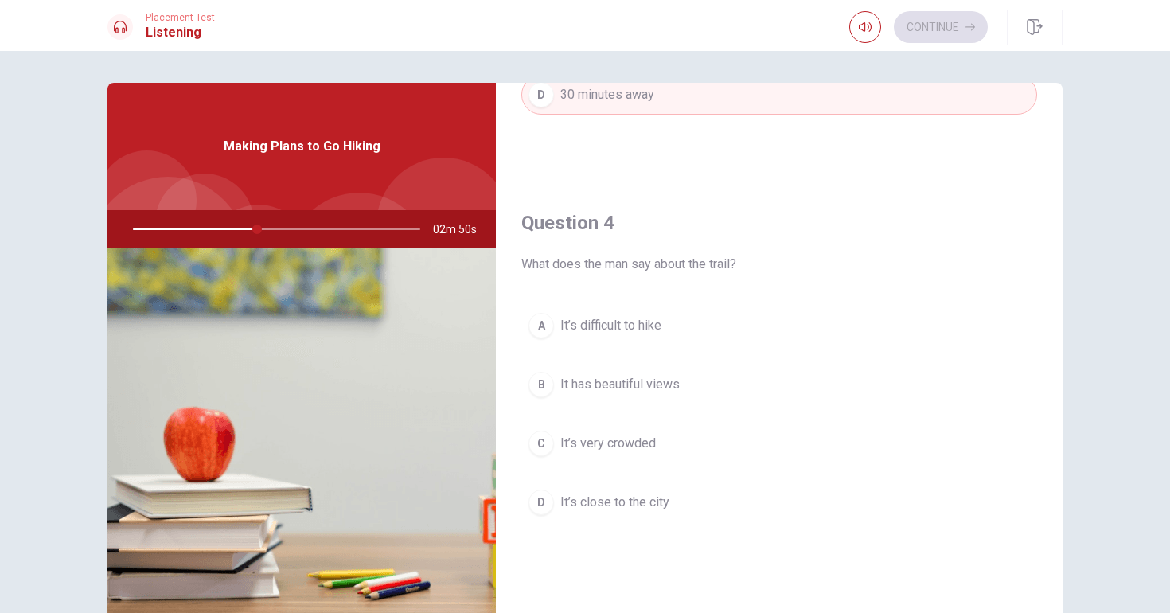
click at [642, 385] on span "It has beautiful views" at bounding box center [619, 384] width 119 height 19
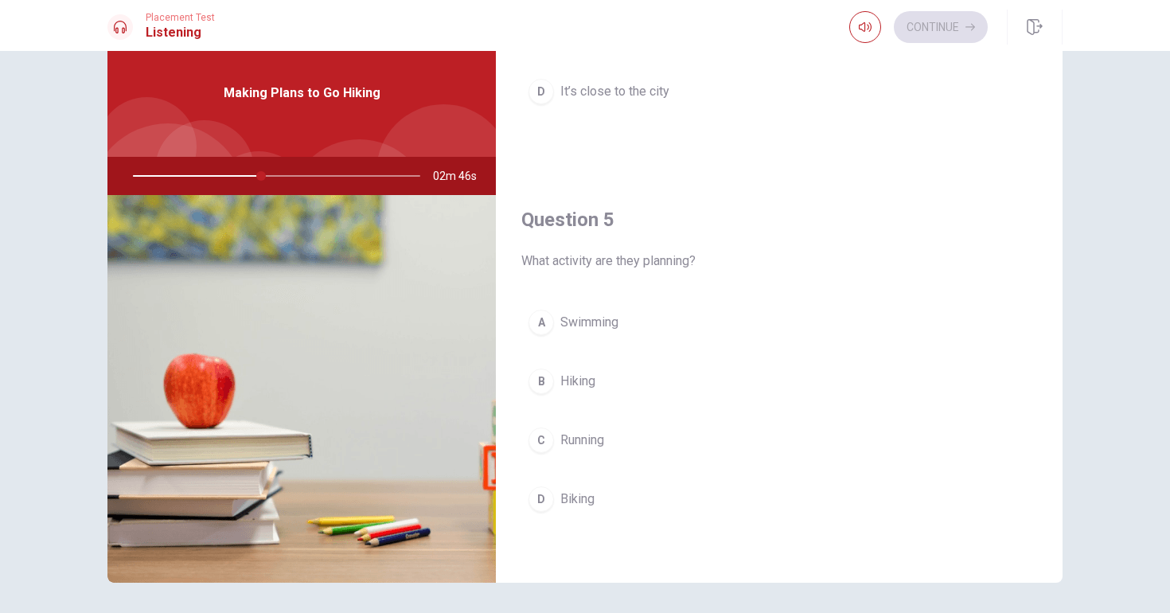
scroll to position [0, 0]
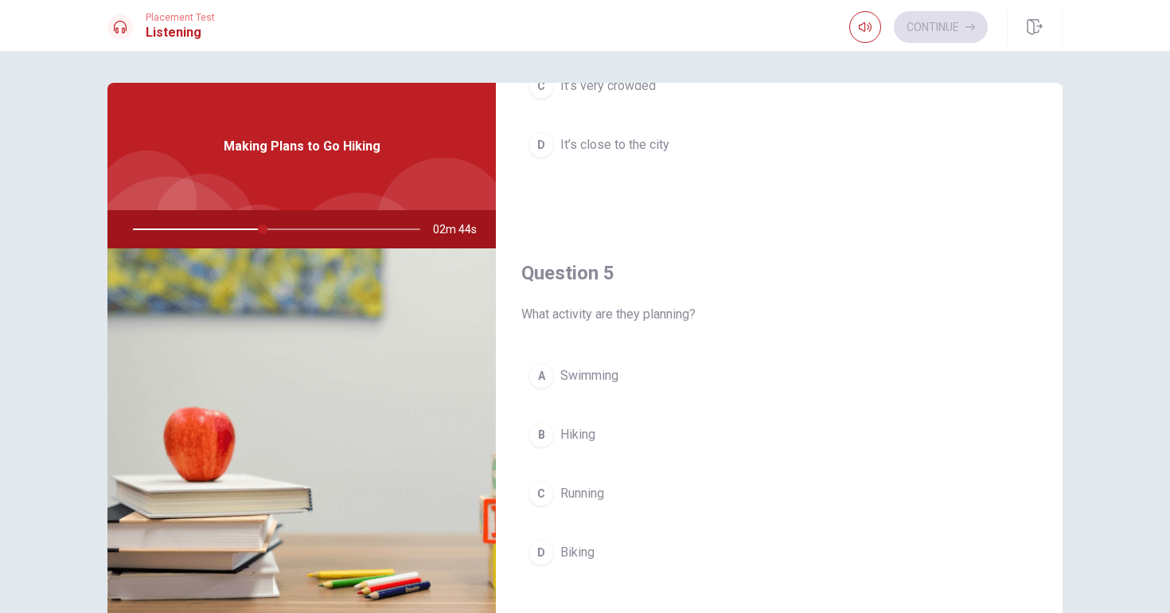
click at [598, 446] on button "B Hiking" at bounding box center [779, 435] width 516 height 40
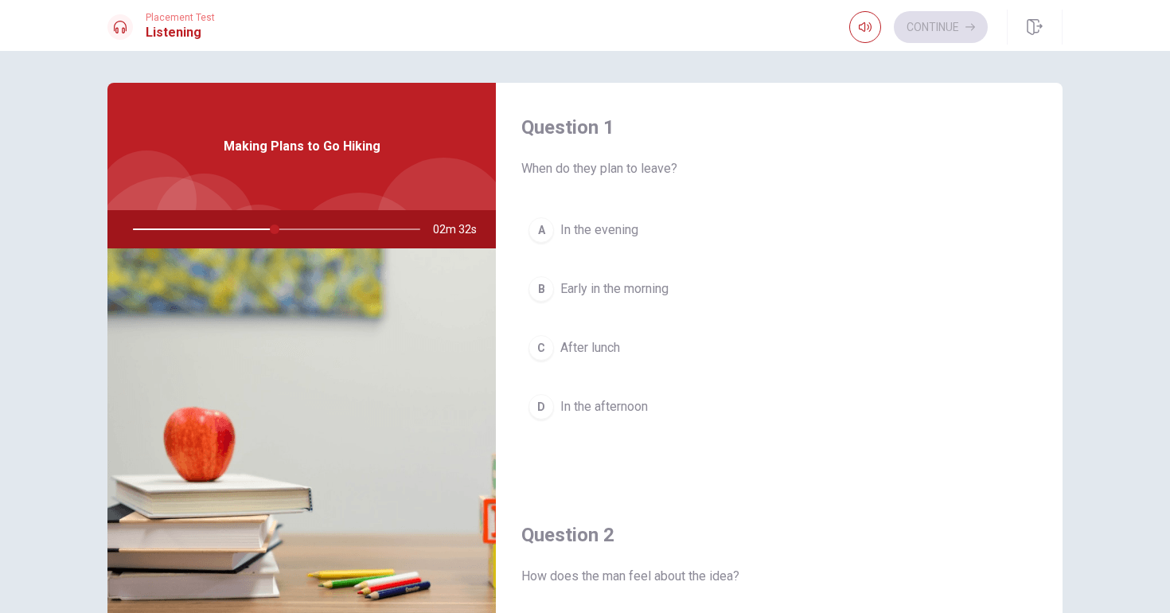
click at [674, 280] on button "B Early in the morning" at bounding box center [779, 289] width 516 height 40
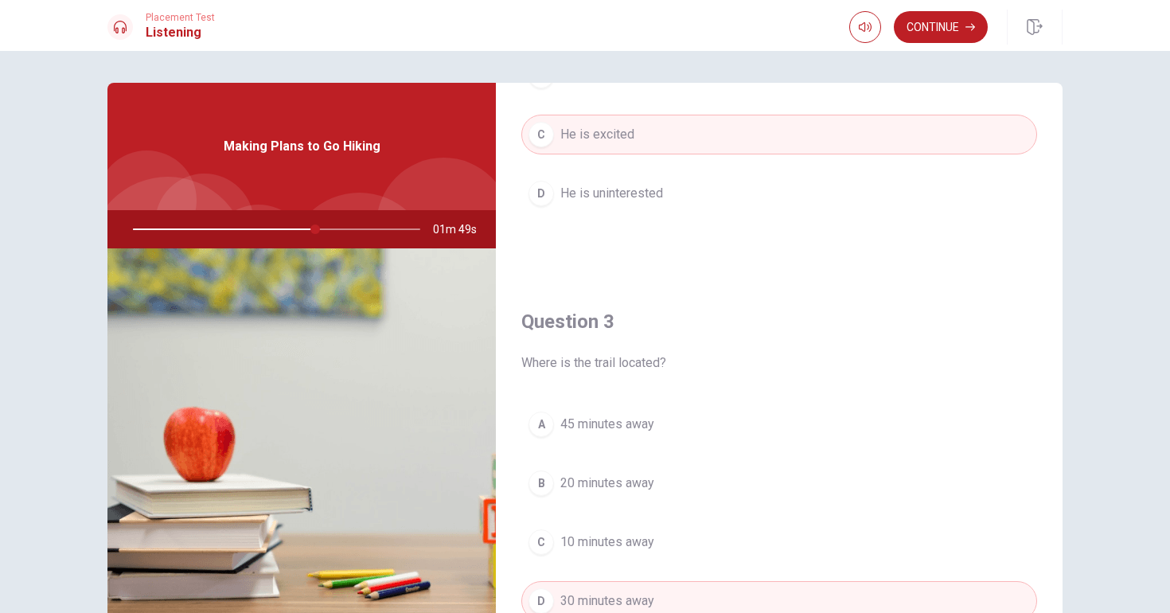
scroll to position [145, 0]
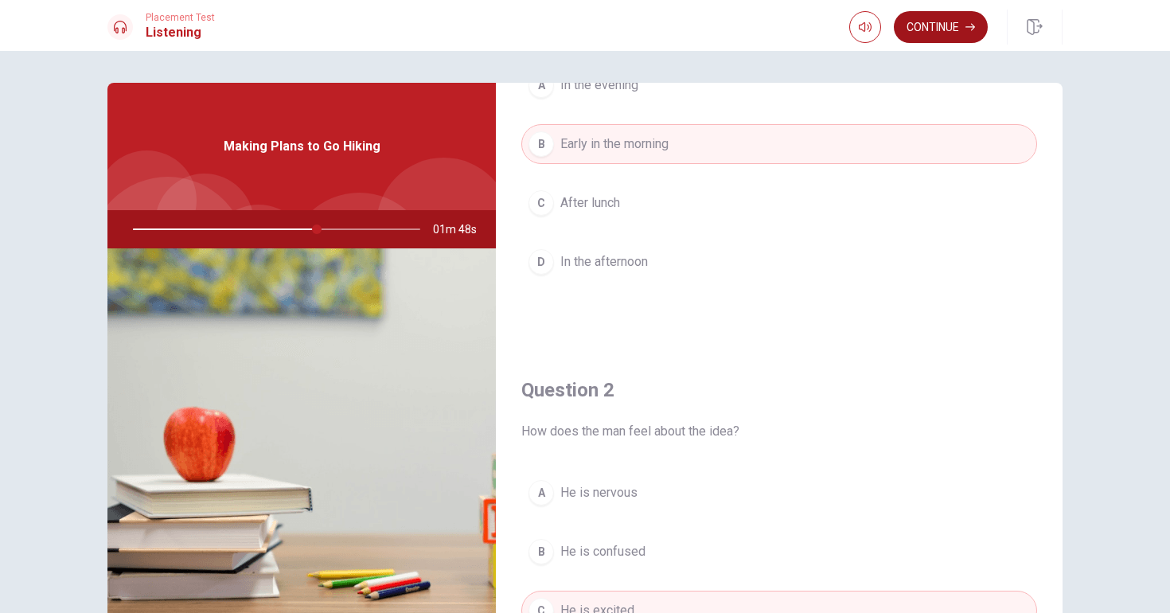
click at [924, 26] on button "Continue" at bounding box center [941, 27] width 94 height 32
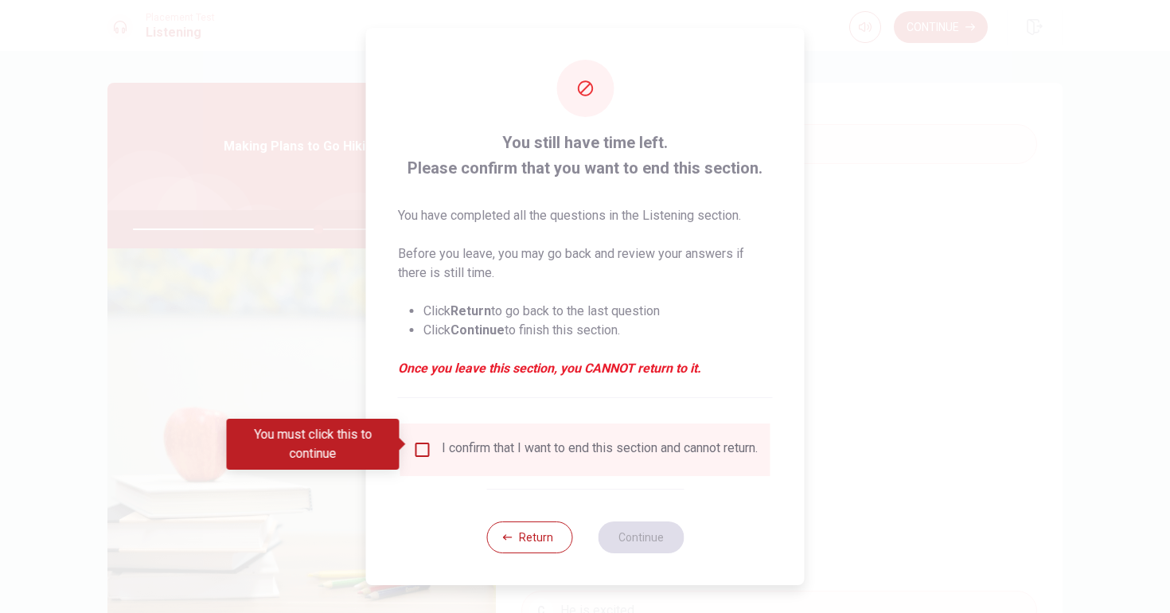
click at [420, 450] on input "You must click this to continue" at bounding box center [422, 449] width 19 height 19
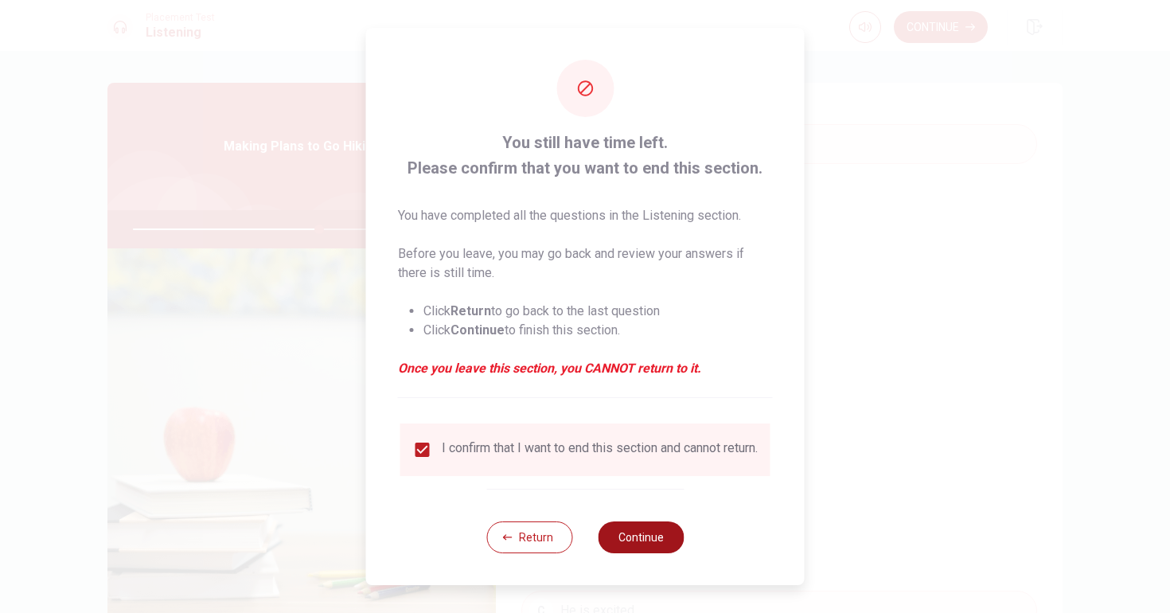
click at [657, 551] on button "Continue" at bounding box center [641, 537] width 86 height 32
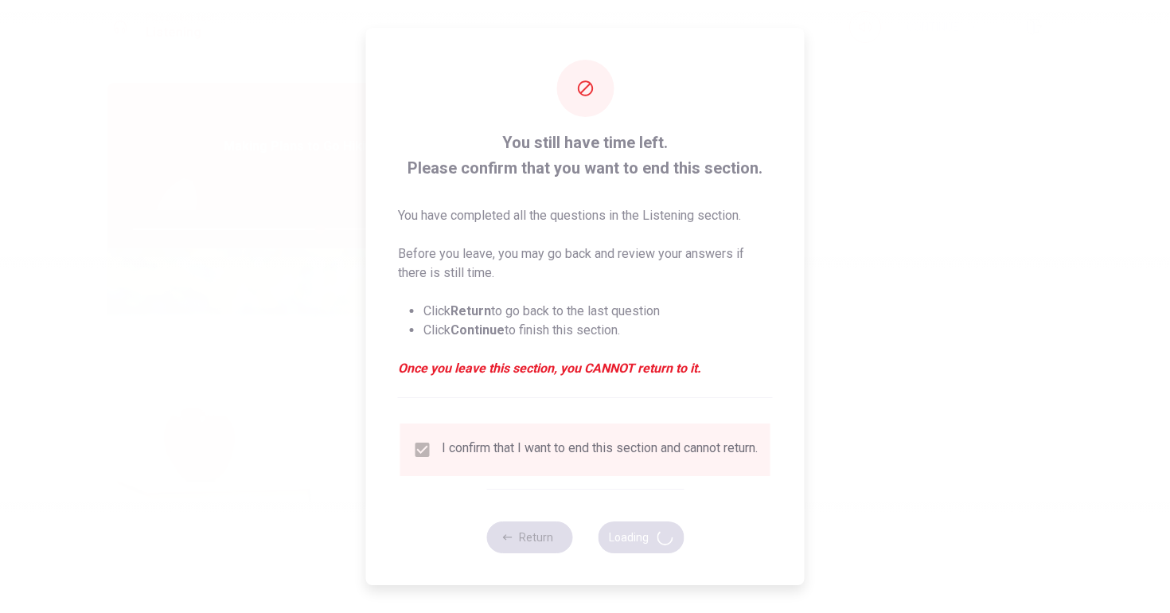
type input "66"
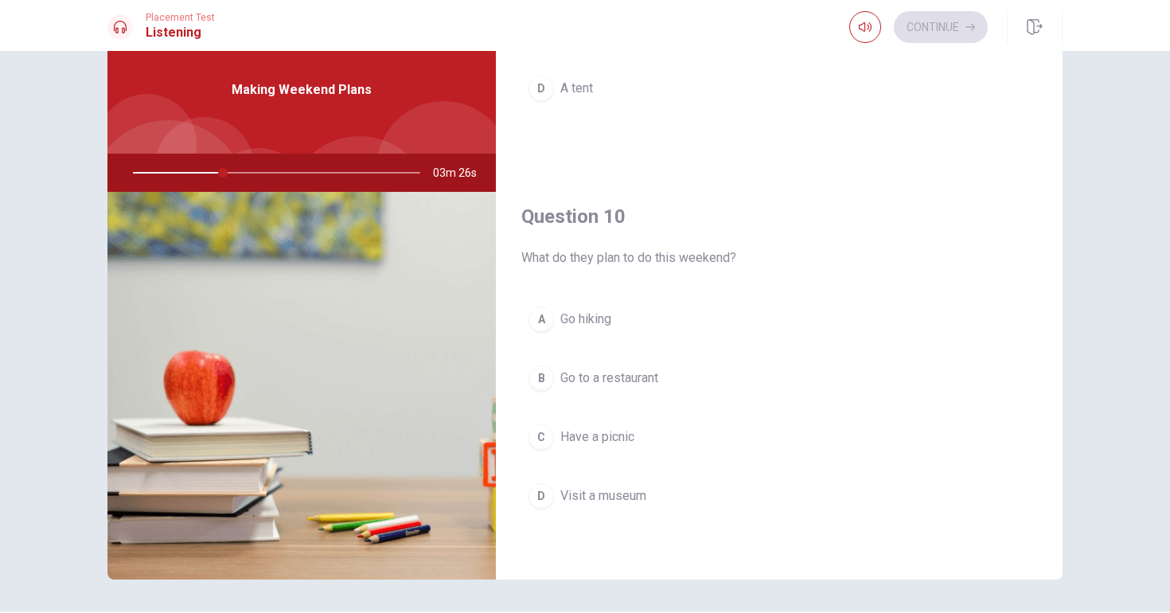
scroll to position [49, 0]
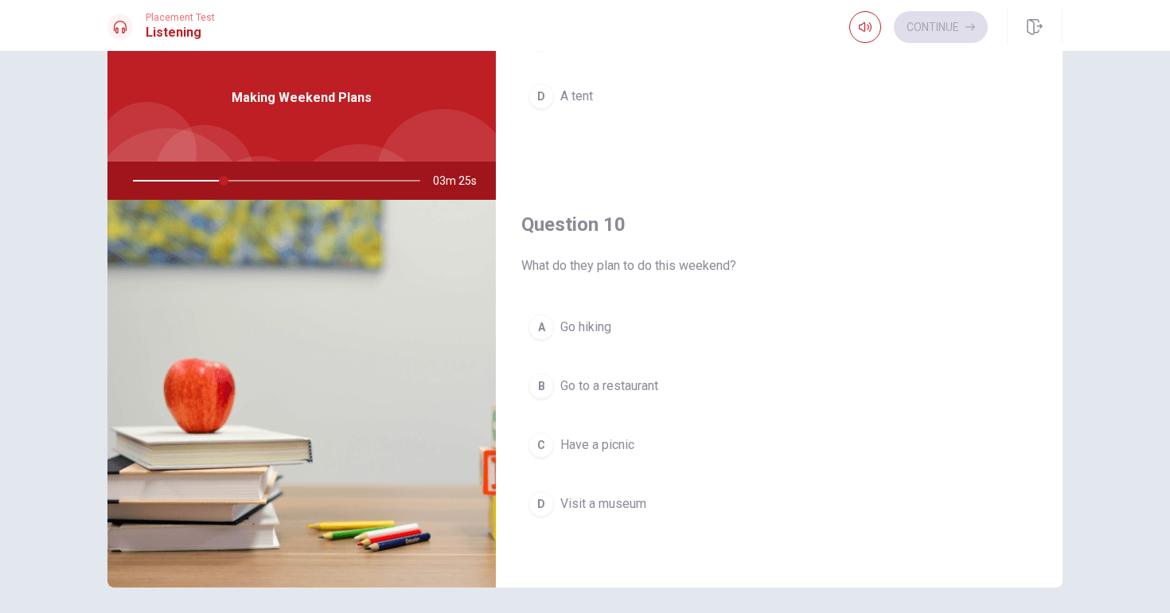
click at [645, 445] on button "C Have a picnic" at bounding box center [779, 445] width 516 height 40
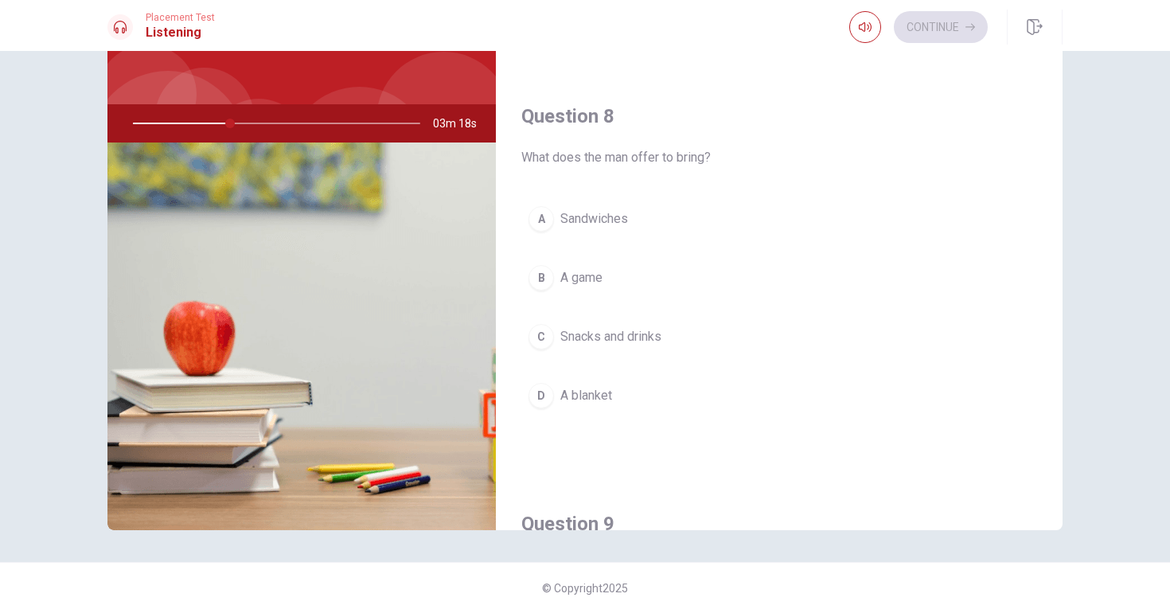
scroll to position [733, 0]
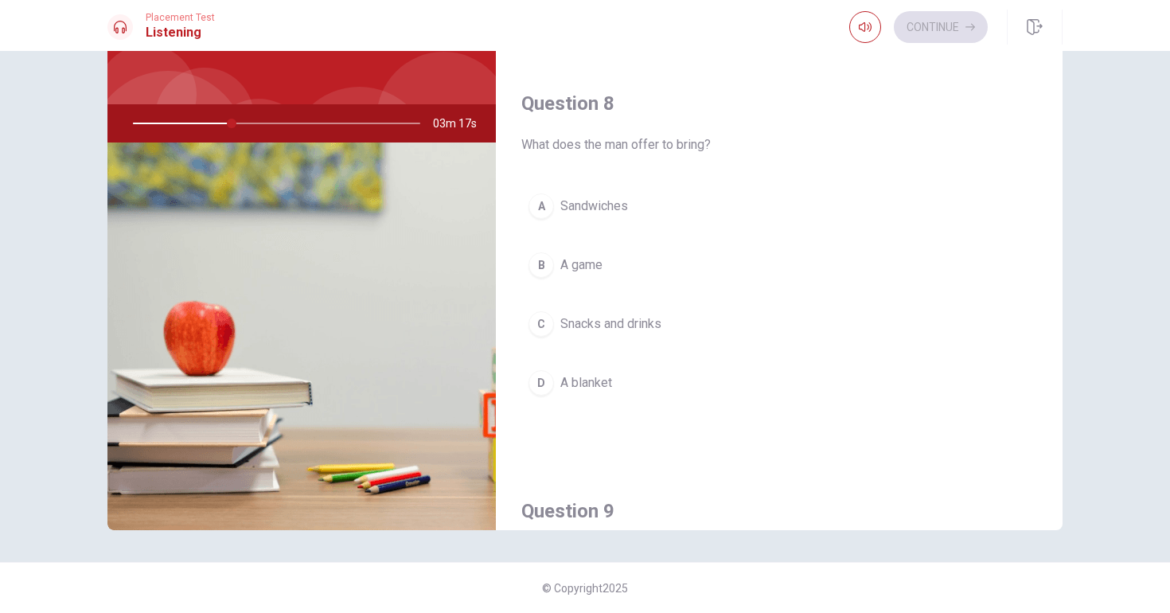
click at [618, 338] on button "C Snacks and drinks" at bounding box center [779, 324] width 516 height 40
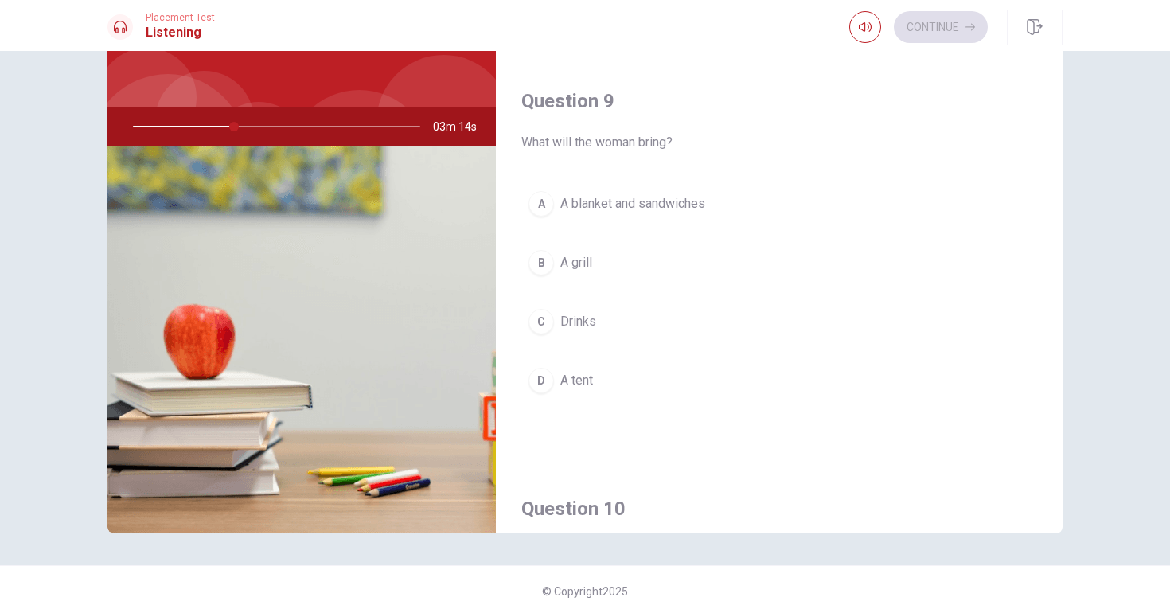
scroll to position [1147, 0]
click at [700, 189] on button "A A blanket and sandwiches" at bounding box center [779, 203] width 516 height 40
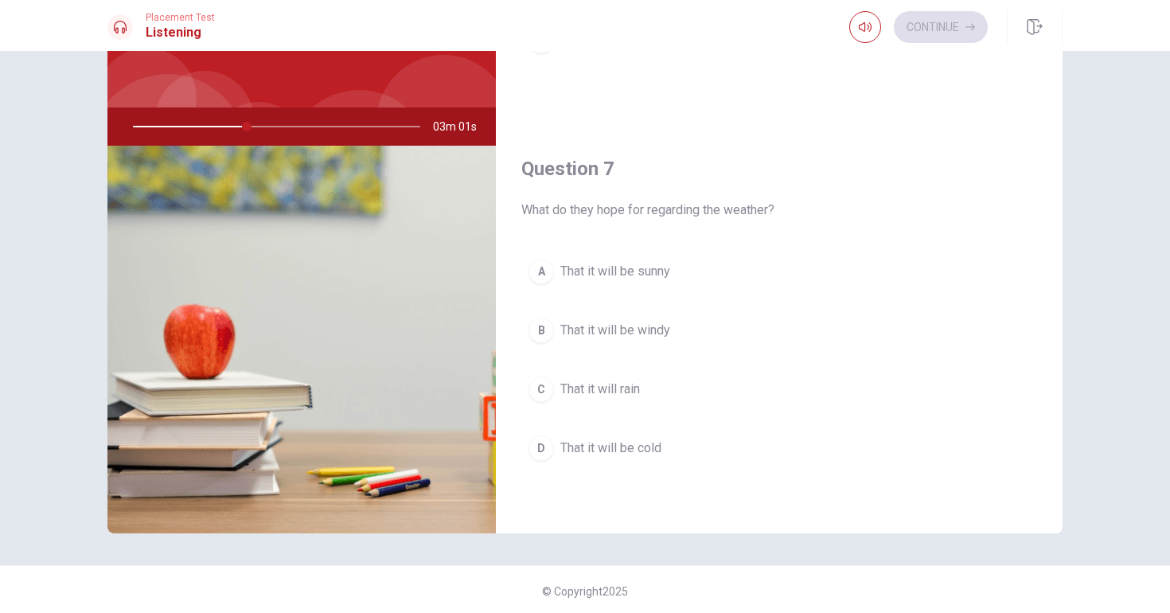
scroll to position [274, 0]
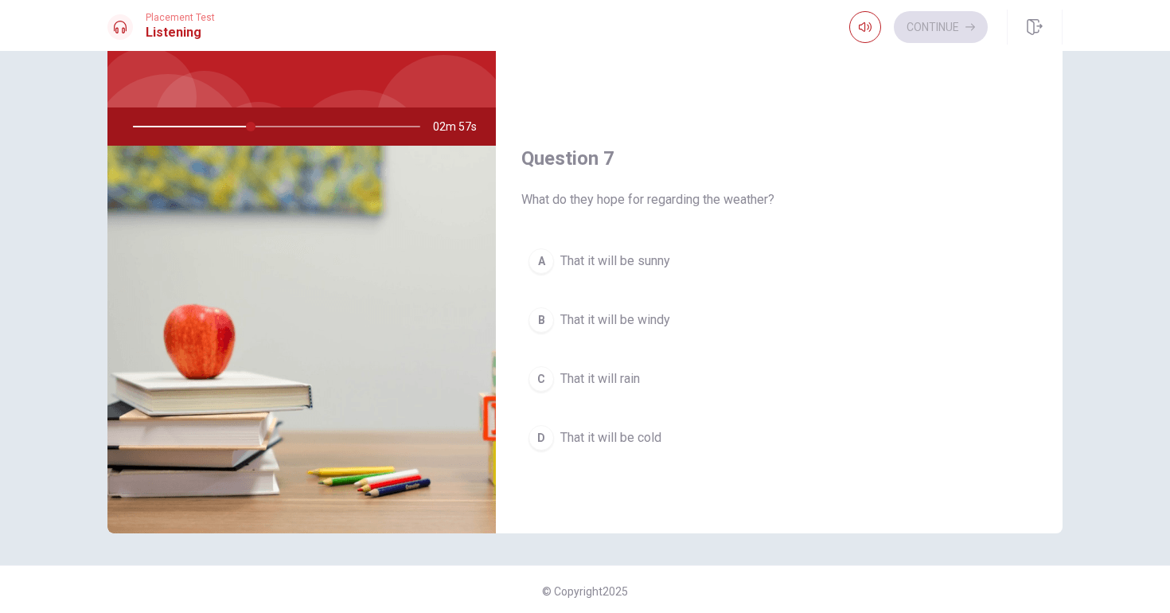
click at [647, 258] on span "That it will be sunny" at bounding box center [615, 260] width 110 height 19
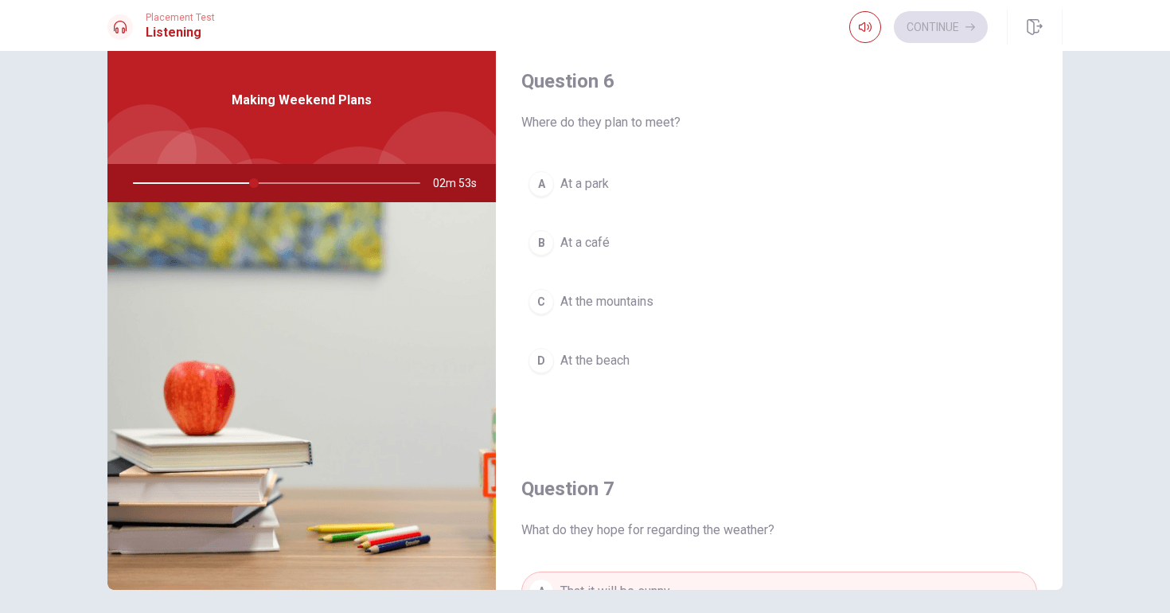
scroll to position [45, 0]
click at [613, 186] on button "A At a park" at bounding box center [779, 185] width 516 height 40
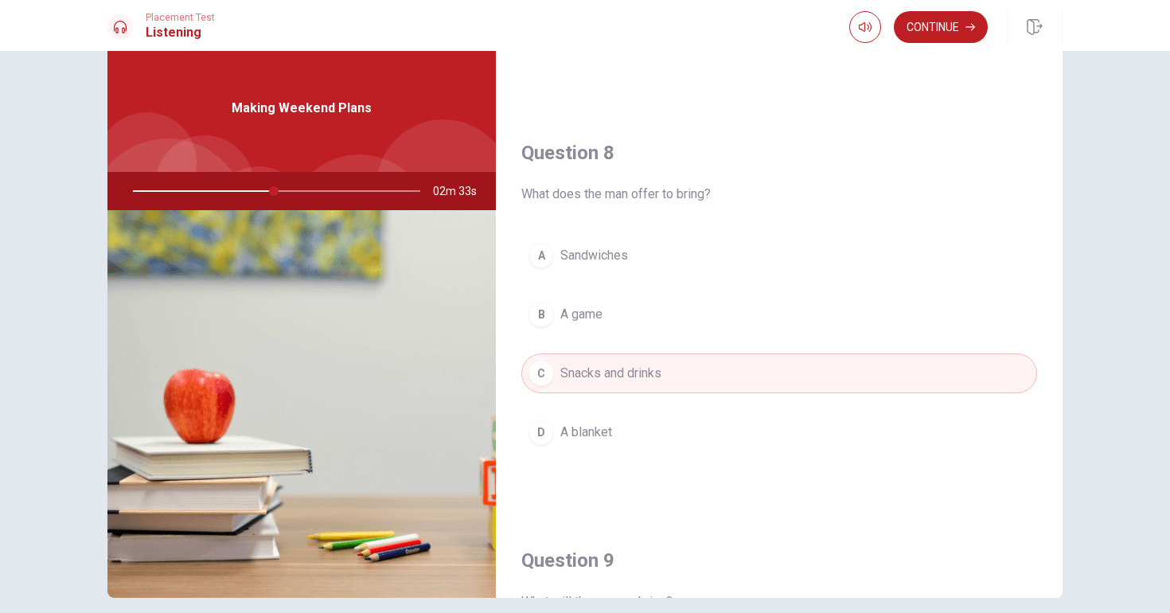
scroll to position [35, 0]
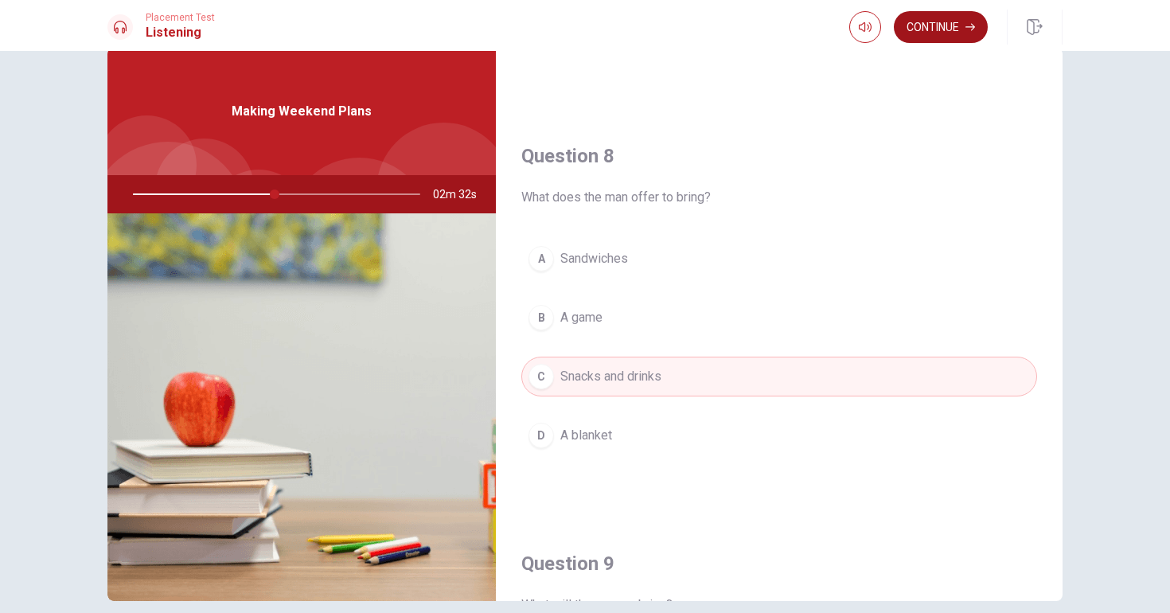
click at [953, 32] on button "Continue" at bounding box center [941, 27] width 94 height 32
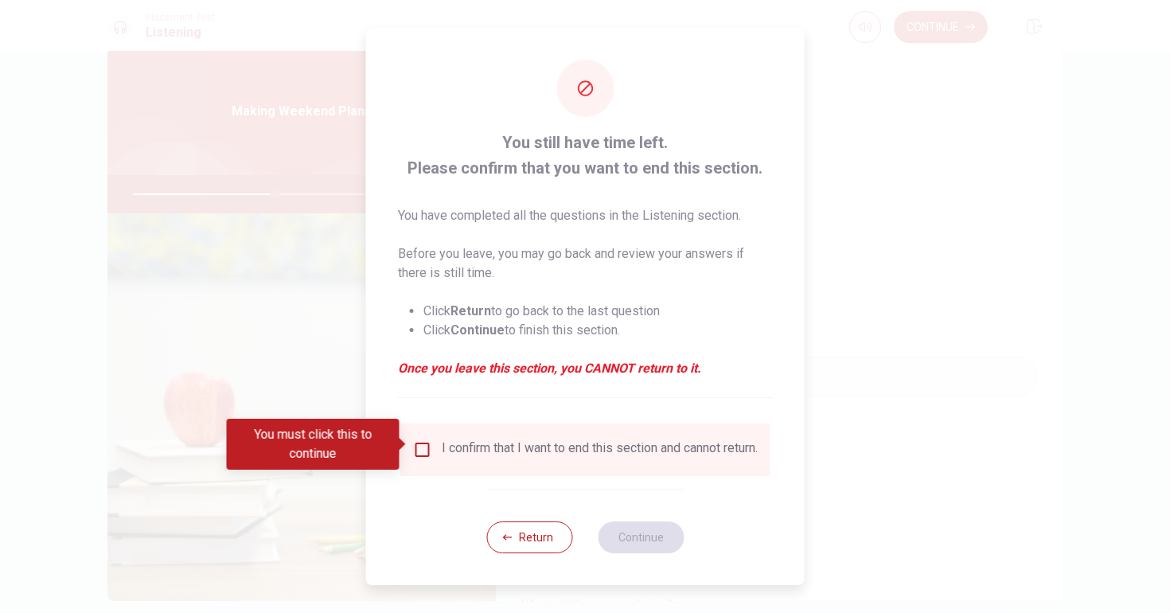
click at [423, 450] on input "You must click this to continue" at bounding box center [422, 449] width 19 height 19
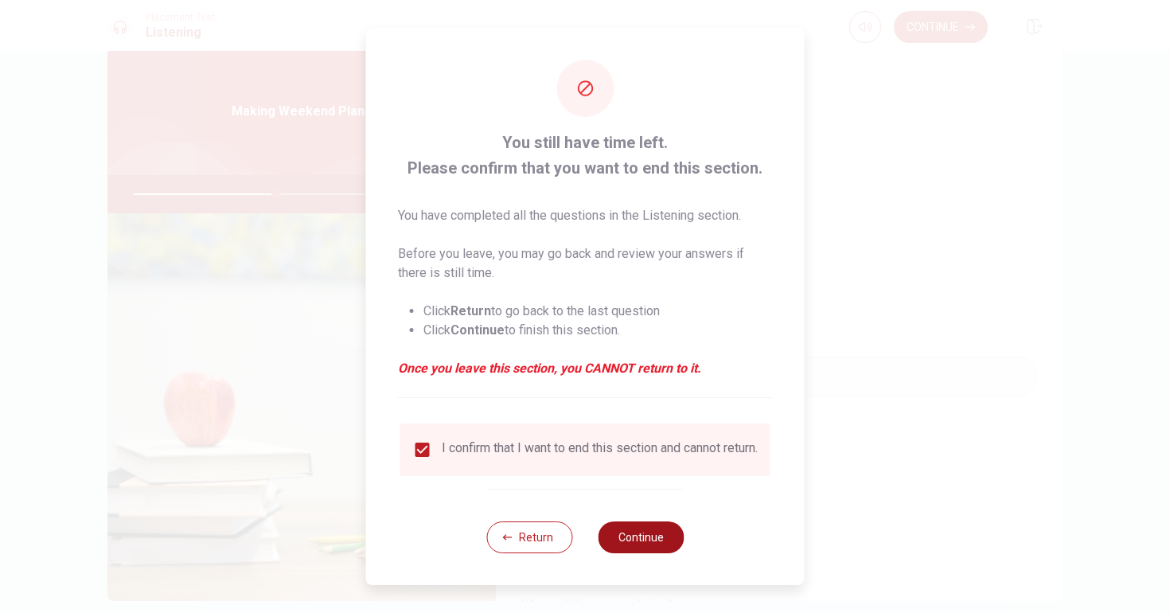
click at [667, 546] on button "Continue" at bounding box center [641, 537] width 86 height 32
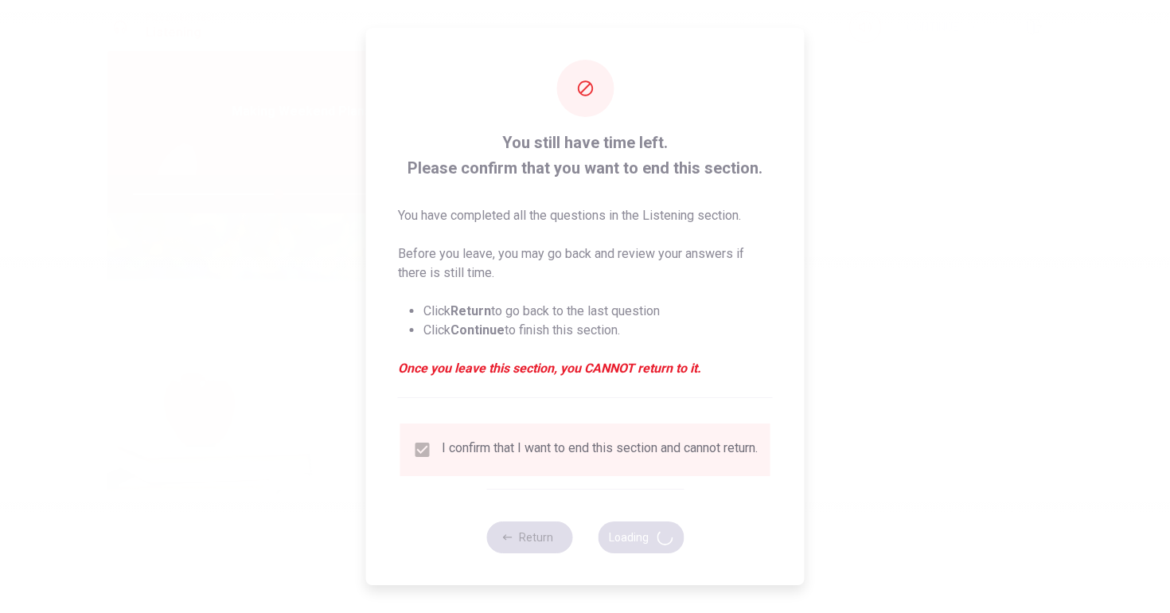
type input "51"
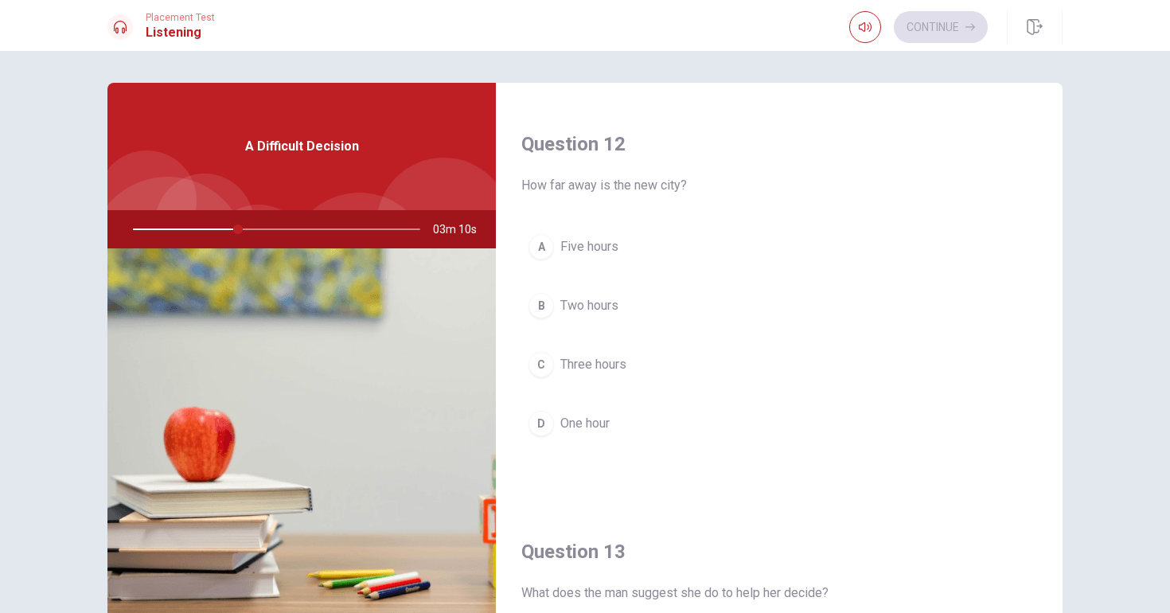
scroll to position [392, 0]
click at [578, 382] on button "C Three hours" at bounding box center [779, 363] width 516 height 40
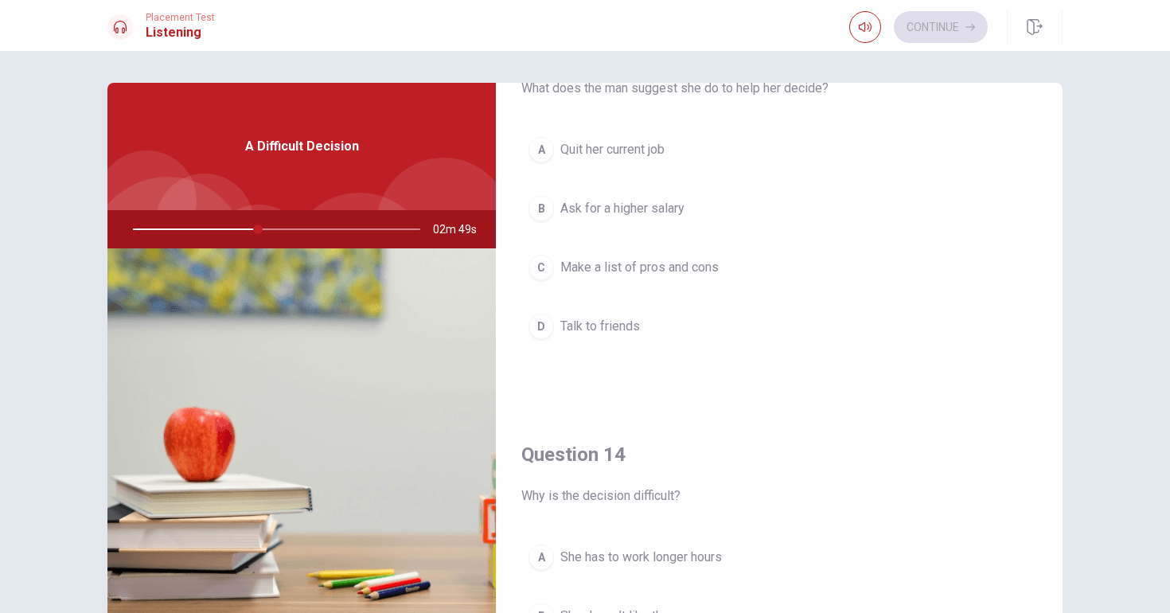
scroll to position [772, 0]
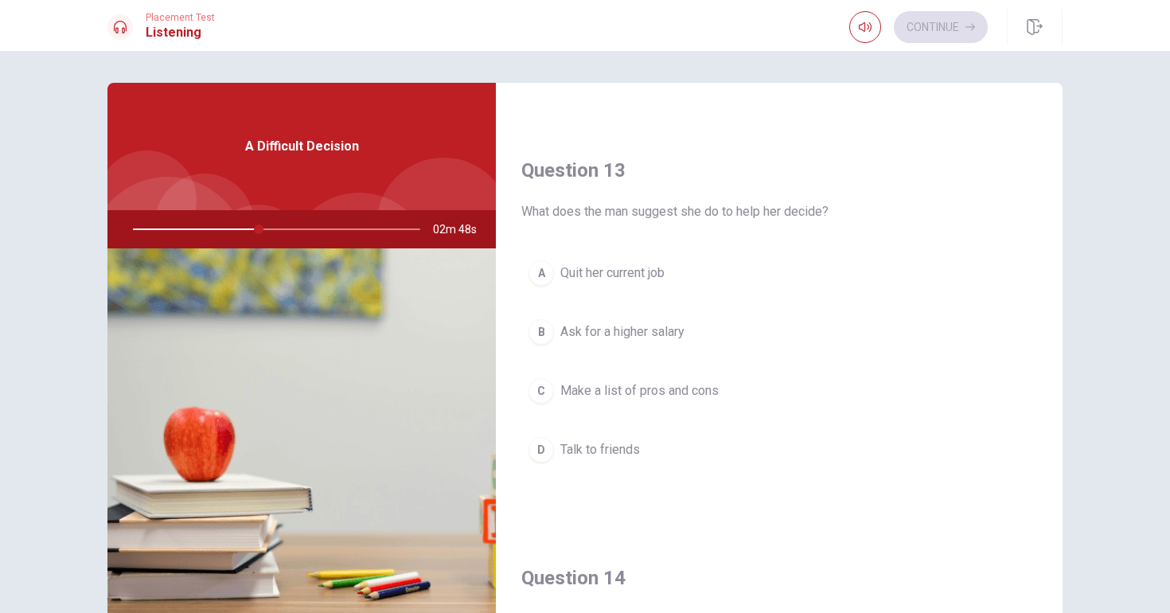
click at [716, 383] on span "Make a list of pros and cons" at bounding box center [639, 390] width 158 height 19
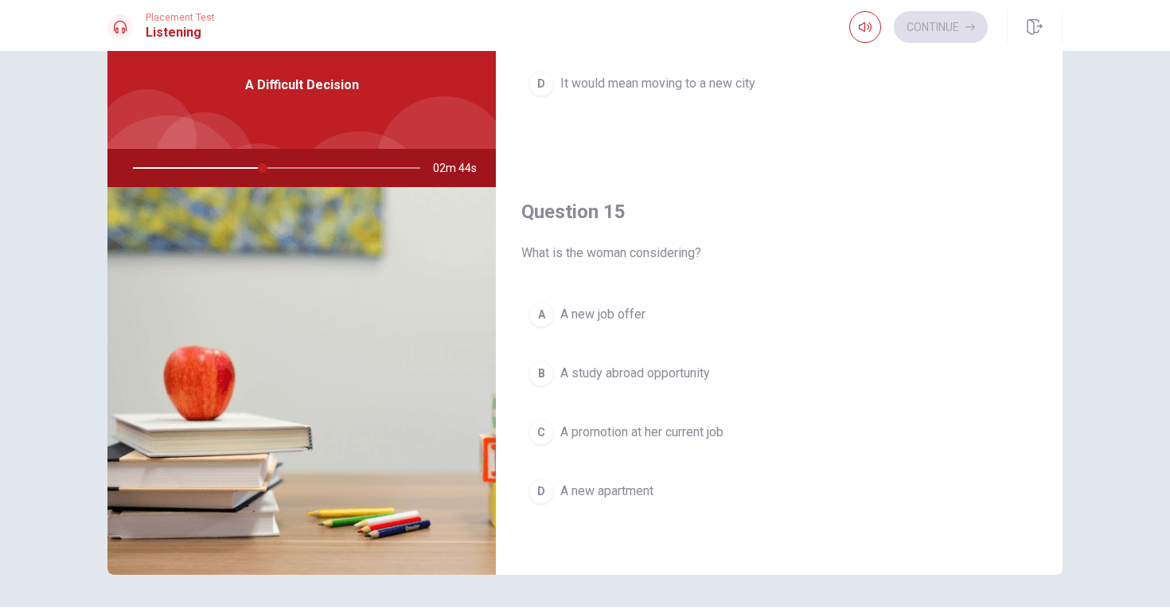
scroll to position [0, 0]
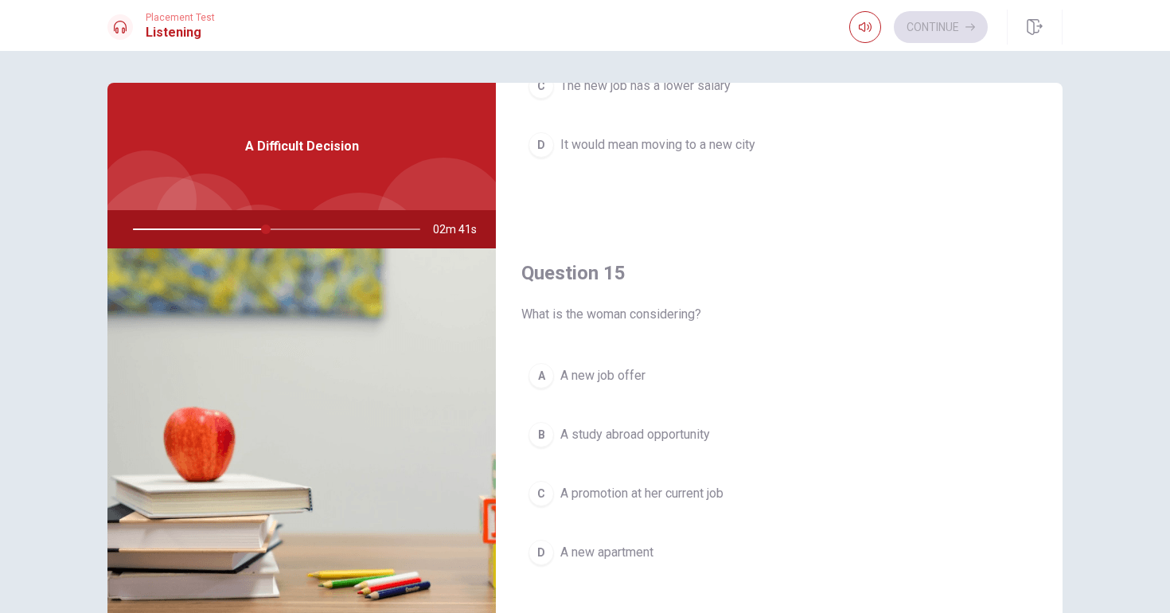
click at [662, 367] on button "A A new job offer" at bounding box center [779, 376] width 516 height 40
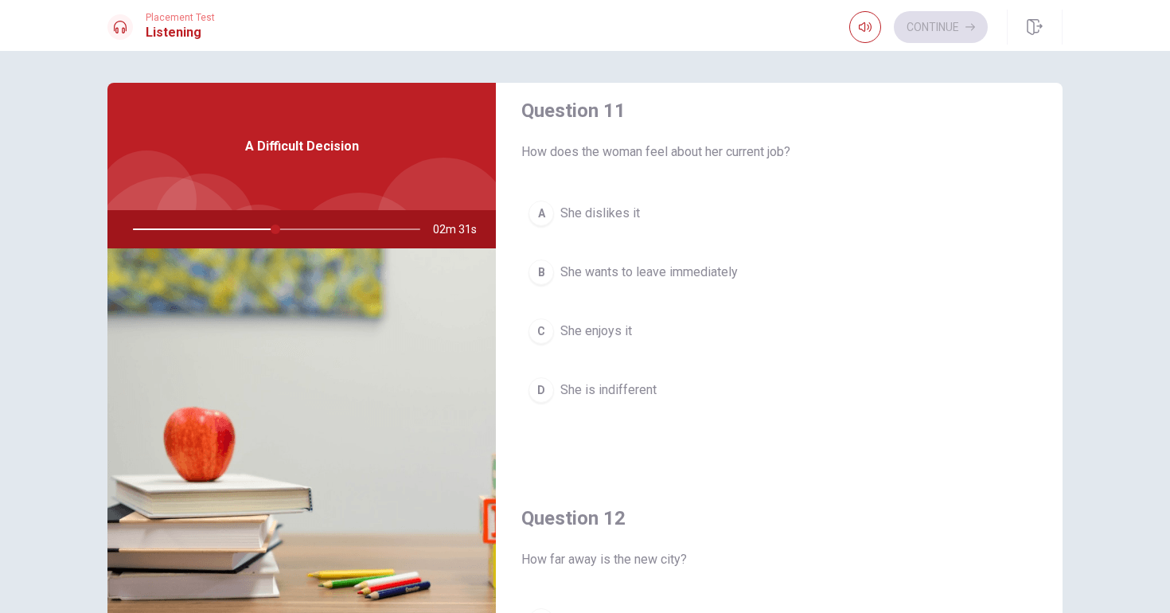
scroll to position [22, 0]
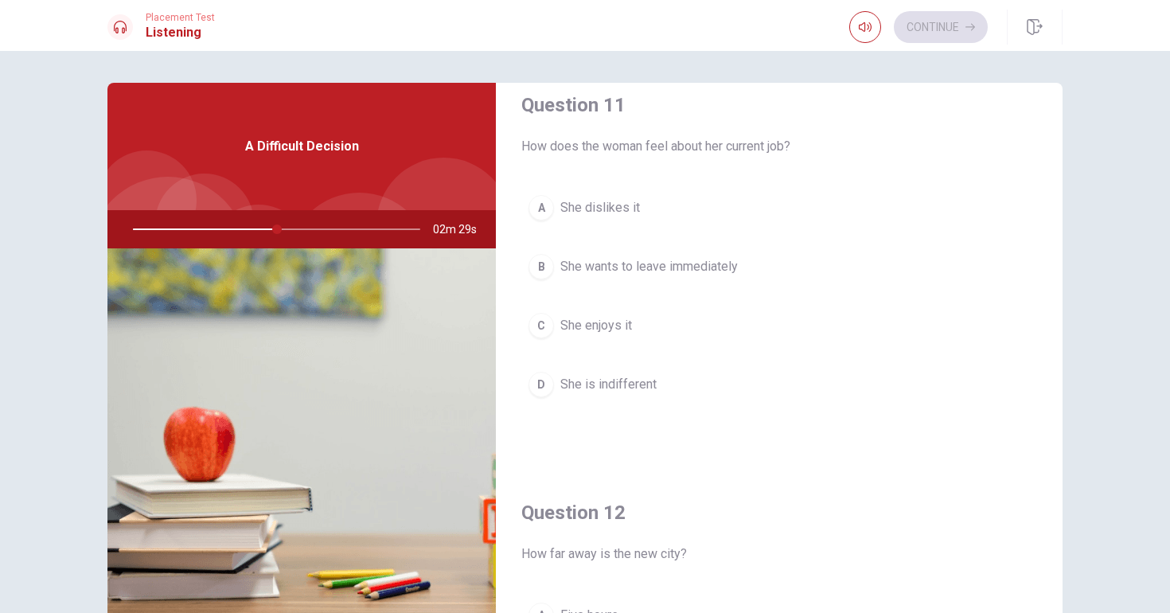
click at [739, 300] on div "A She dislikes it B She wants to leave immediately C She enjoys it D She is ind…" at bounding box center [779, 312] width 516 height 248
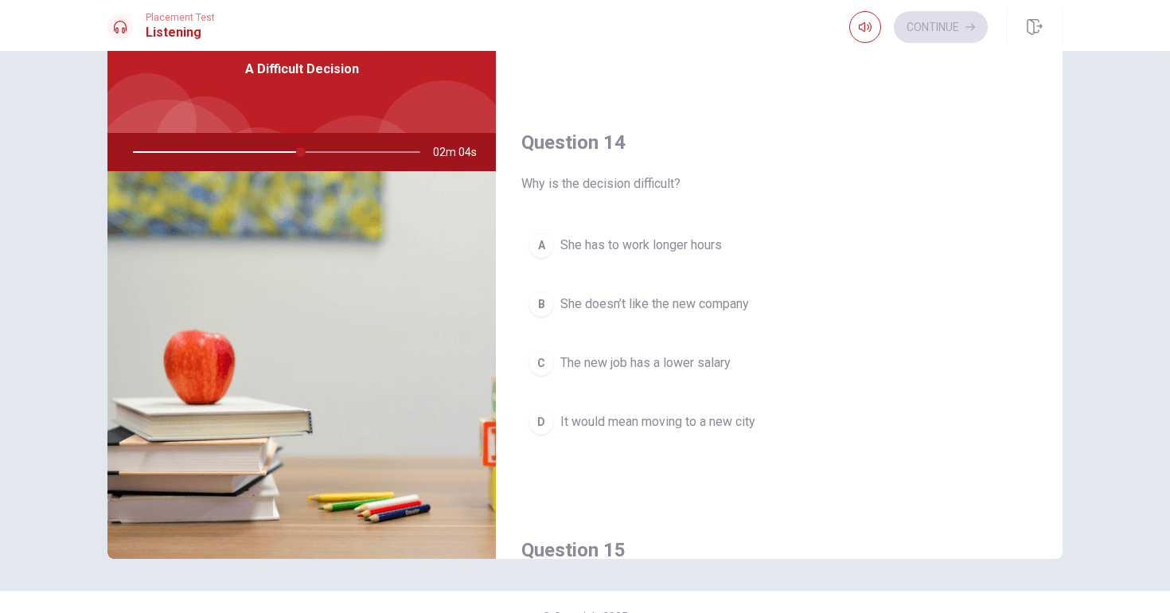
scroll to position [1154, 0]
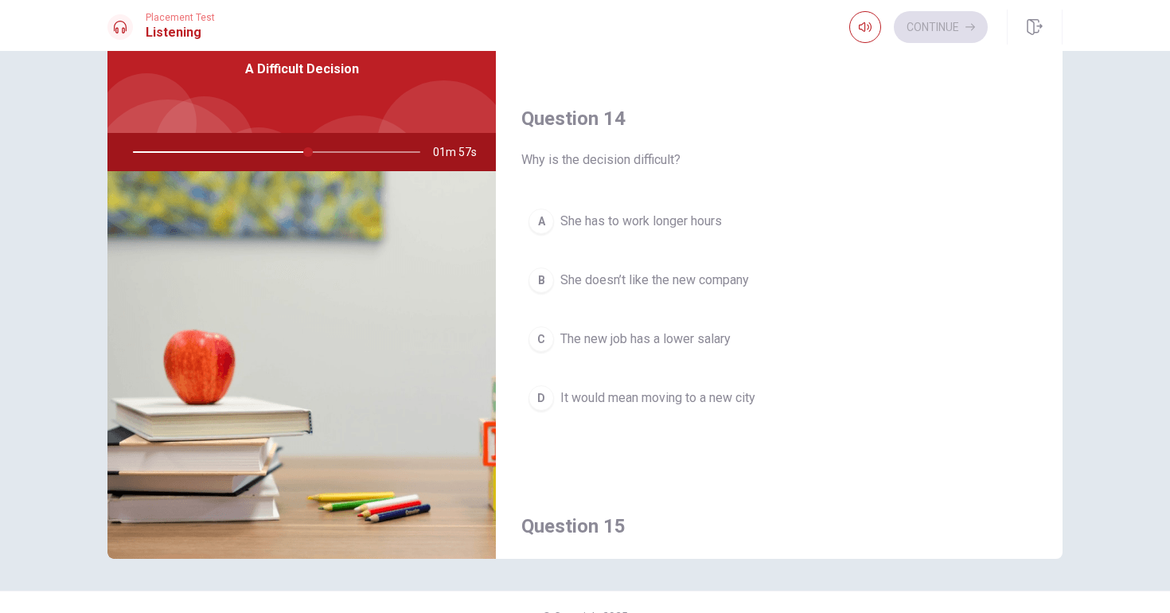
click at [701, 395] on span "It would mean moving to a new city" at bounding box center [657, 397] width 195 height 19
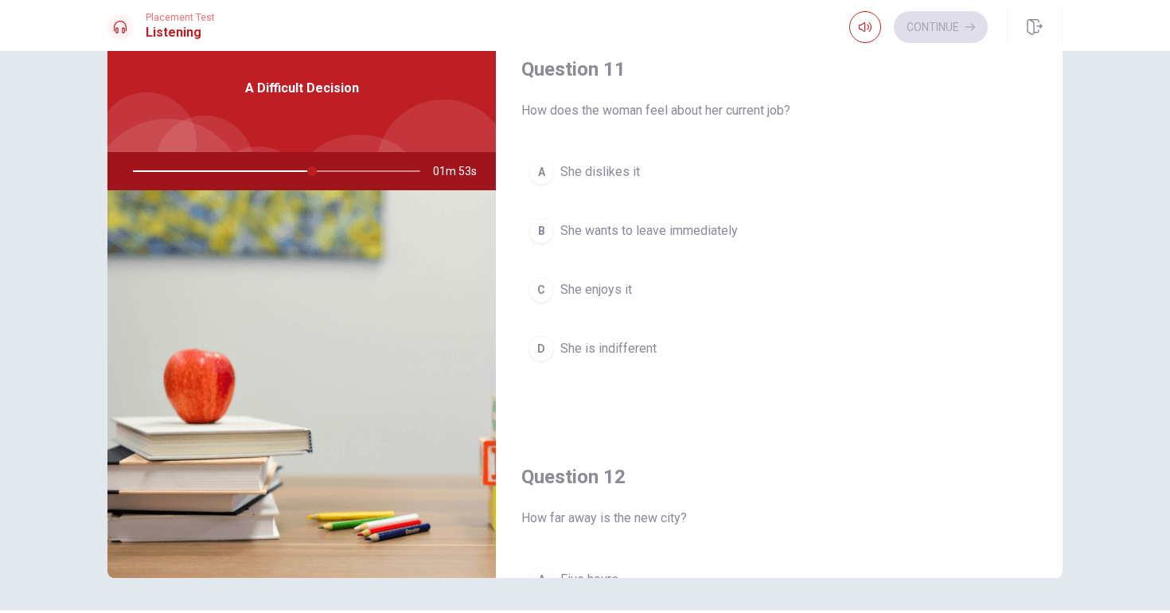
scroll to position [53, 0]
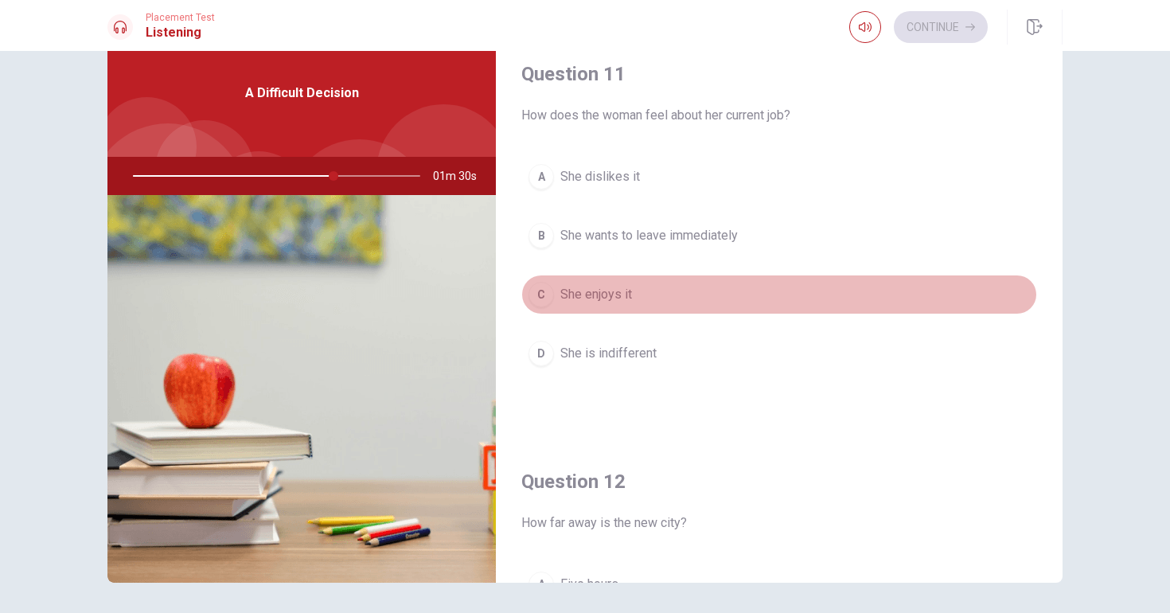
click at [658, 293] on button "C She enjoys it" at bounding box center [779, 295] width 516 height 40
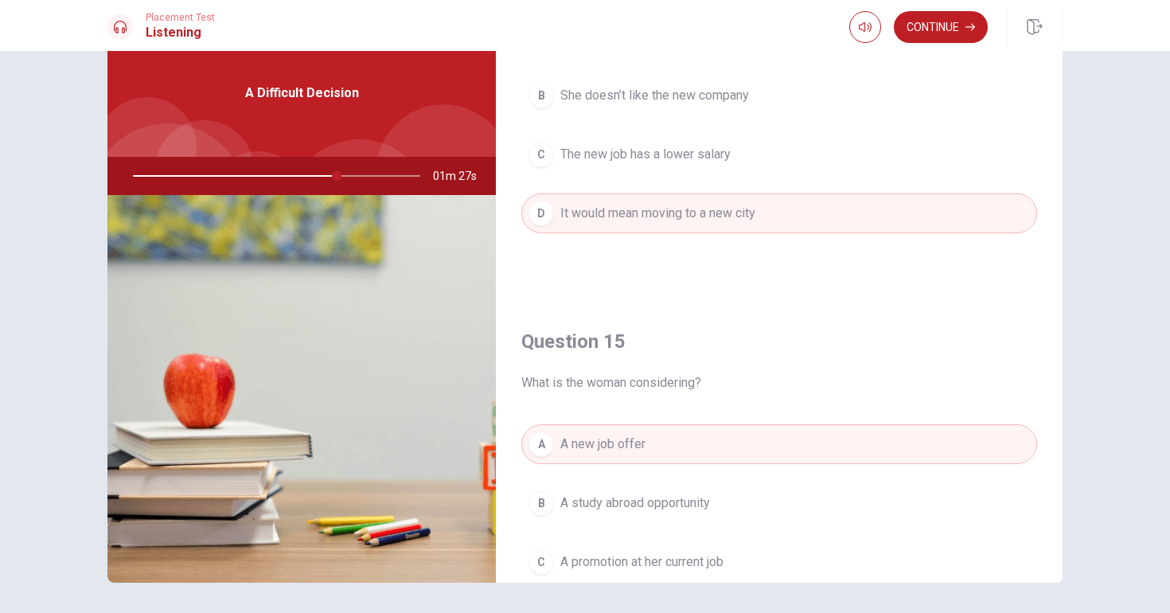
scroll to position [1484, 0]
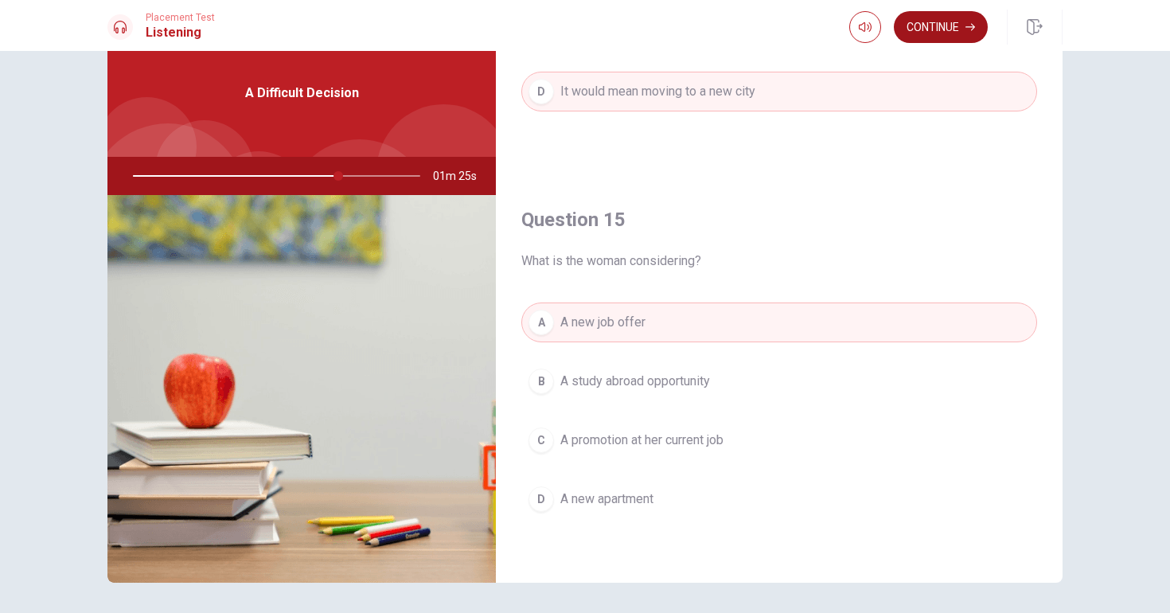
click at [957, 33] on button "Continue" at bounding box center [941, 27] width 94 height 32
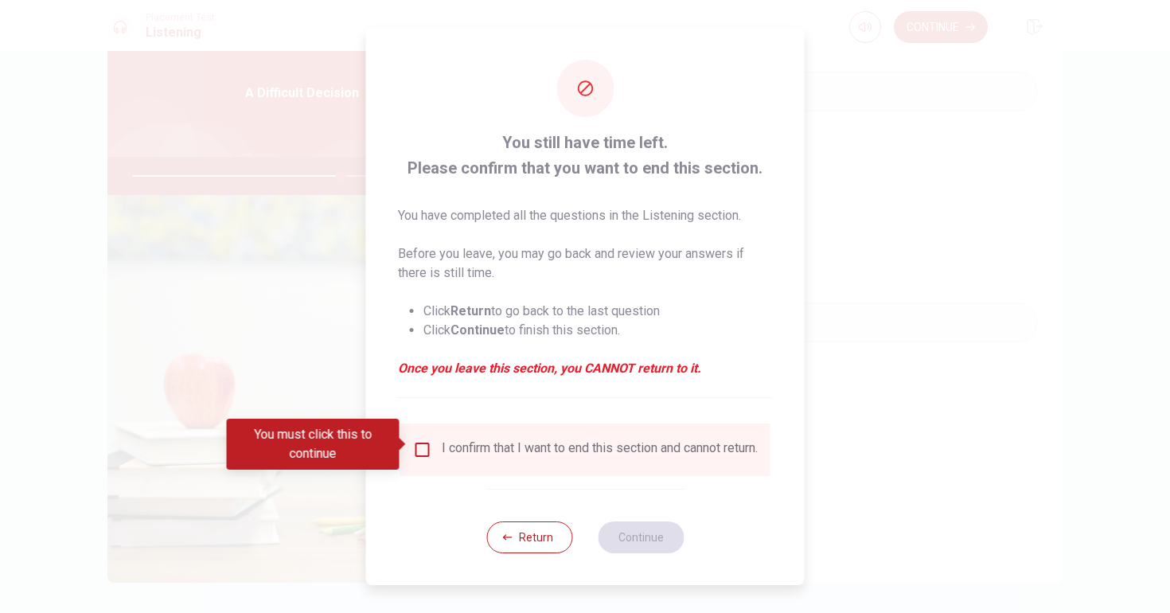
click at [417, 443] on input "You must click this to continue" at bounding box center [422, 449] width 19 height 19
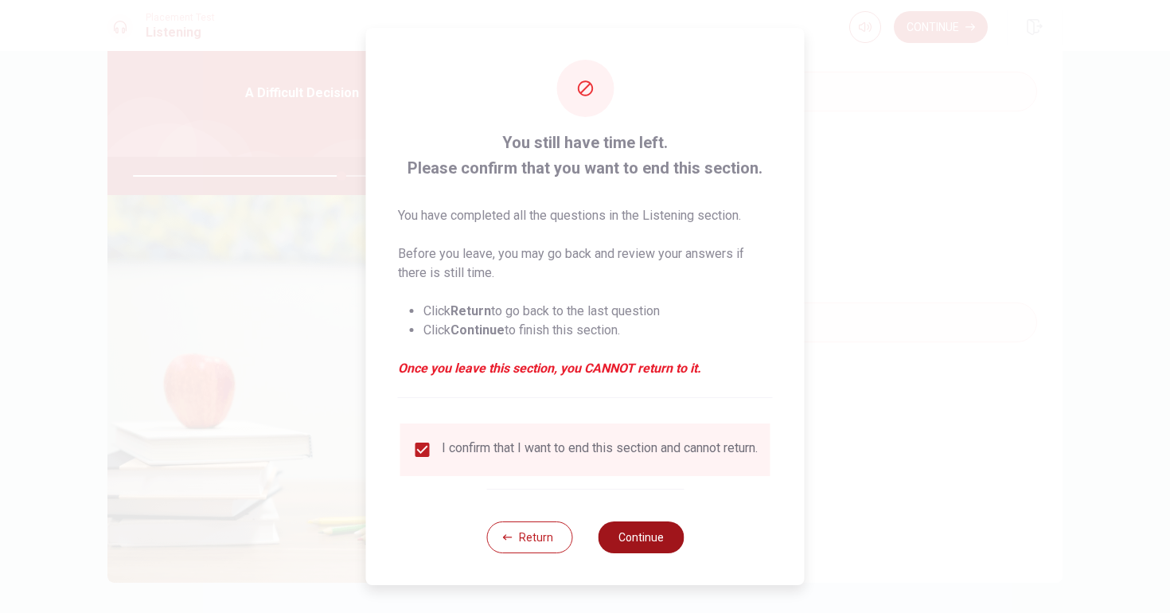
click at [650, 532] on button "Continue" at bounding box center [641, 537] width 86 height 32
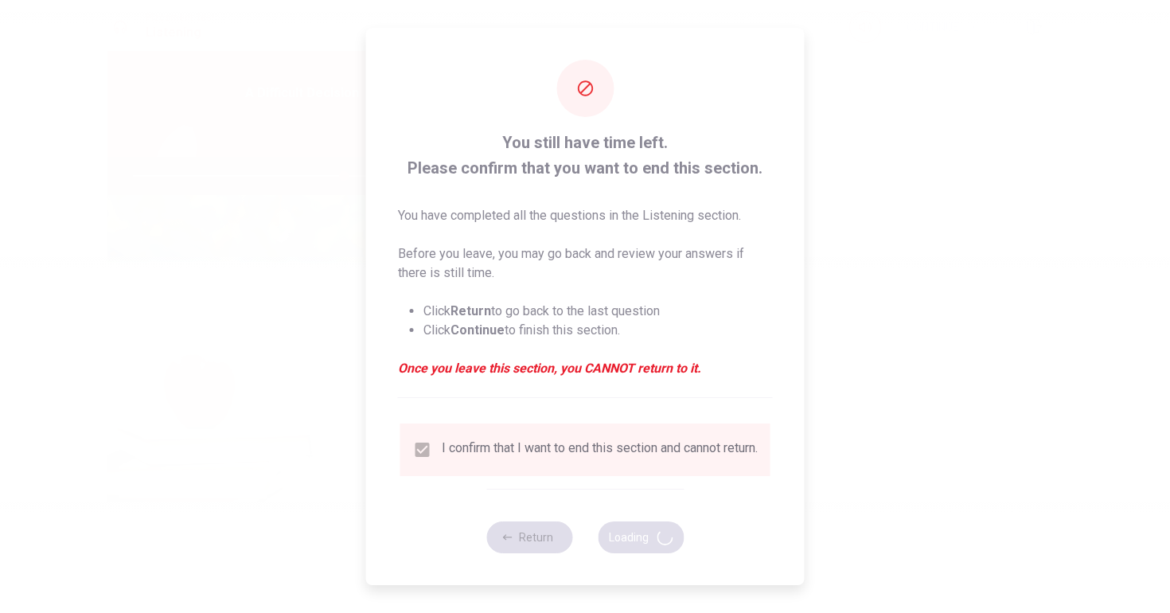
type input "74"
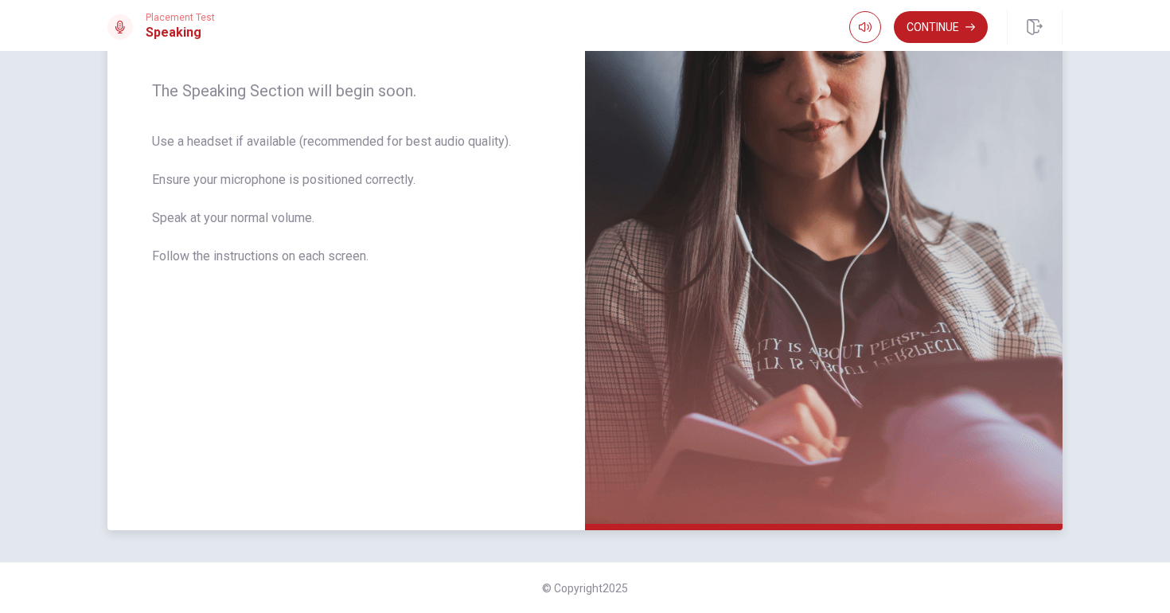
scroll to position [0, 0]
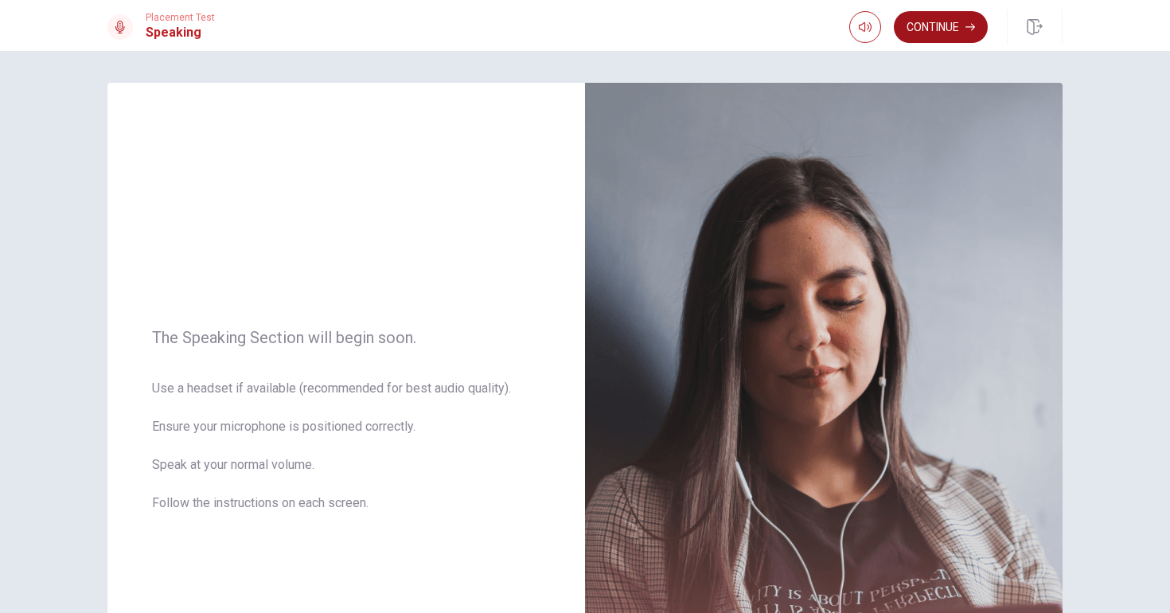
click at [942, 24] on button "Continue" at bounding box center [941, 27] width 94 height 32
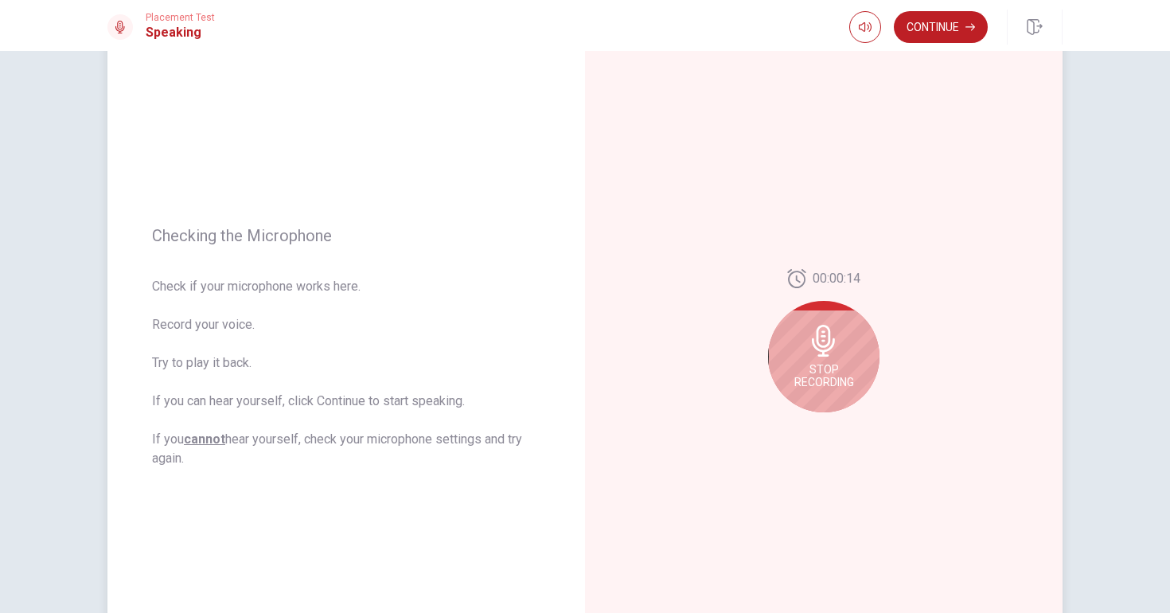
scroll to position [87, 0]
click at [802, 321] on div "Stop Recording" at bounding box center [823, 352] width 111 height 111
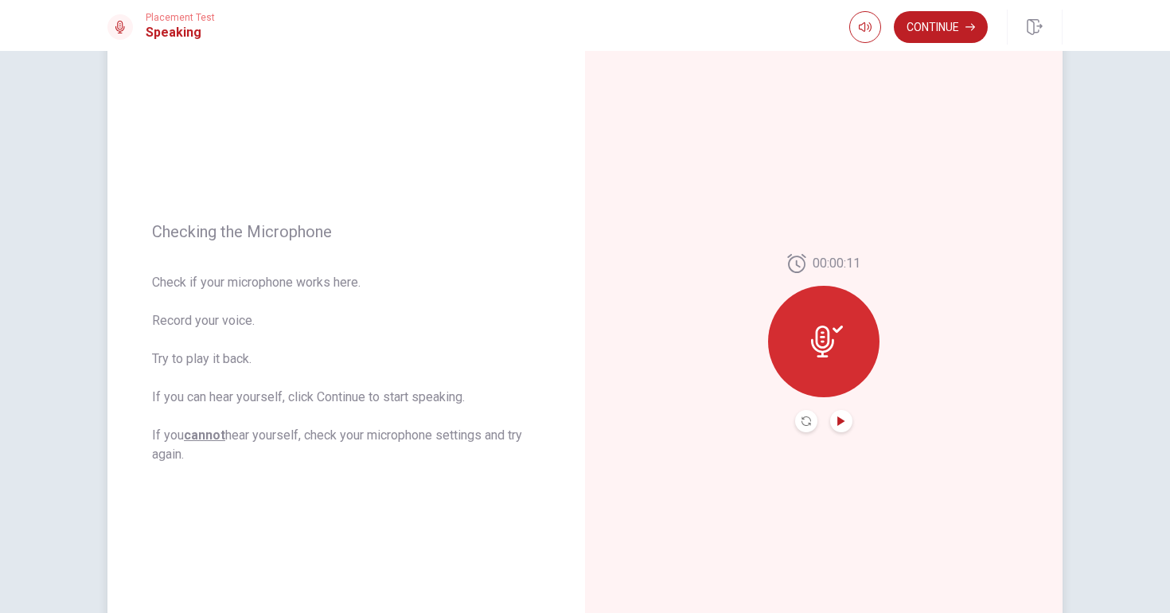
click at [839, 418] on icon "Play Audio" at bounding box center [840, 421] width 7 height 10
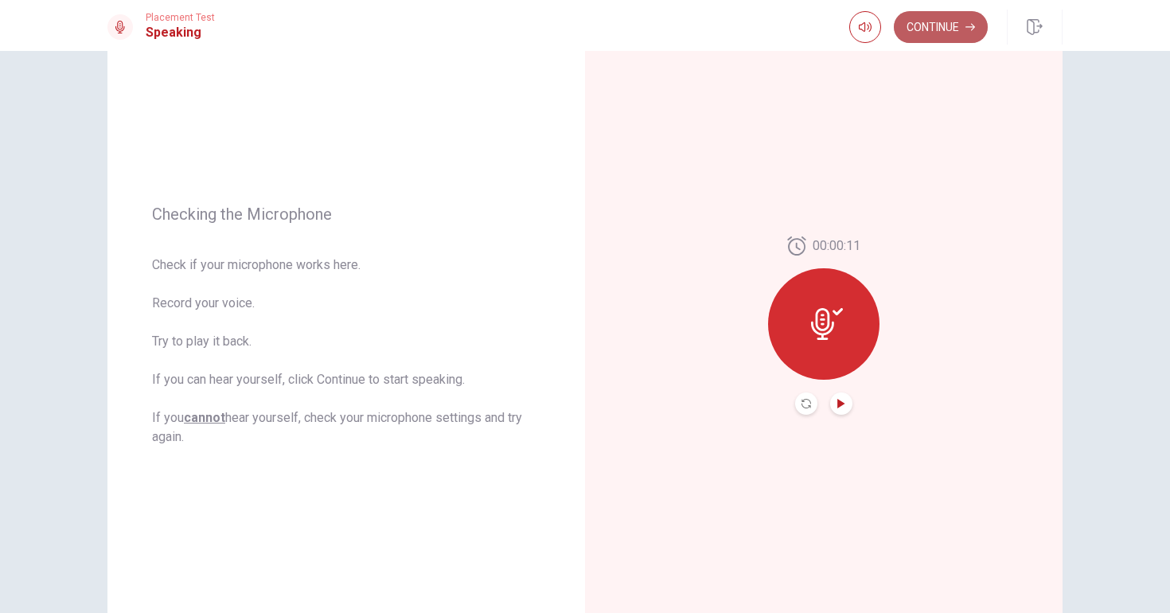
click at [947, 25] on button "Continue" at bounding box center [941, 27] width 94 height 32
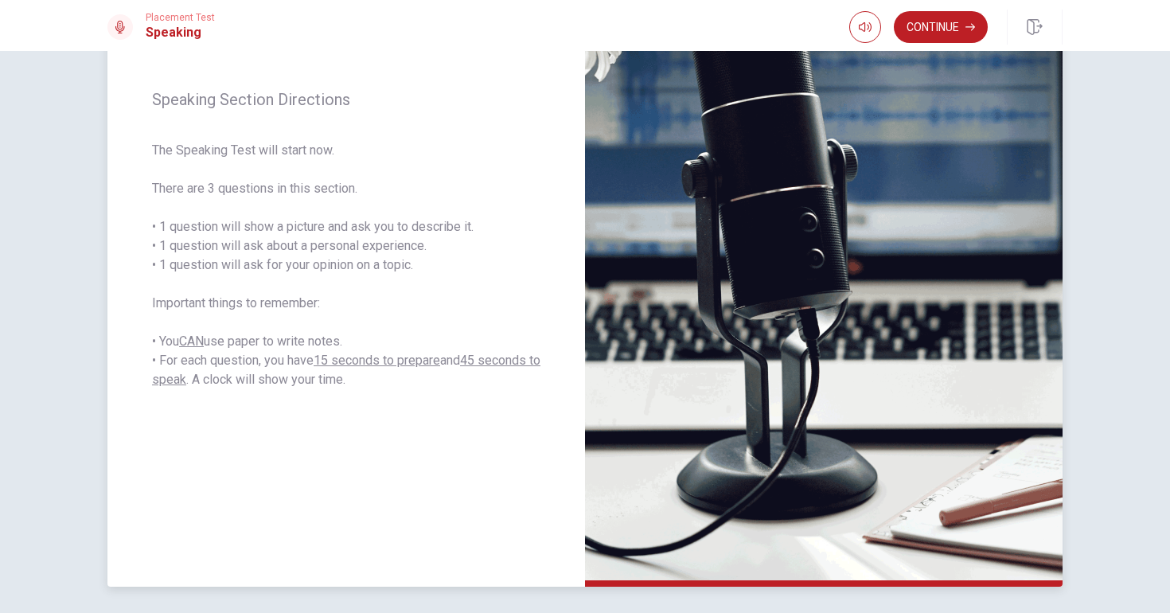
scroll to position [173, 0]
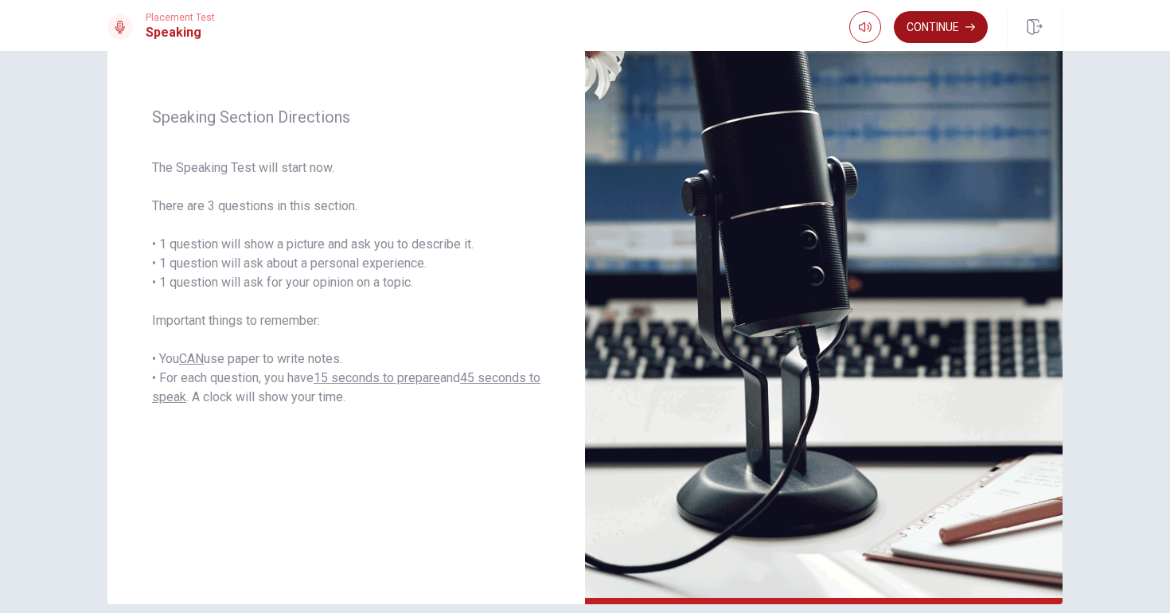
click at [944, 37] on button "Continue" at bounding box center [941, 27] width 94 height 32
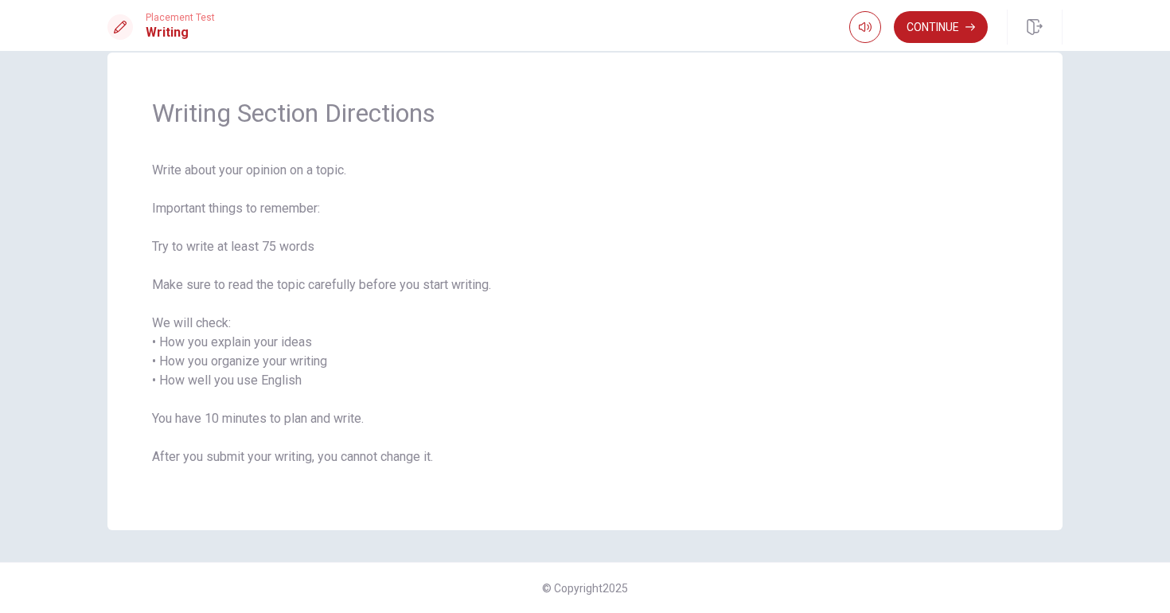
scroll to position [0, 0]
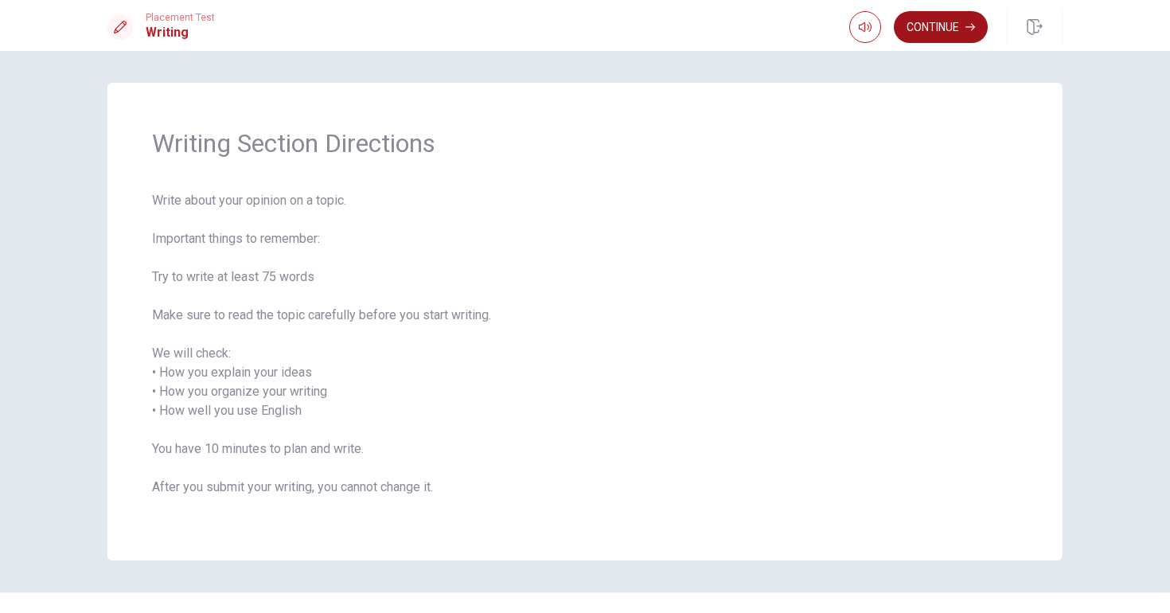
click at [938, 35] on button "Continue" at bounding box center [941, 27] width 94 height 32
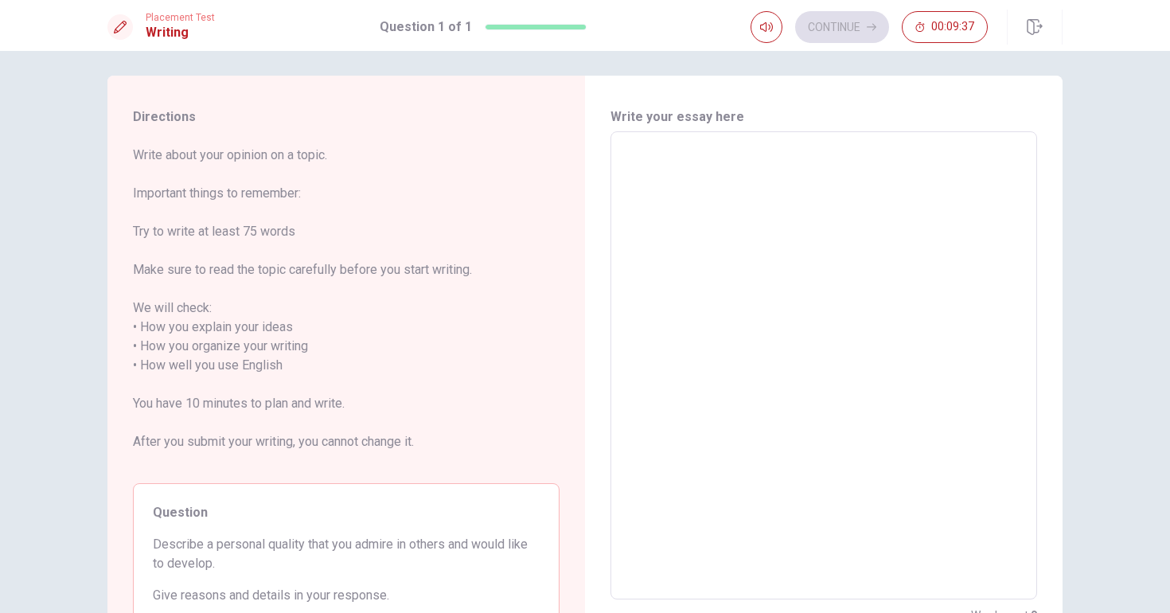
scroll to position [5, 0]
click at [654, 189] on textarea at bounding box center [824, 368] width 404 height 442
type textarea "x"
type textarea "y"
type textarea "x"
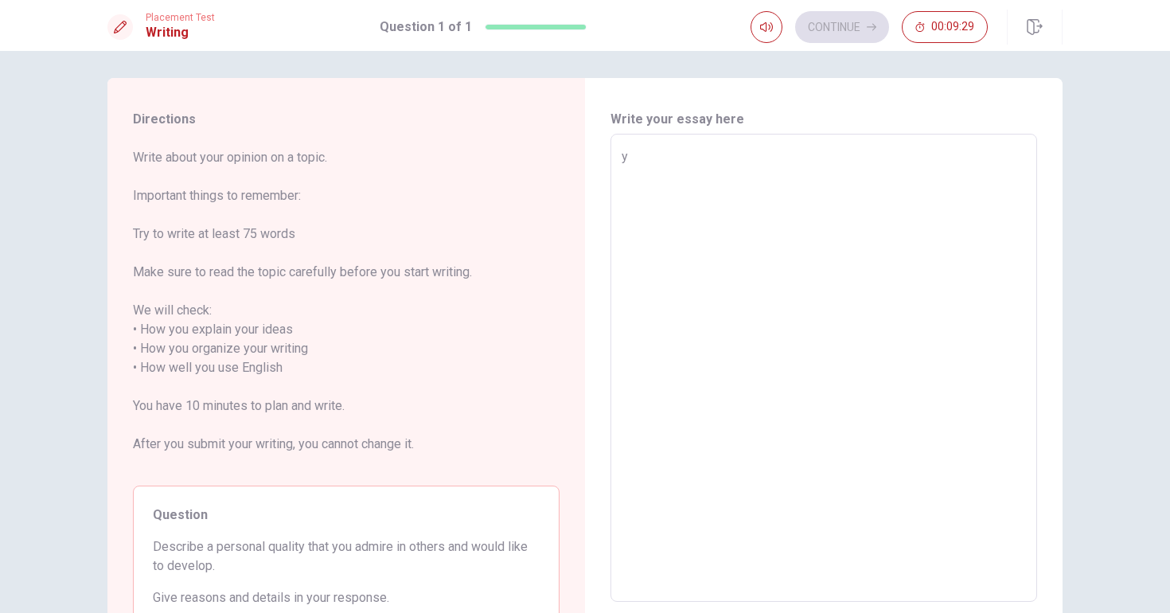
type textarea "yh"
type textarea "x"
type textarea "y"
type textarea "x"
type textarea "t"
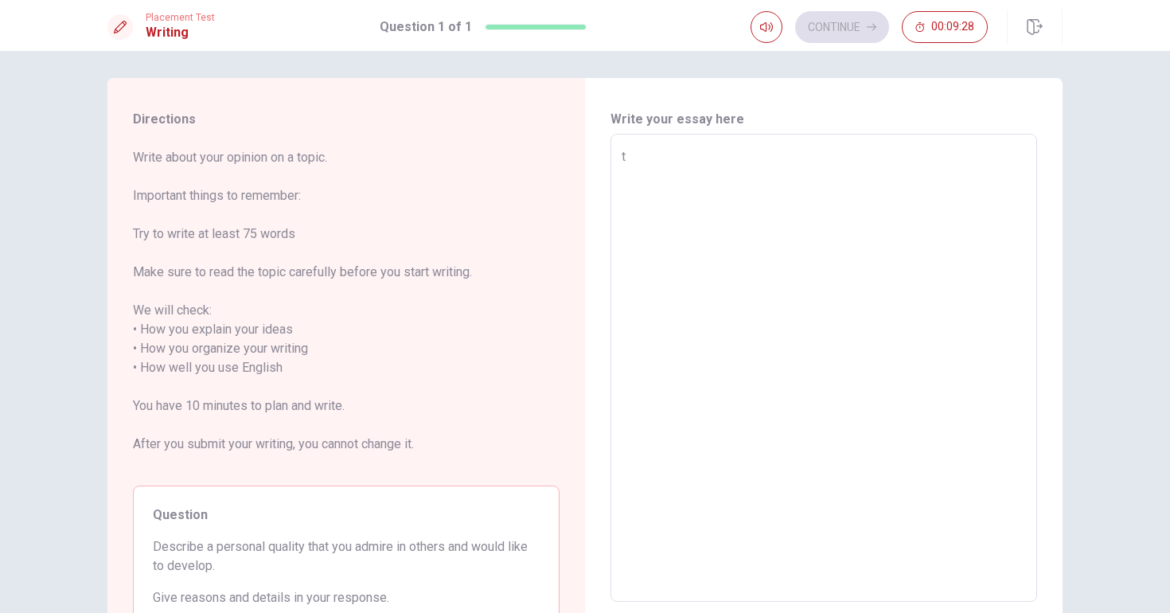
type textarea "x"
type textarea "th"
type textarea "x"
type textarea "the"
type textarea "x"
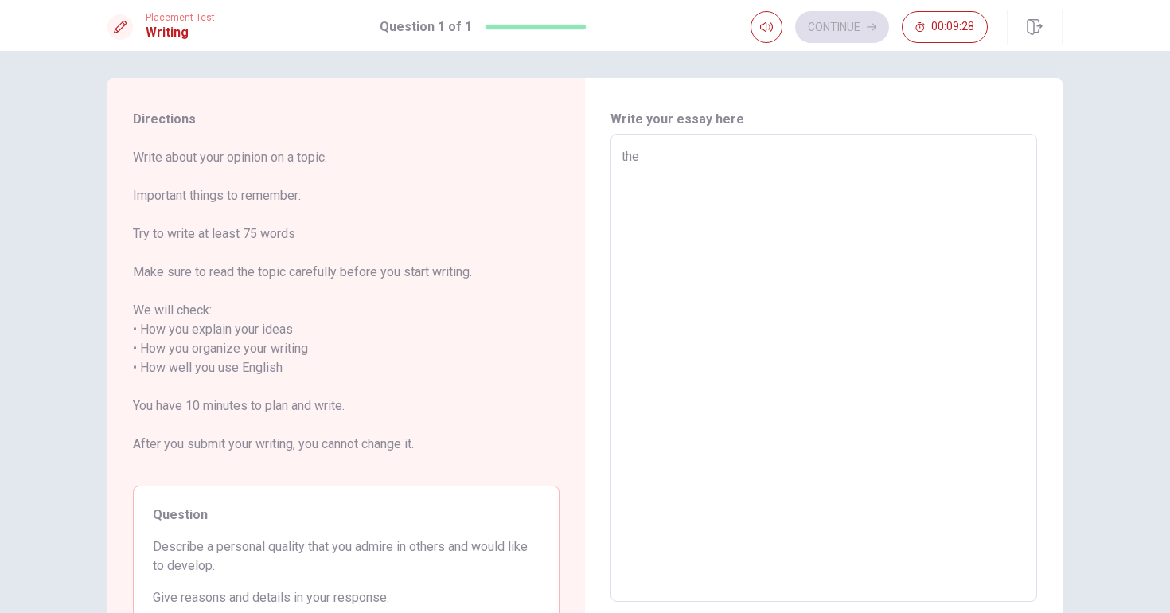
type textarea "the"
type textarea "x"
type textarea "the"
type textarea "x"
type textarea "th"
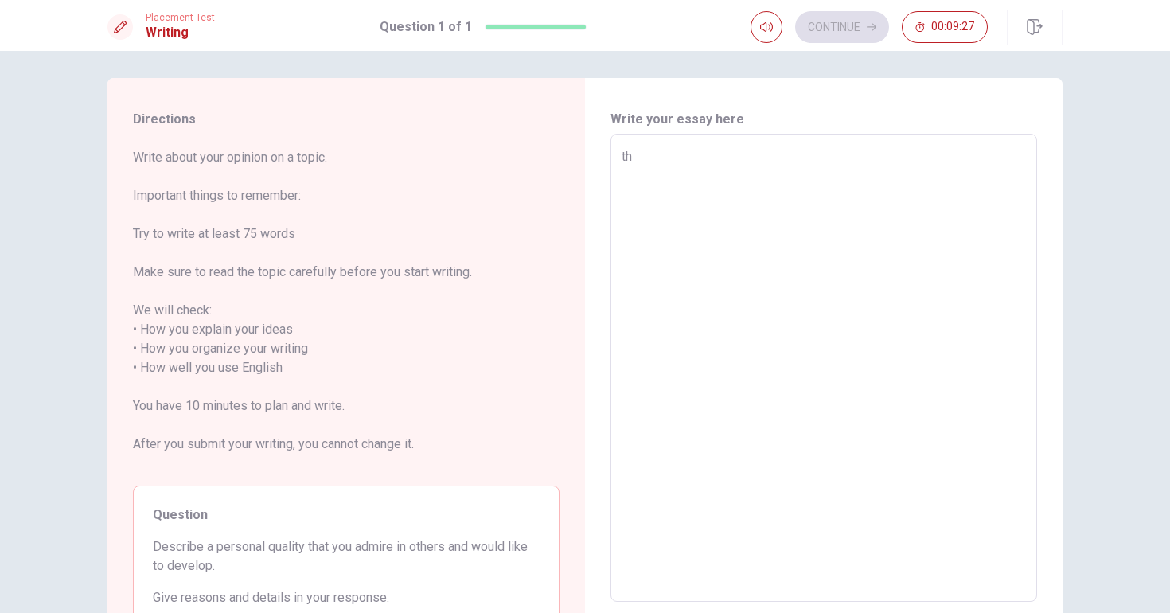
type textarea "x"
type textarea "t"
type textarea "x"
type textarea "ı"
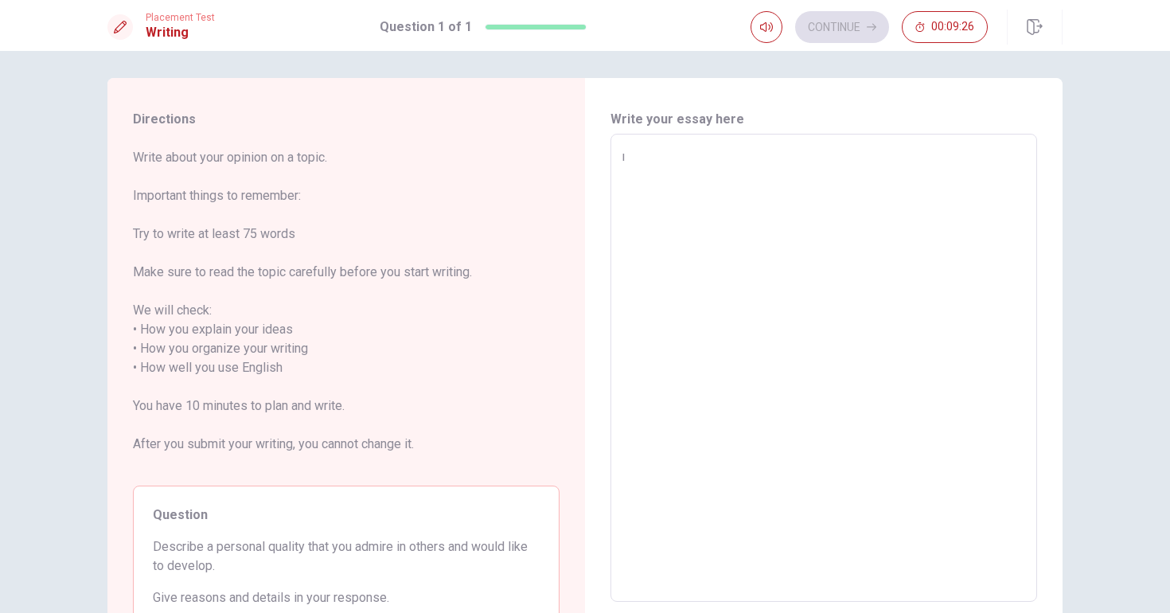
type textarea "x"
type textarea "ı"
type textarea "x"
type textarea "ı"
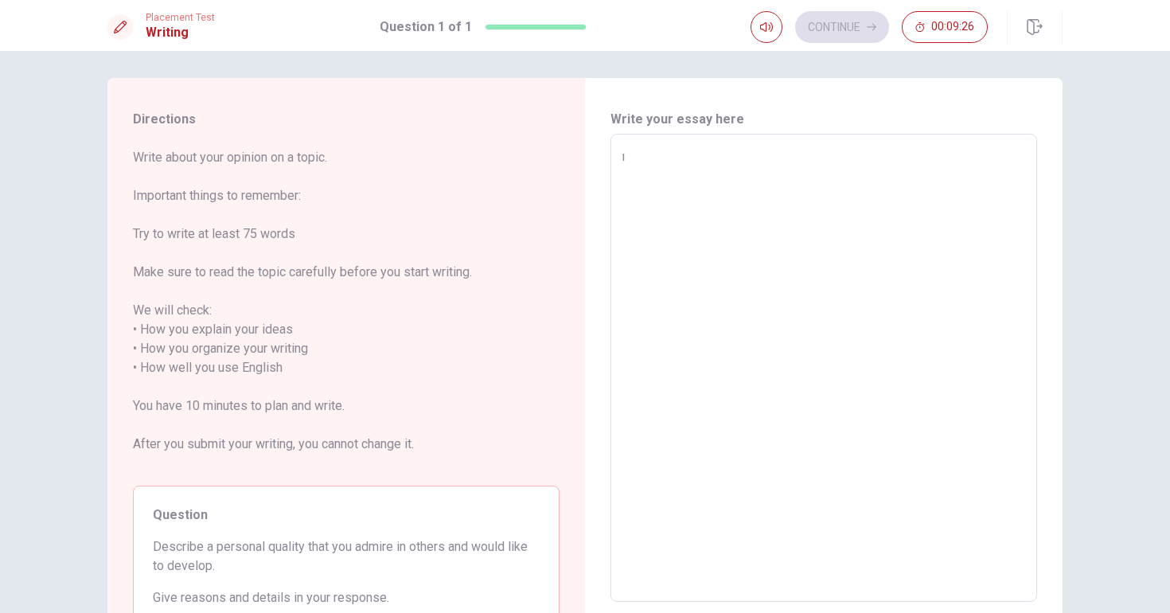
type textarea "x"
type textarea "ı t"
type textarea "x"
type textarea "ı th"
type textarea "x"
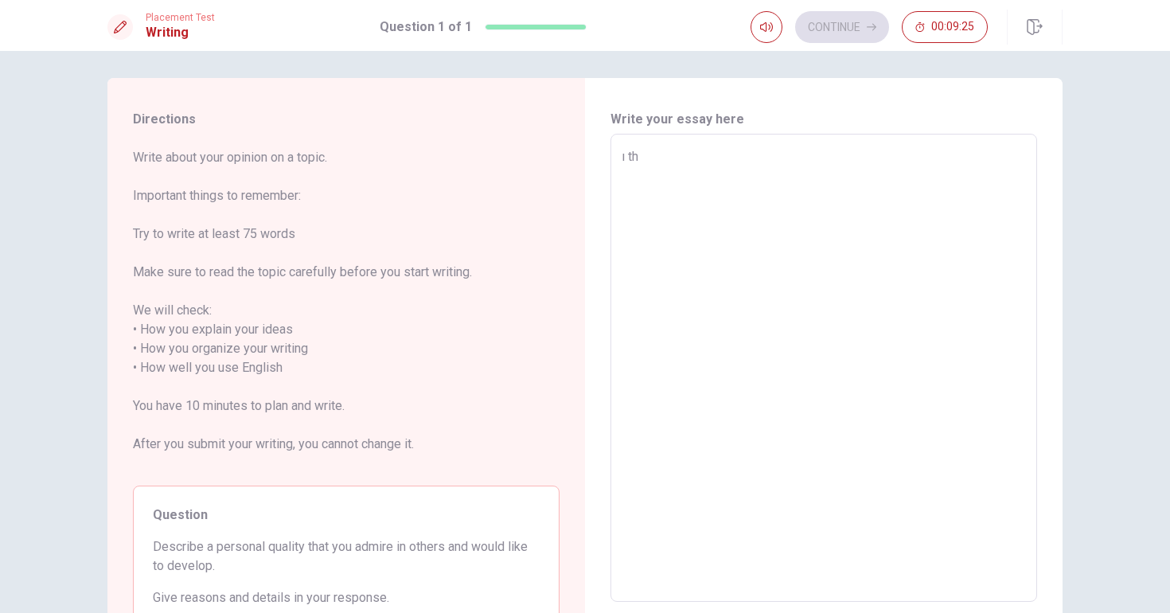
type textarea "ı thi"
type textarea "x"
type textarea "ı thin"
type textarea "x"
type textarea "ı think"
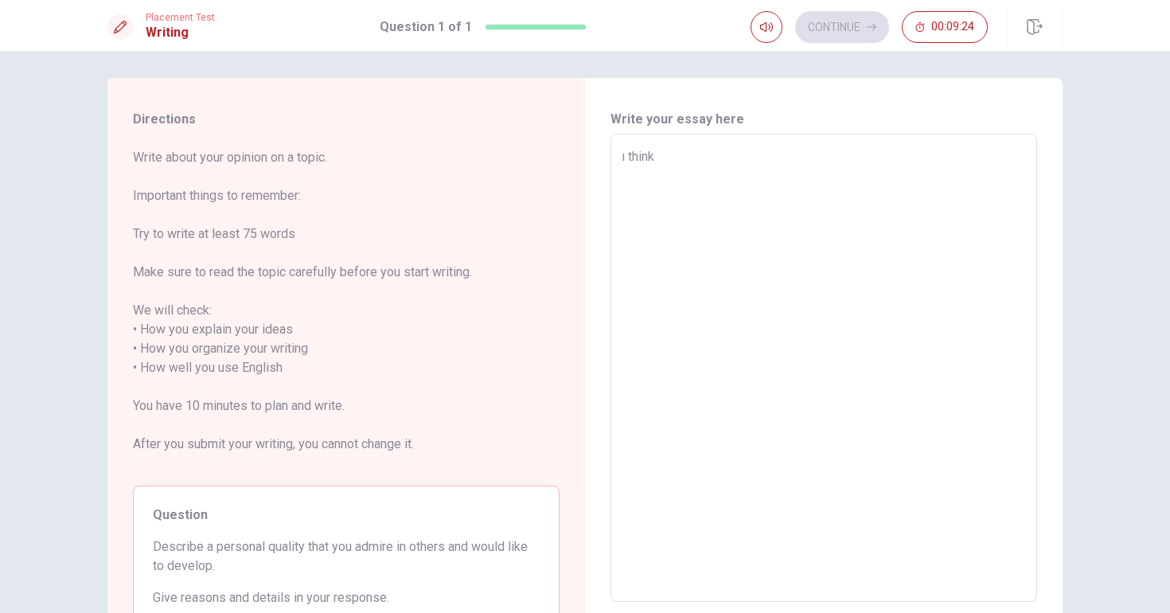
type textarea "x"
type textarea "ı think"
type textarea "x"
type textarea "ı think t"
type textarea "x"
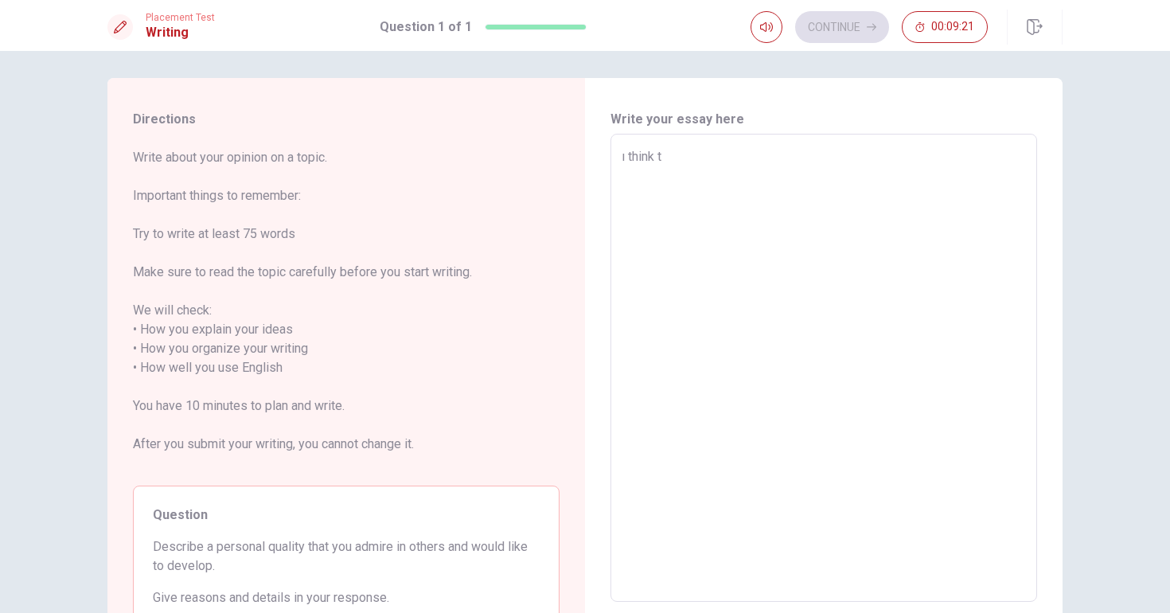
type textarea "ı think tr"
type textarea "x"
type textarea "ı think tra"
type textarea "x"
type textarea "ı think trav"
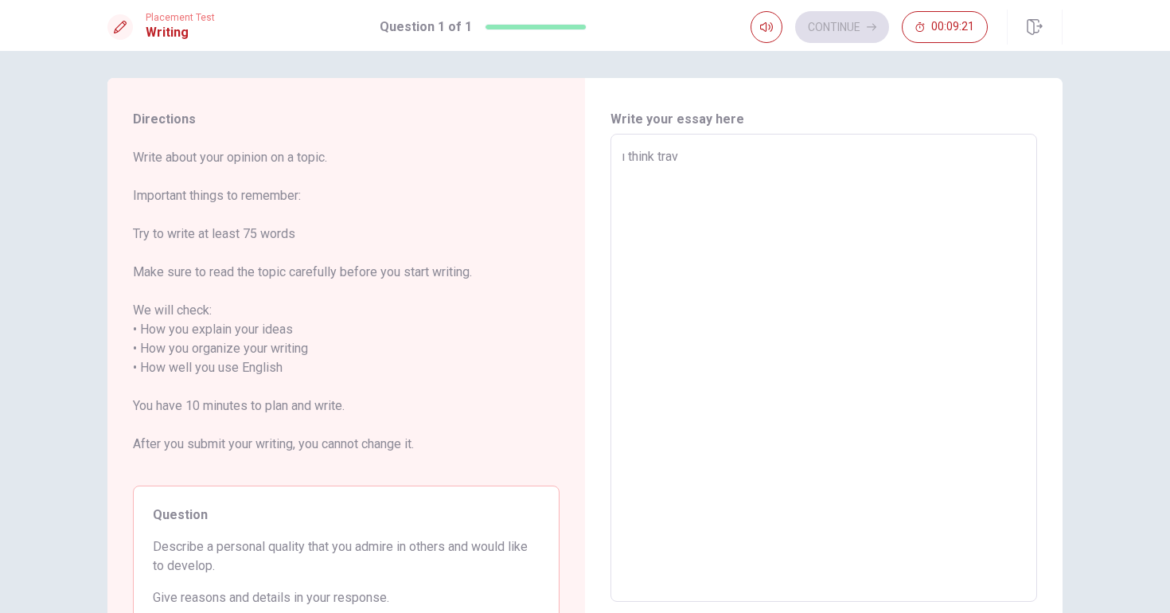
type textarea "x"
type textarea "ı think trave"
type textarea "x"
type textarea "ı think travel"
type textarea "x"
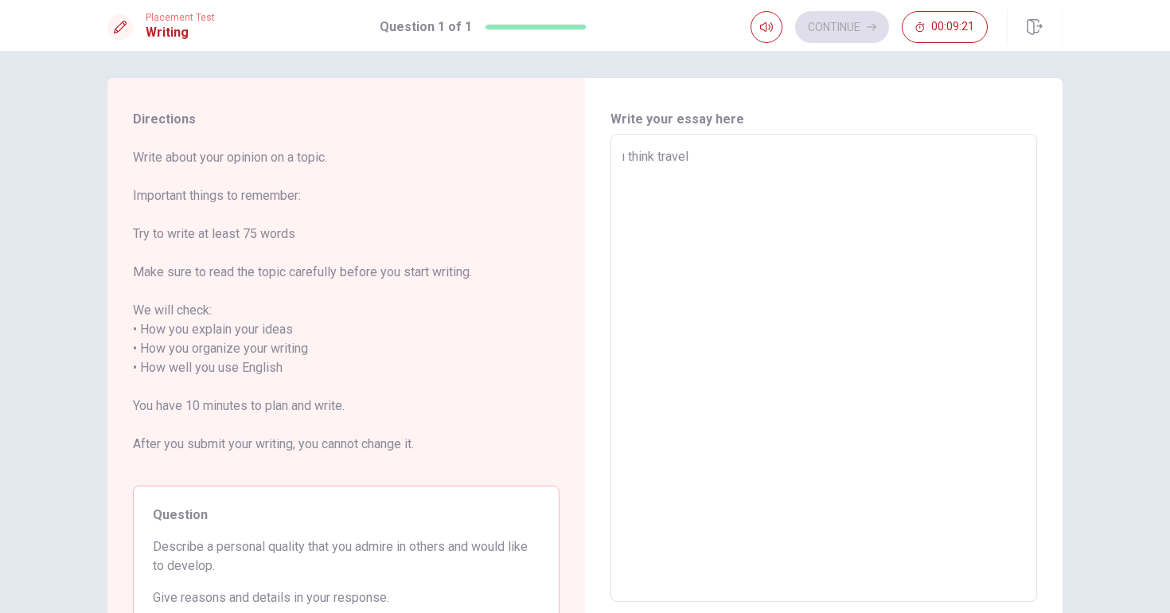
type textarea "ı think travel"
type textarea "x"
type textarea "ı think travel t"
type textarea "x"
type textarea "ı think travel th"
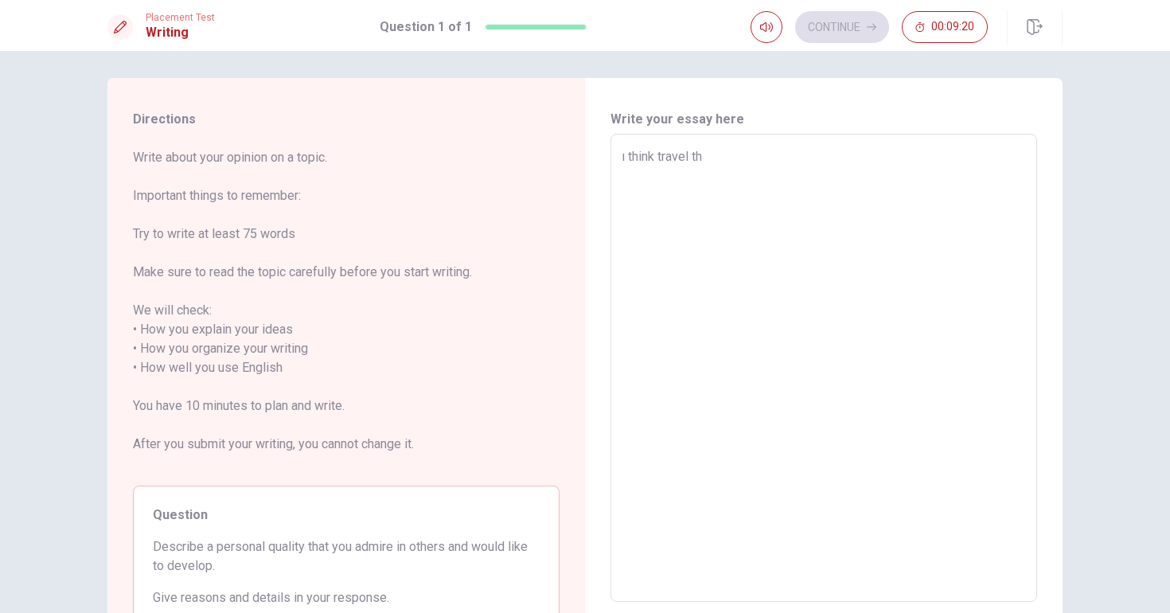
type textarea "x"
type textarea "ı think travel the"
type textarea "x"
type textarea "ı think travel th"
type textarea "x"
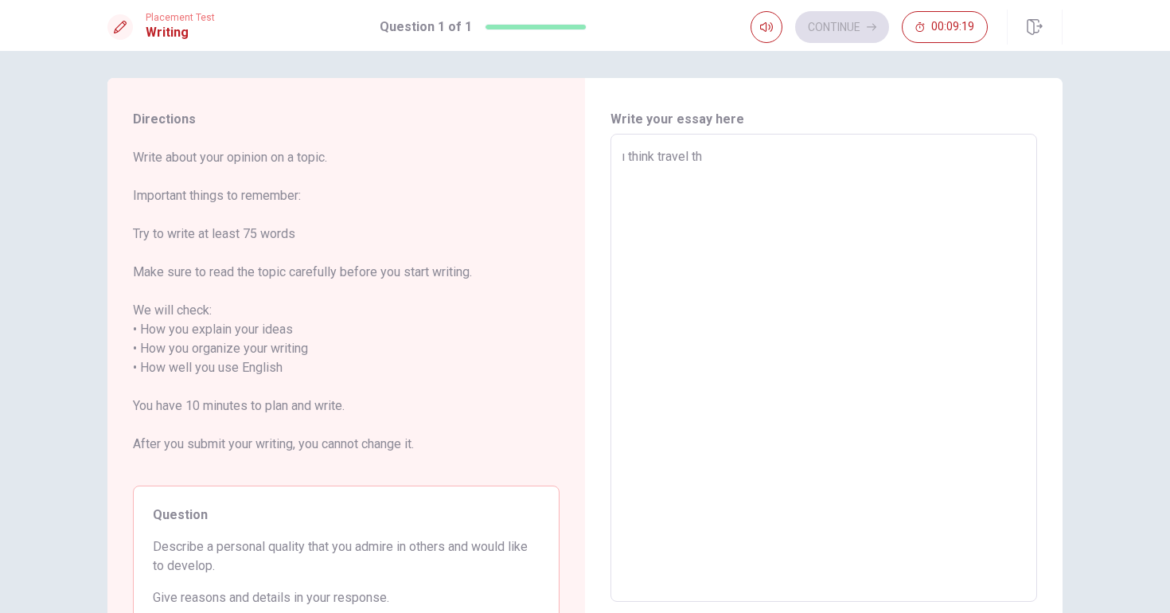
type textarea "ı think travel t"
type textarea "x"
type textarea "ı think travel"
type textarea "x"
type textarea "ı think travel"
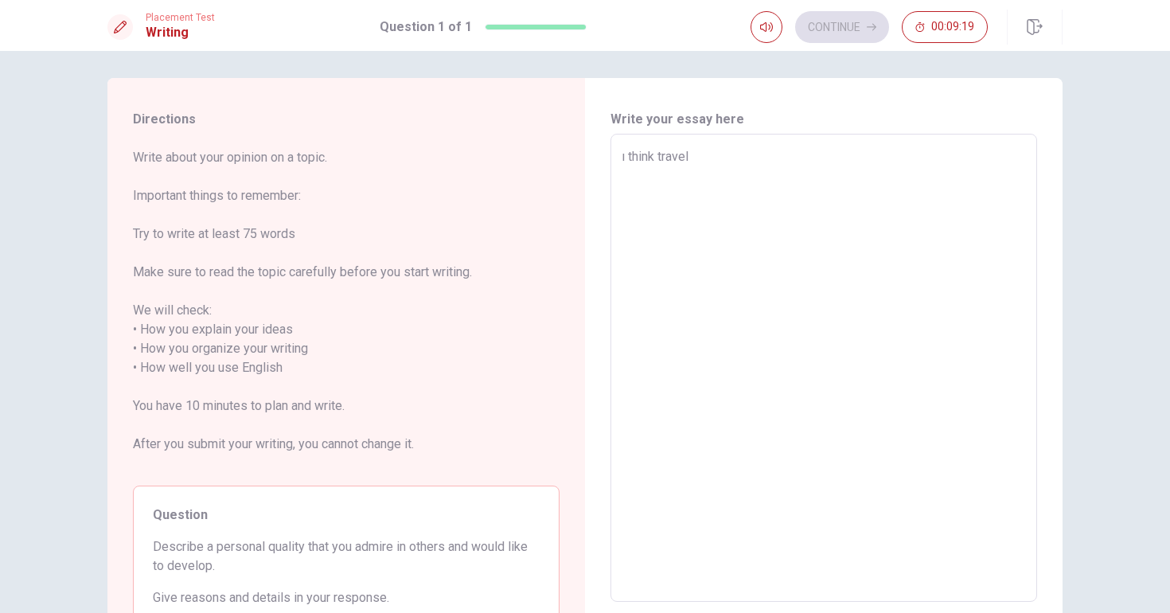
type textarea "x"
type textarea "ı think trave"
type textarea "x"
type textarea "ı think travel"
type textarea "x"
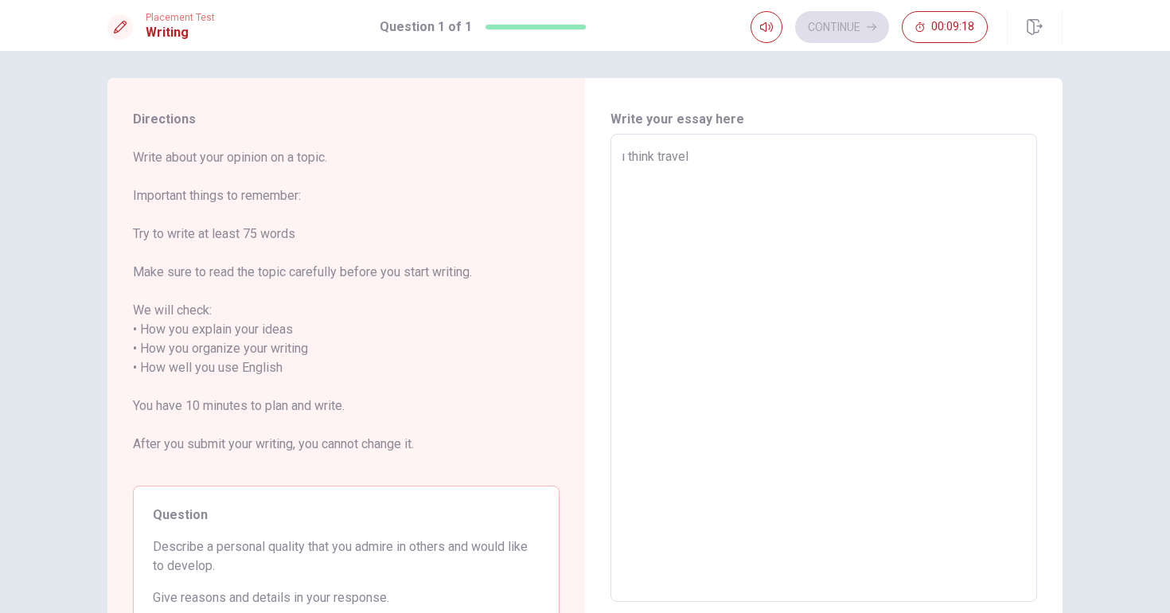
type textarea "ı think travel"
type textarea "x"
type textarea "ı think travel h"
type textarea "x"
type textarea "ı think travel"
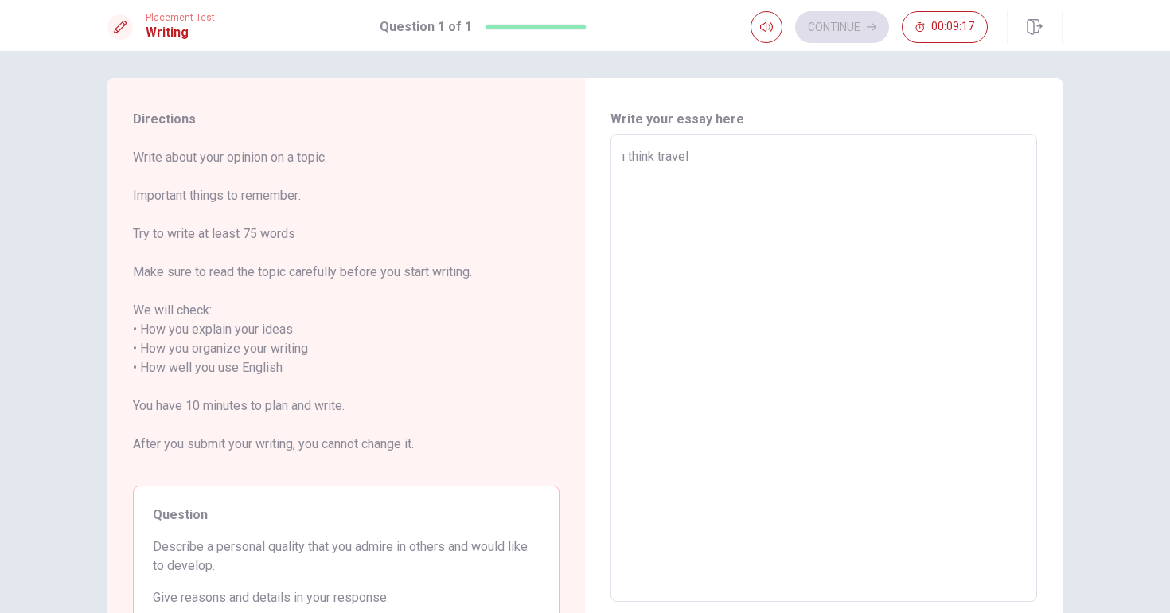
type textarea "x"
type textarea "ı think travel t"
type textarea "x"
type textarea "ı think travel th"
type textarea "x"
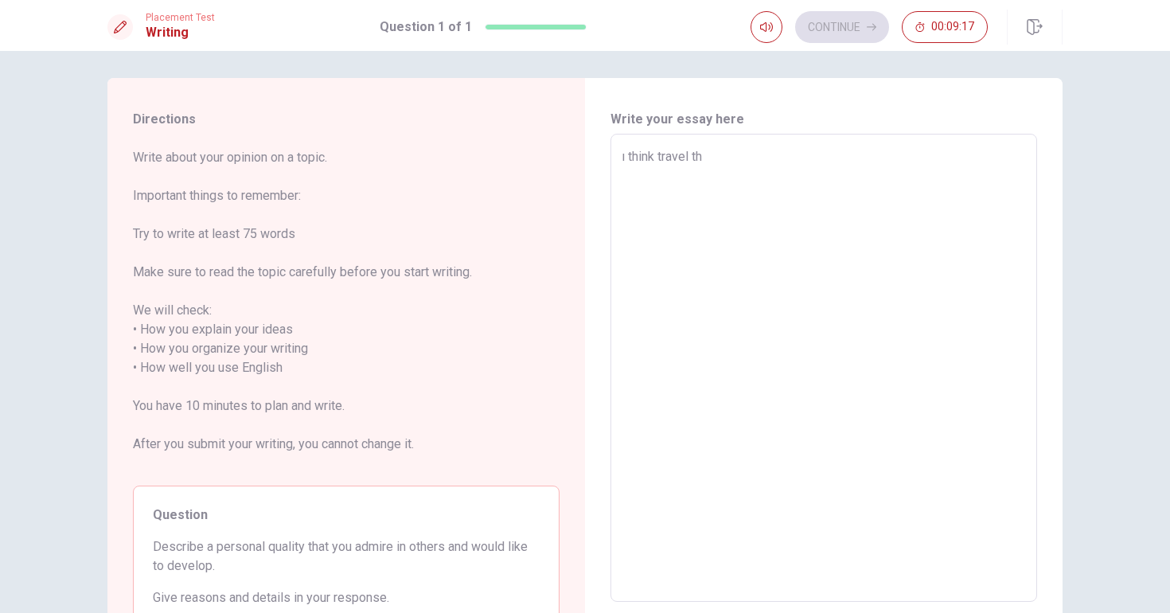
type textarea "ı think travel the"
type textarea "x"
type textarea "ı think travel the"
type textarea "x"
type textarea "ı think travel the w"
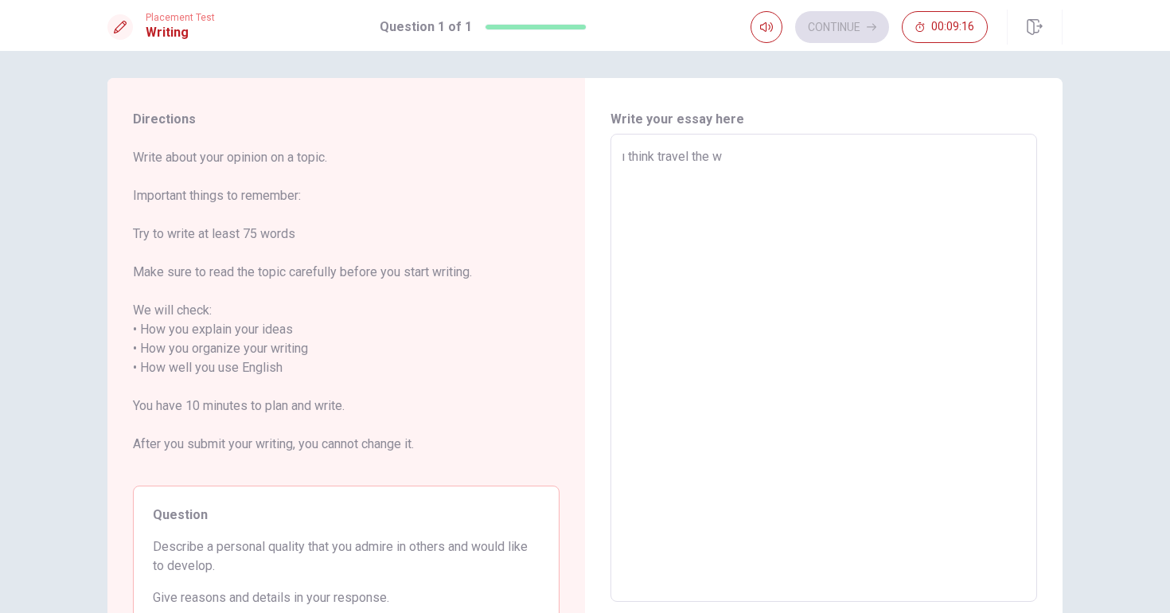
type textarea "x"
type textarea "ı think travel the wo"
type textarea "x"
type textarea "ı think travel the wor"
type textarea "x"
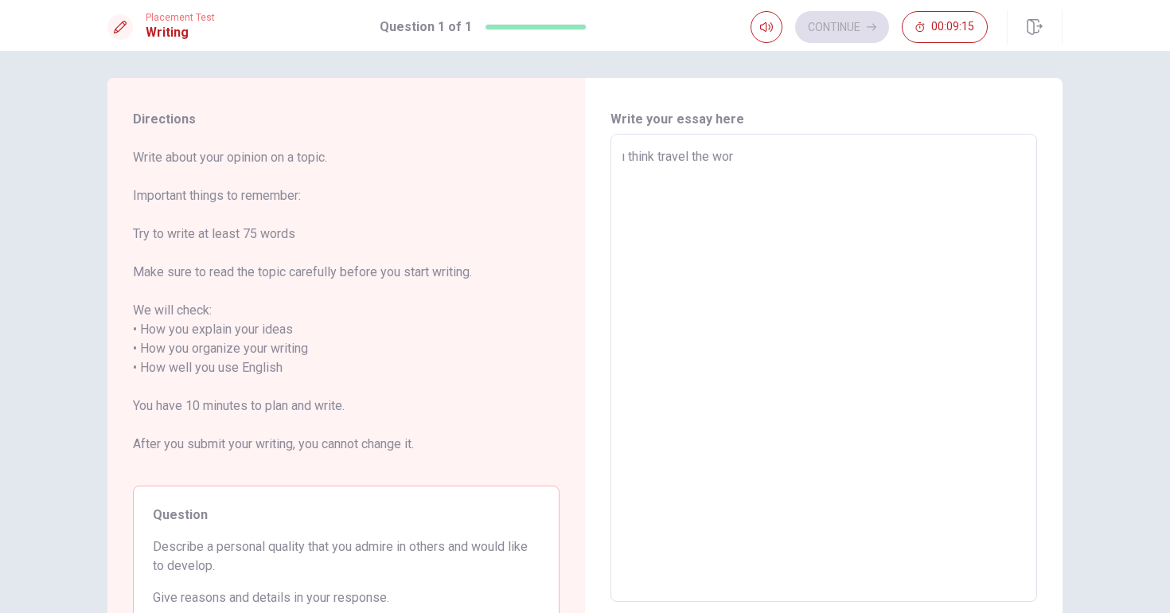
type textarea "ı think travel the worr"
type textarea "x"
type textarea "ı think travel the wor"
type textarea "x"
type textarea "ı think travel the wo"
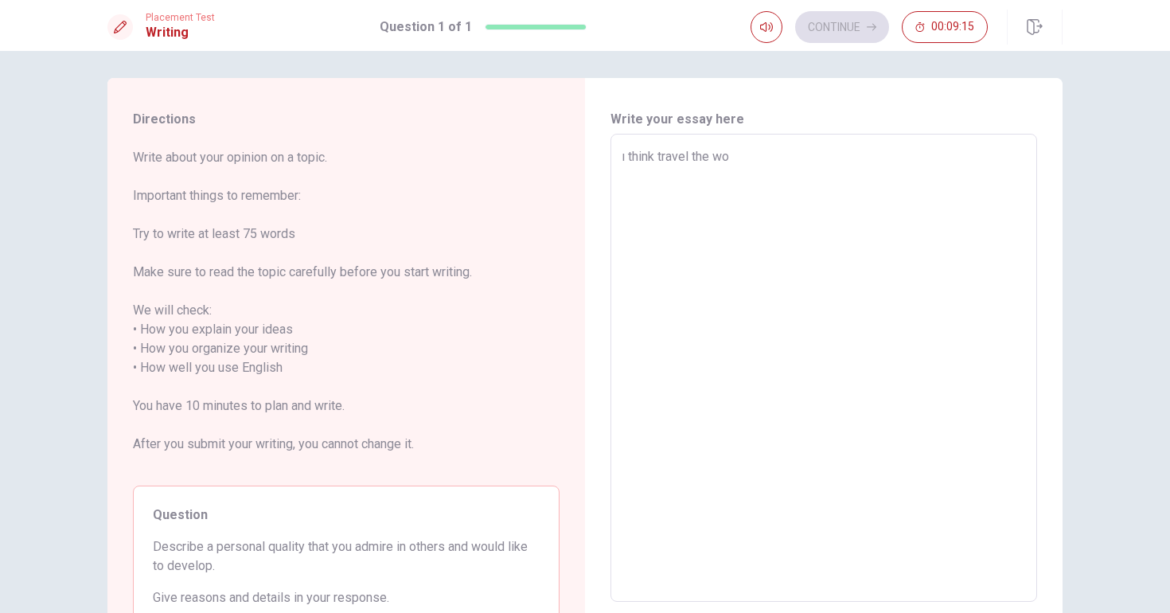
type textarea "x"
type textarea "ı think travel the w"
type textarea "x"
type textarea "ı think travel the"
type textarea "x"
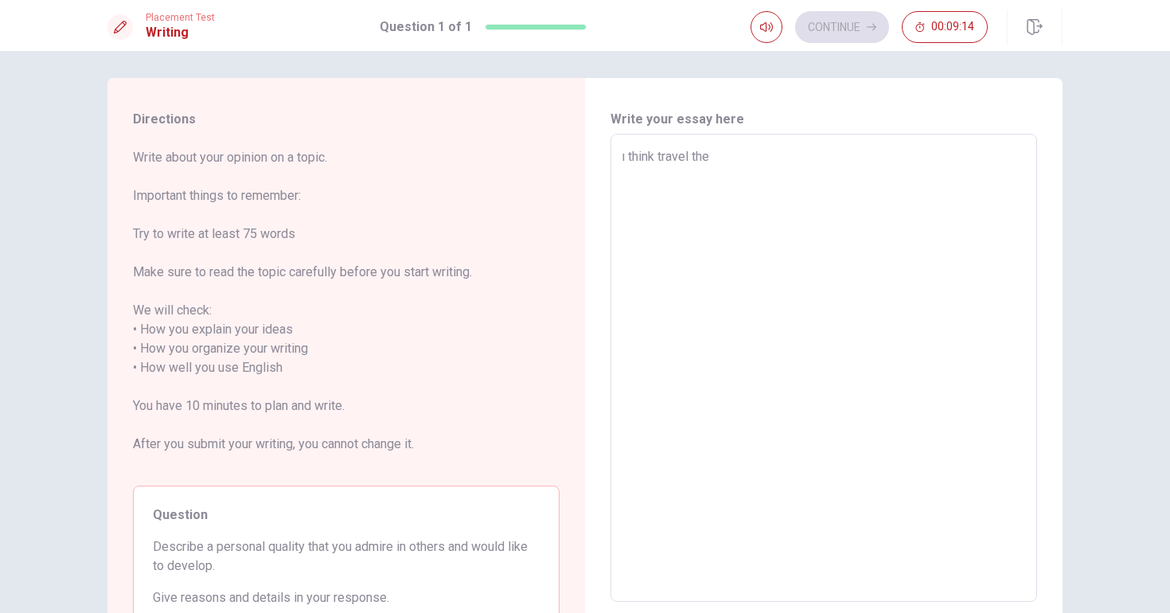
type textarea "ı think travel the"
type textarea "x"
type textarea "ı think travel th"
type textarea "x"
type textarea "ı think travel t"
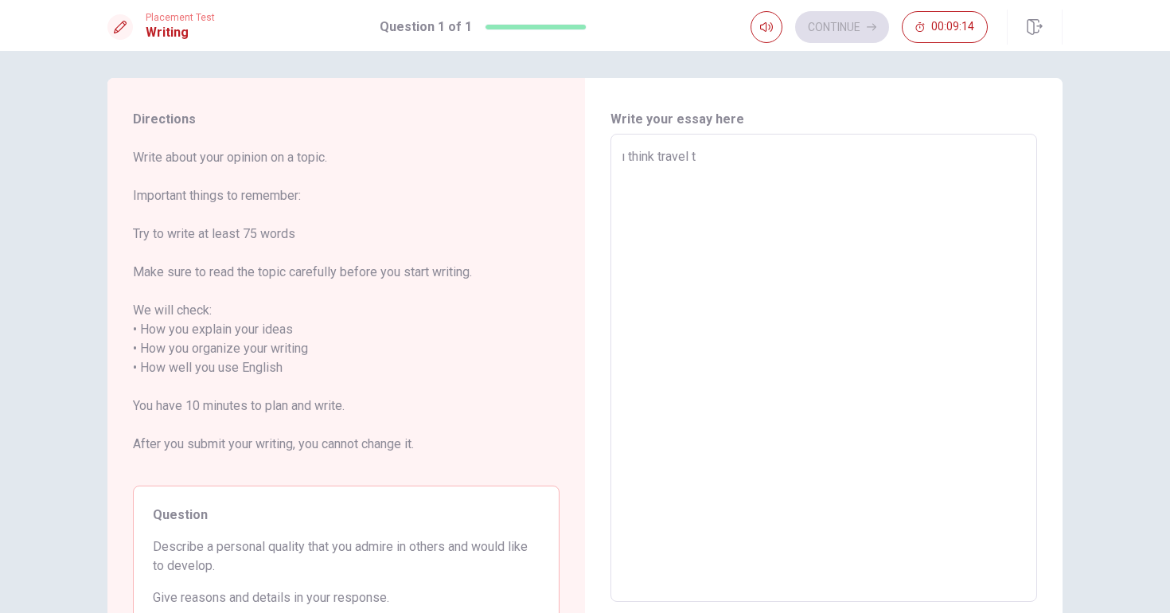
type textarea "x"
type textarea "ı think travel"
type textarea "x"
type textarea "ı think travel"
type textarea "x"
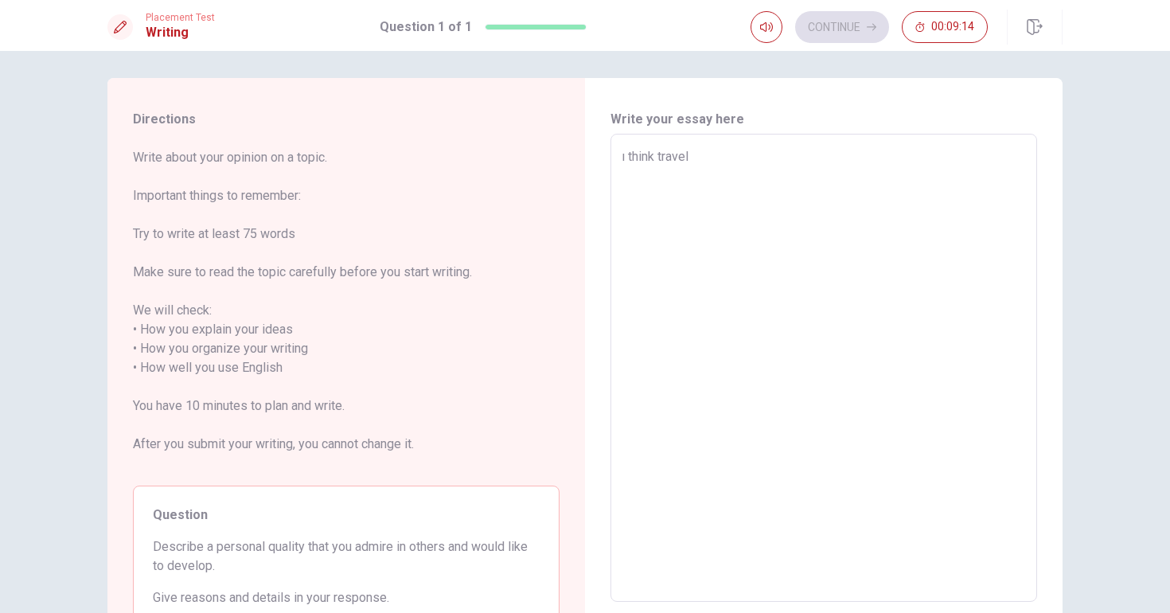
type textarea "ı think trave"
type textarea "x"
type textarea "ı think trav"
type textarea "x"
type textarea "ı think tra"
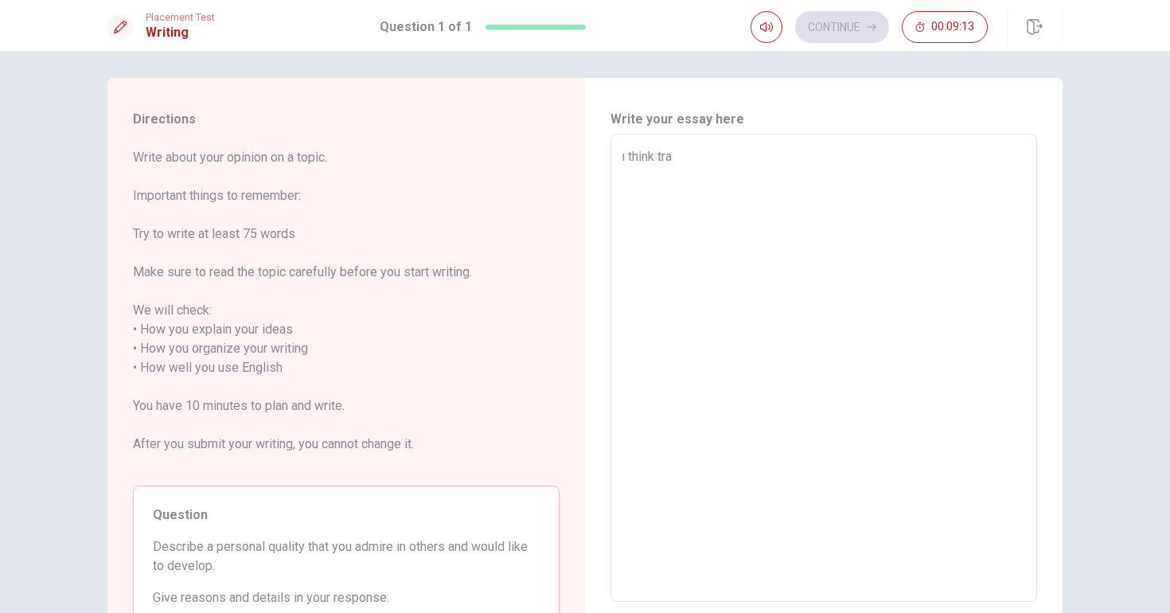
type textarea "x"
type textarea "ı think tr"
type textarea "x"
type textarea "ı think t"
type textarea "x"
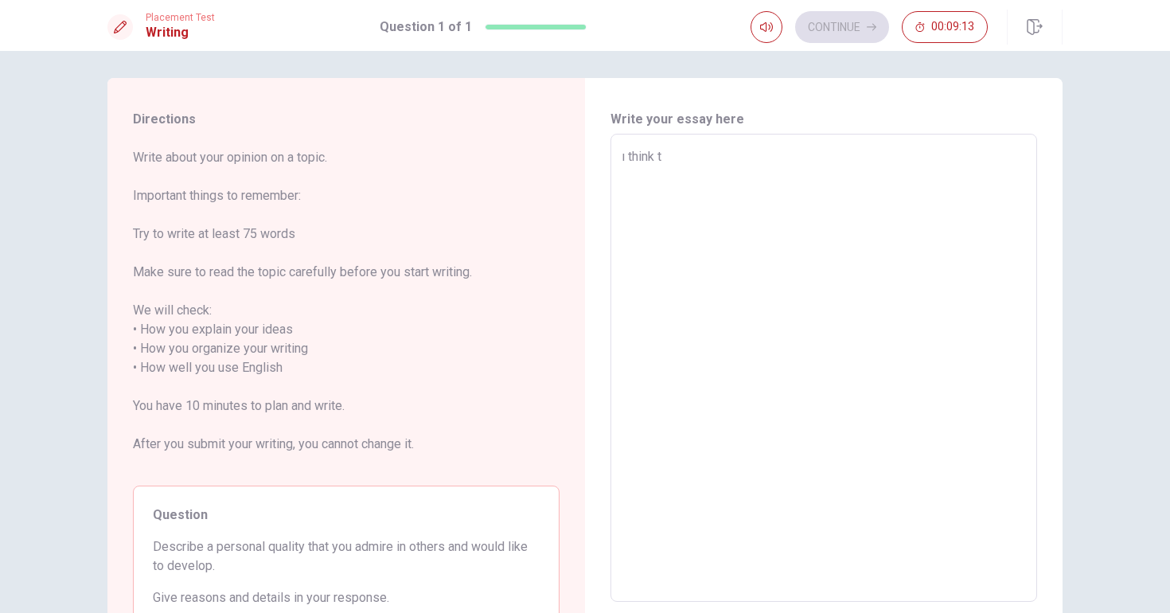
type textarea "ı think"
type textarea "x"
type textarea "ı think"
type textarea "x"
type textarea "ı thin"
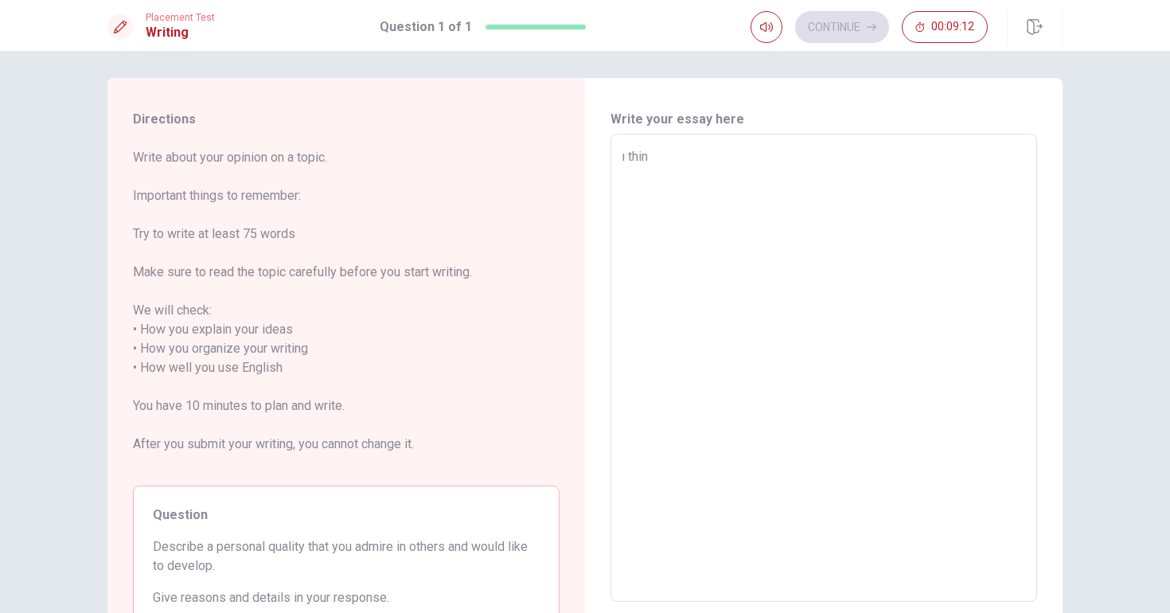
type textarea "x"
type textarea "ı thi"
type textarea "x"
type textarea "ı th"
type textarea "x"
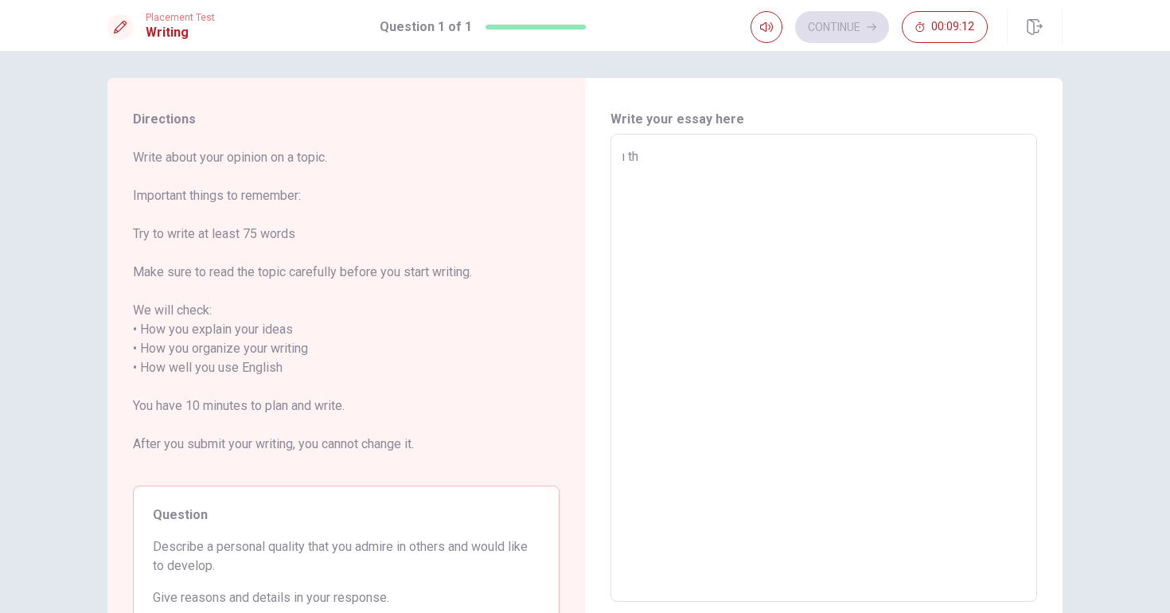
type textarea "ı t"
type textarea "x"
type textarea "ı"
type textarea "x"
type textarea "ı"
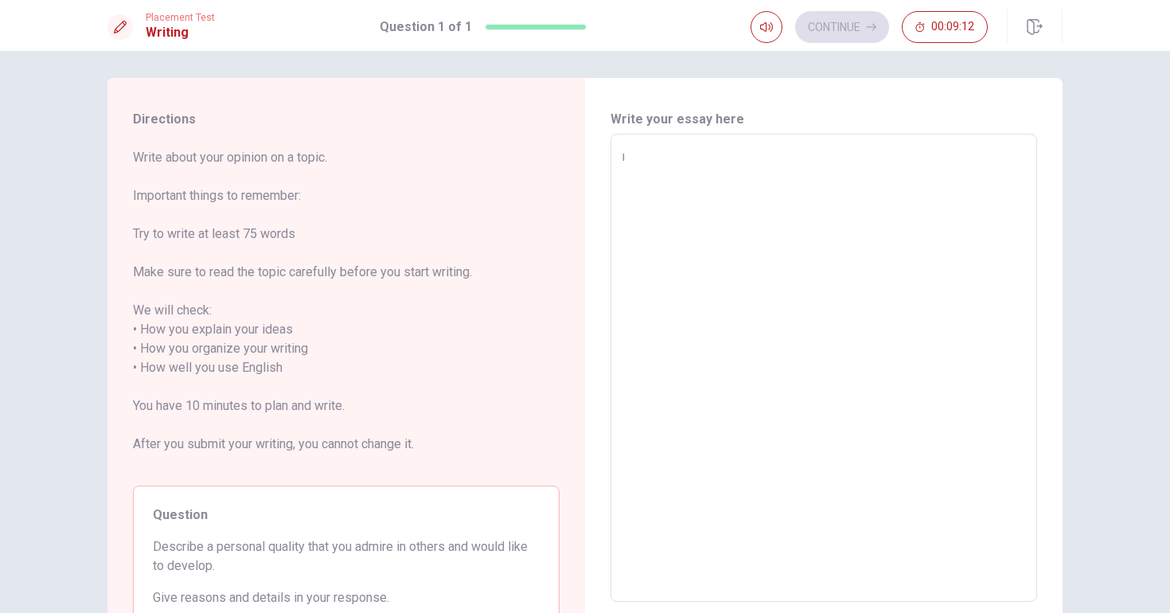
type textarea "x"
type textarea "ı"
type textarea "x"
type textarea "ı"
type textarea "x"
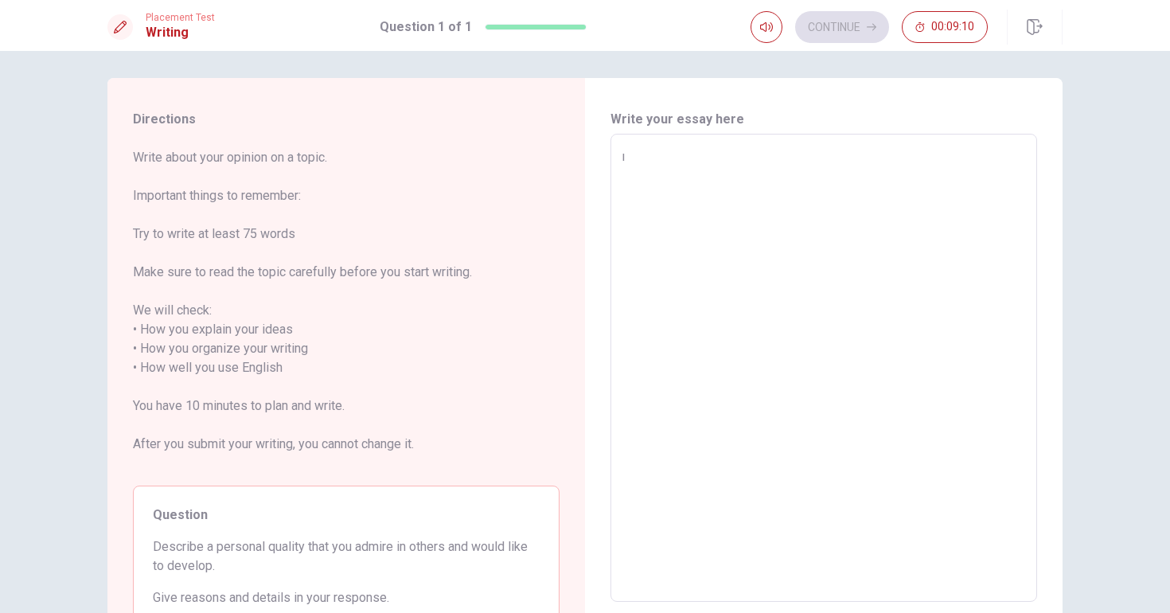
type textarea "ı t"
type textarea "x"
type textarea "ı th"
type textarea "x"
type textarea "ı thi"
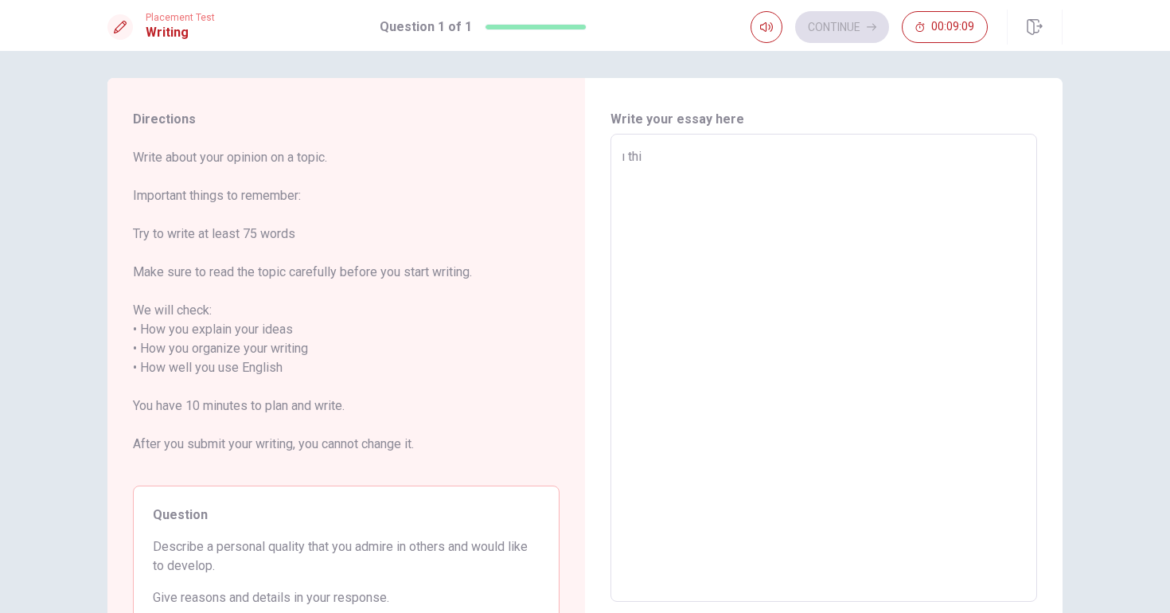
type textarea "x"
type textarea "ı thin"
type textarea "x"
type textarea "ı think"
type textarea "x"
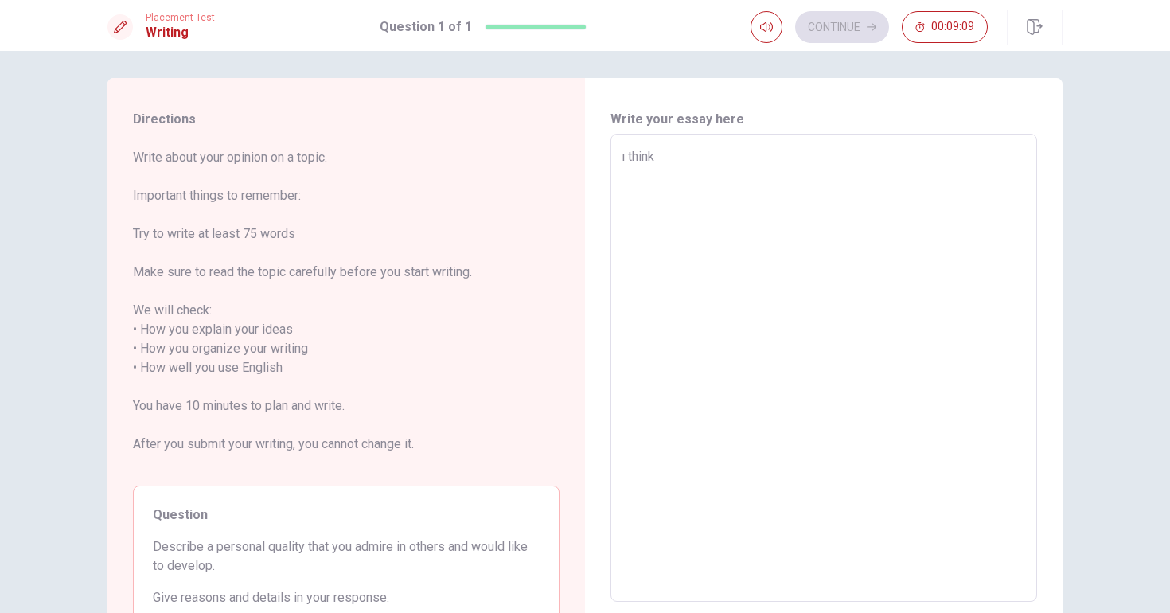
type textarea "ı think"
type textarea "x"
type textarea "ı think h"
type textarea "x"
type textarea "ı think hi"
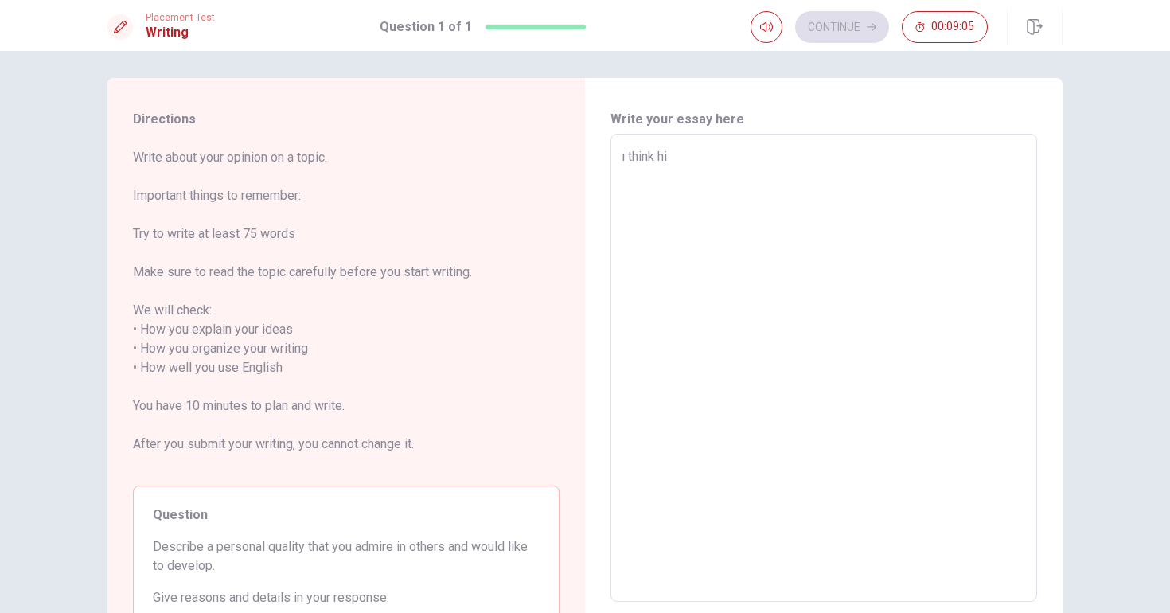
type textarea "x"
type textarea "ı think his"
type textarea "x"
type textarea "ı think hist"
type textarea "x"
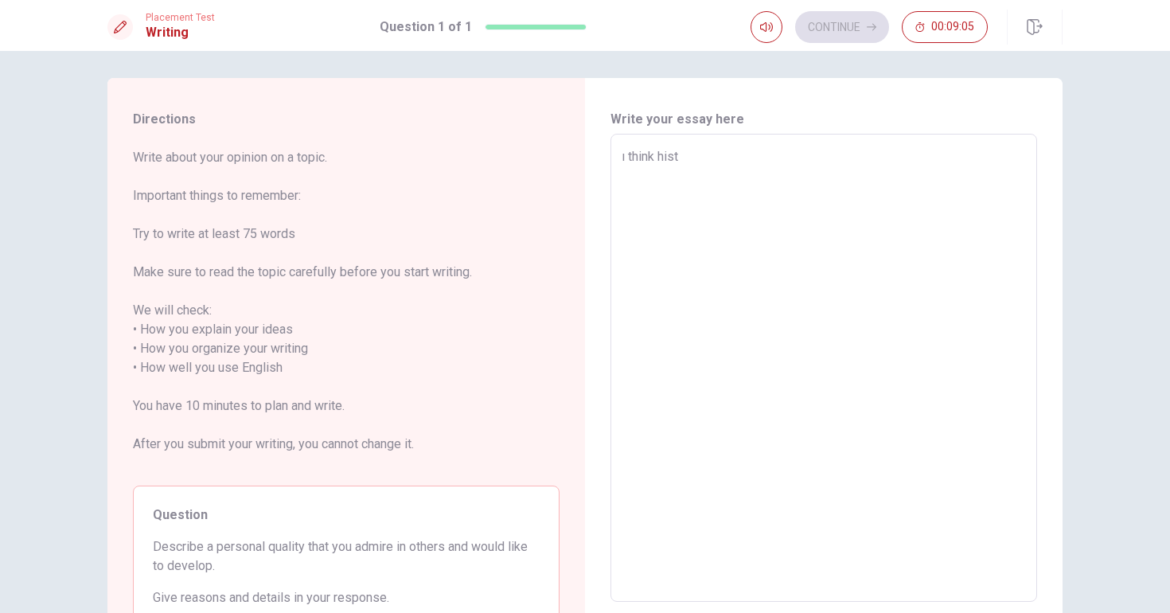
type textarea "ı think histo"
type textarea "x"
type textarea "ı think histor"
type textarea "x"
type textarea "ı think history"
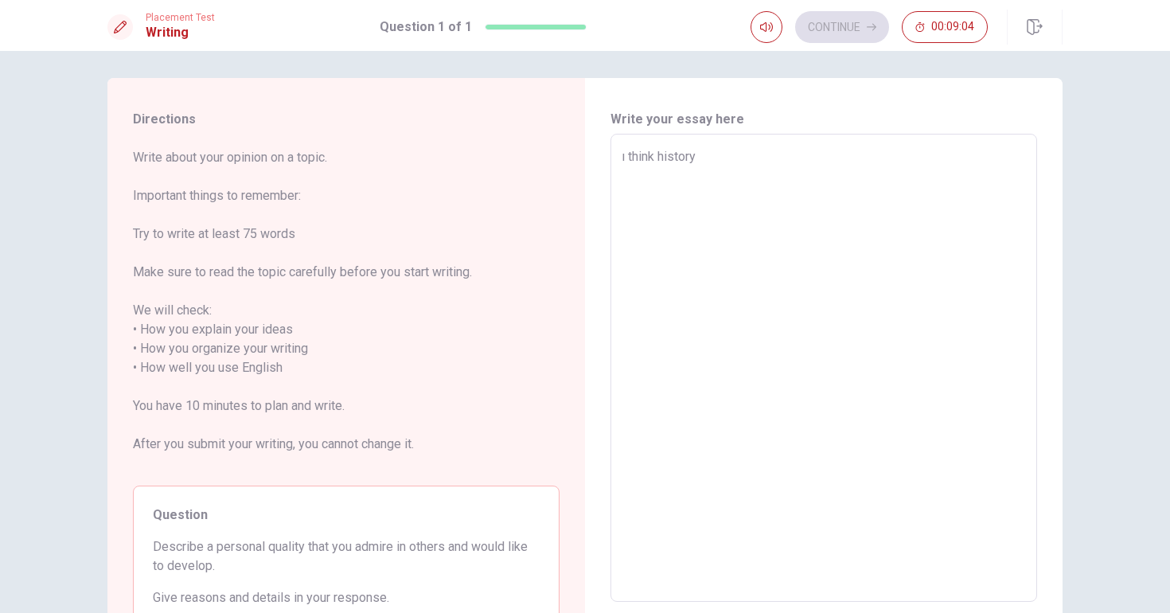
type textarea "x"
type textarea "ı think histor"
type textarea "x"
type textarea "ı think histo"
type textarea "x"
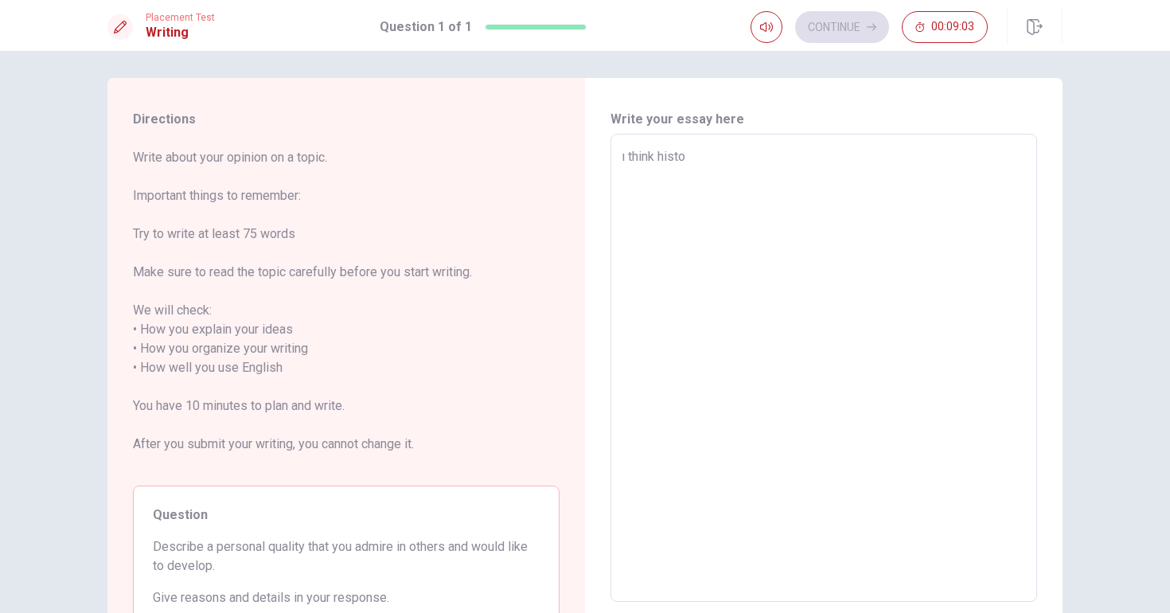
type textarea "ı think hist"
type textarea "x"
type textarea "ı think his"
type textarea "x"
type textarea "ı think hi"
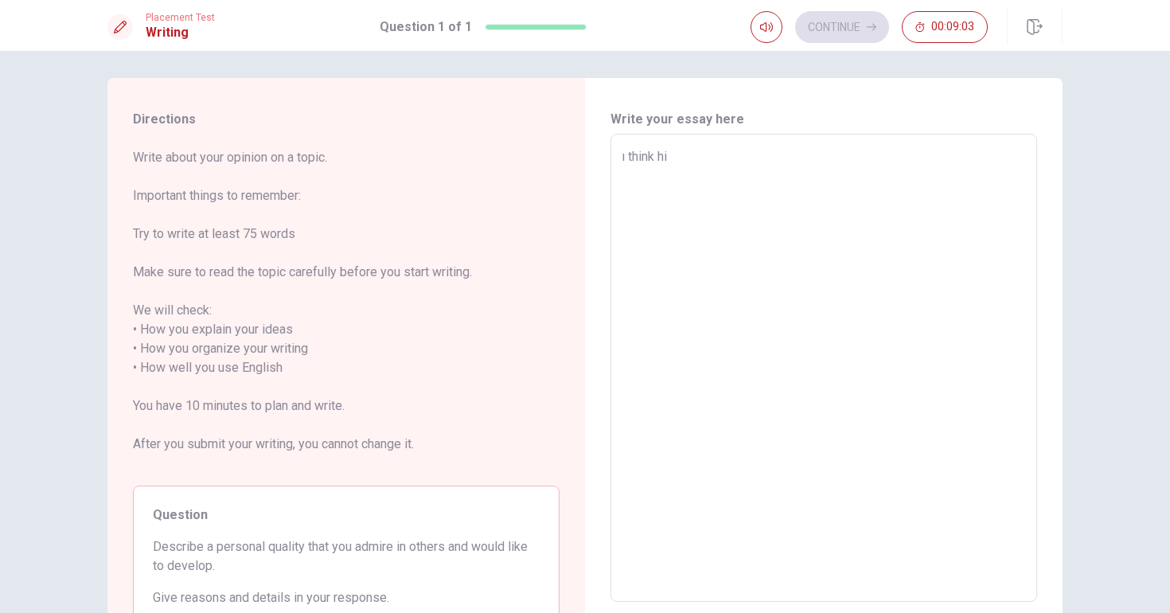
type textarea "x"
type textarea "ı think h"
type textarea "x"
type textarea "ı think"
type textarea "x"
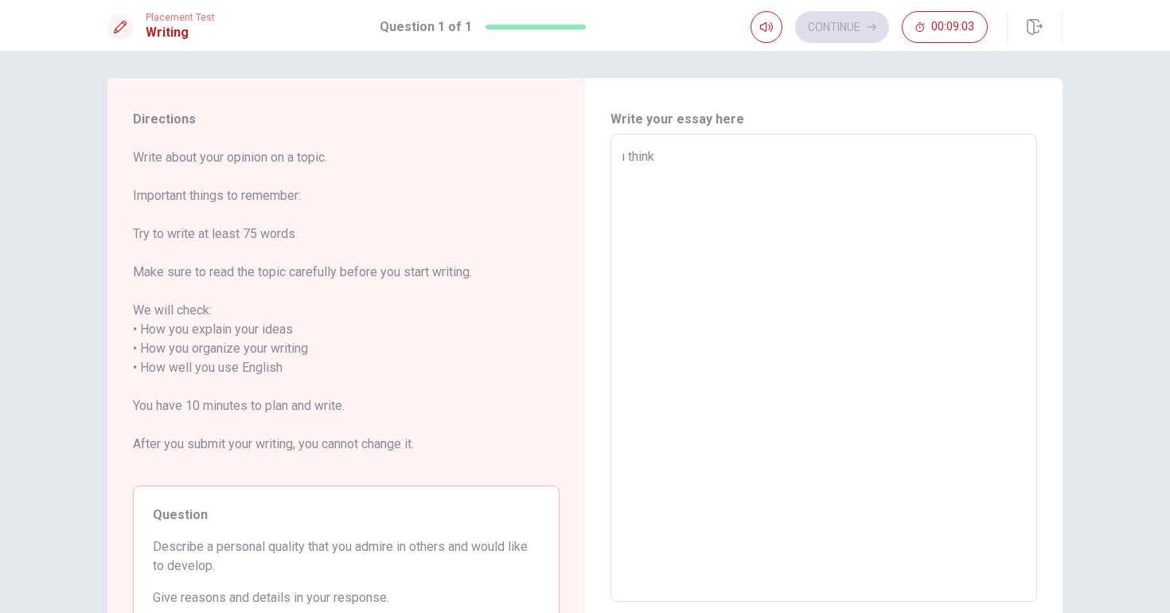
type textarea "ı think"
type textarea "x"
type textarea "ı thin"
type textarea "x"
type textarea "ı thi"
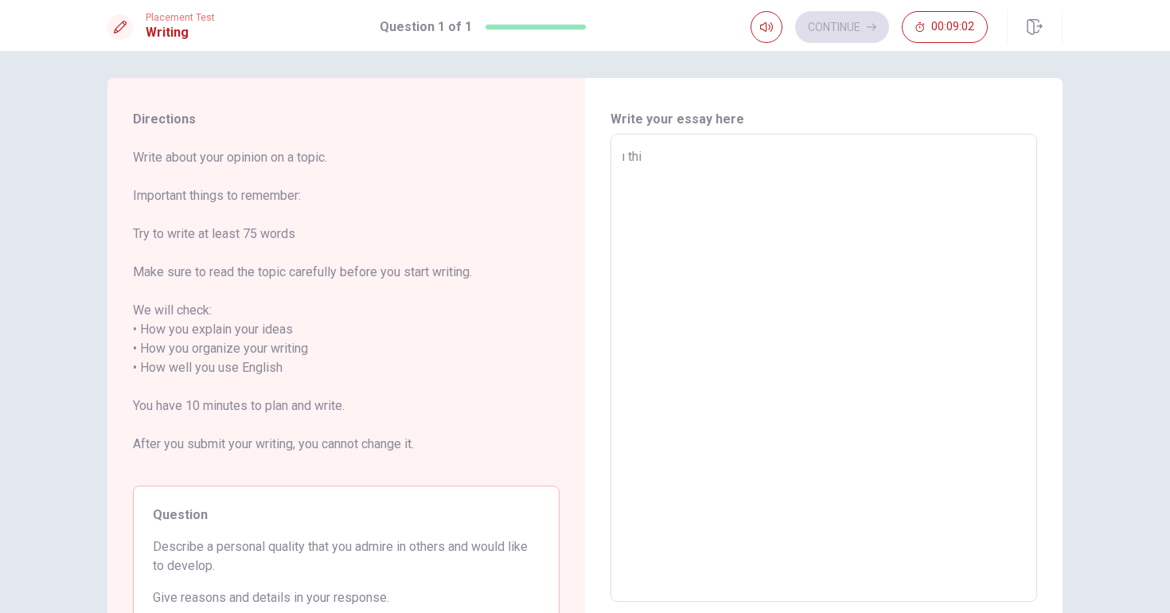
type textarea "x"
type textarea "ı th"
type textarea "x"
type textarea "ı t"
type textarea "x"
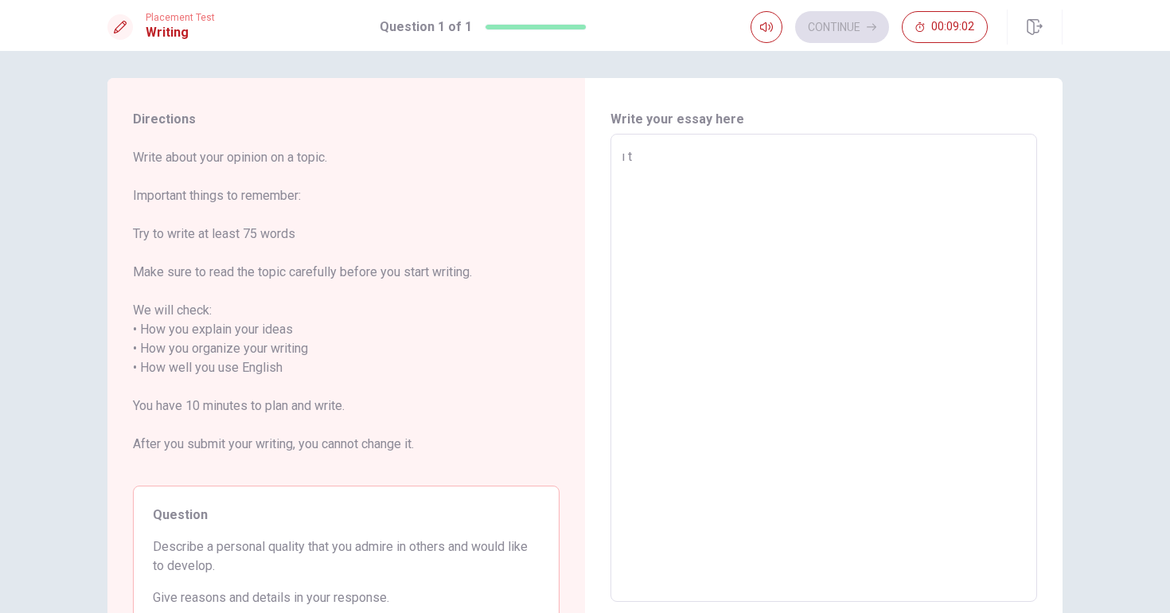
type textarea "ı"
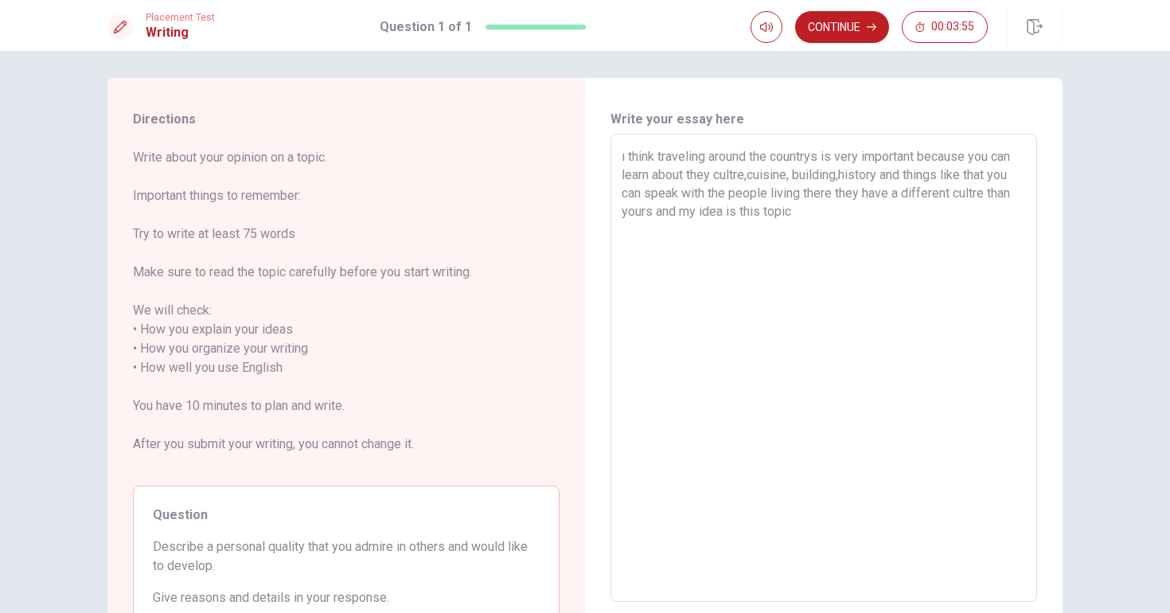
click at [884, 234] on textarea "ı think traveling around the countrys is very important because you can learn a…" at bounding box center [824, 368] width 404 height 442
click at [920, 244] on textarea "ı think traveling around the countrys is very important because you can learn a…" at bounding box center [824, 368] width 404 height 442
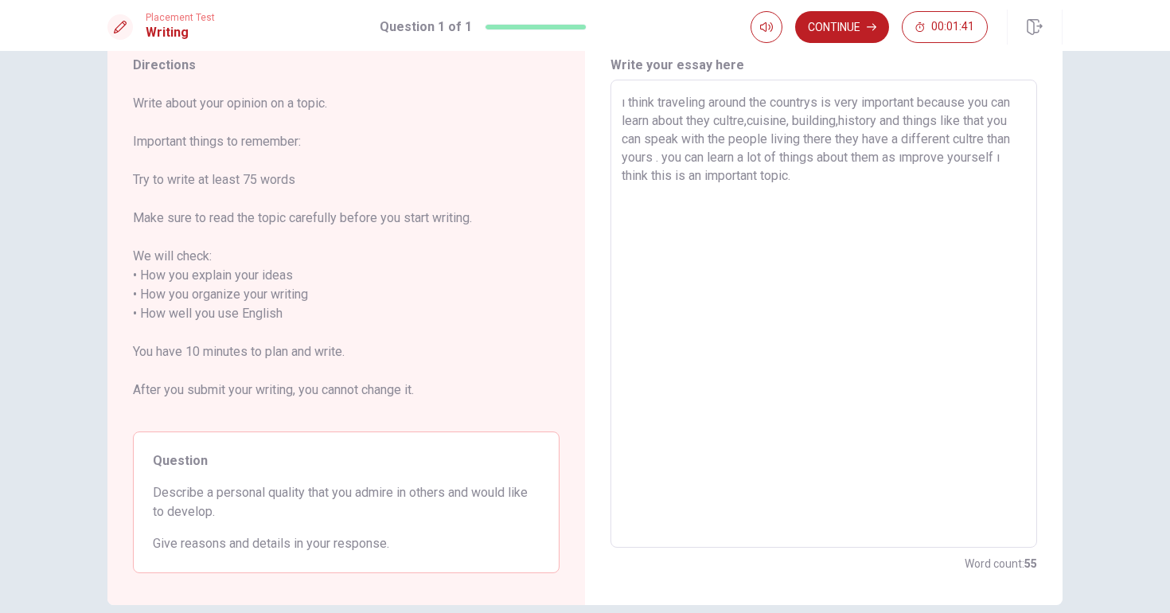
scroll to position [0, 0]
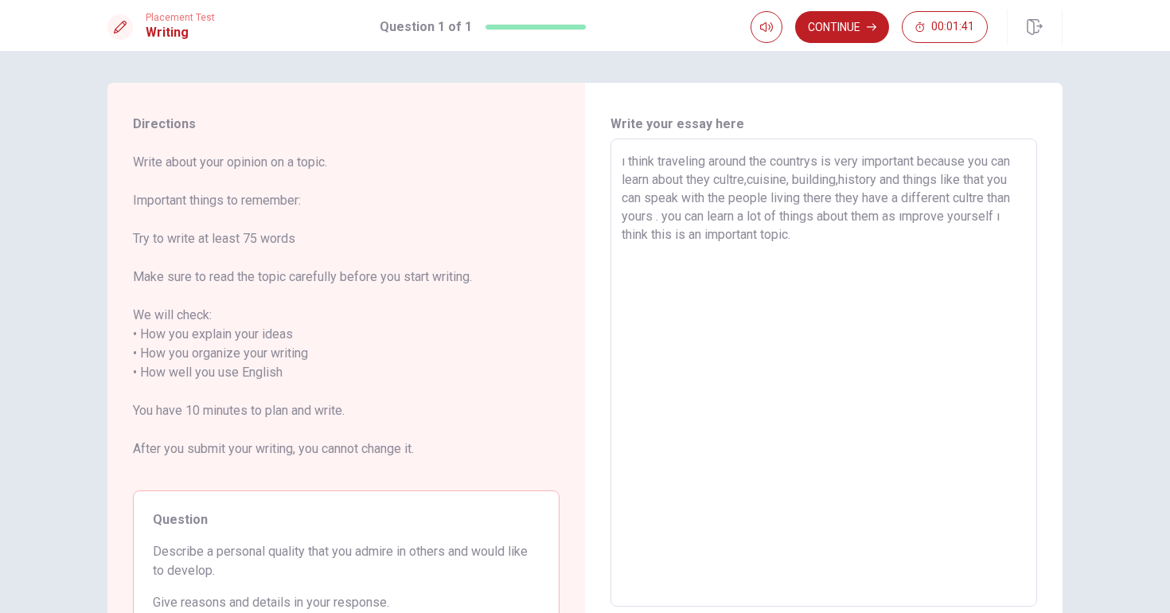
click at [920, 244] on textarea "ı think traveling around the countrys is very important because you can learn a…" at bounding box center [824, 373] width 404 height 442
click at [836, 25] on button "Continue" at bounding box center [842, 27] width 94 height 32
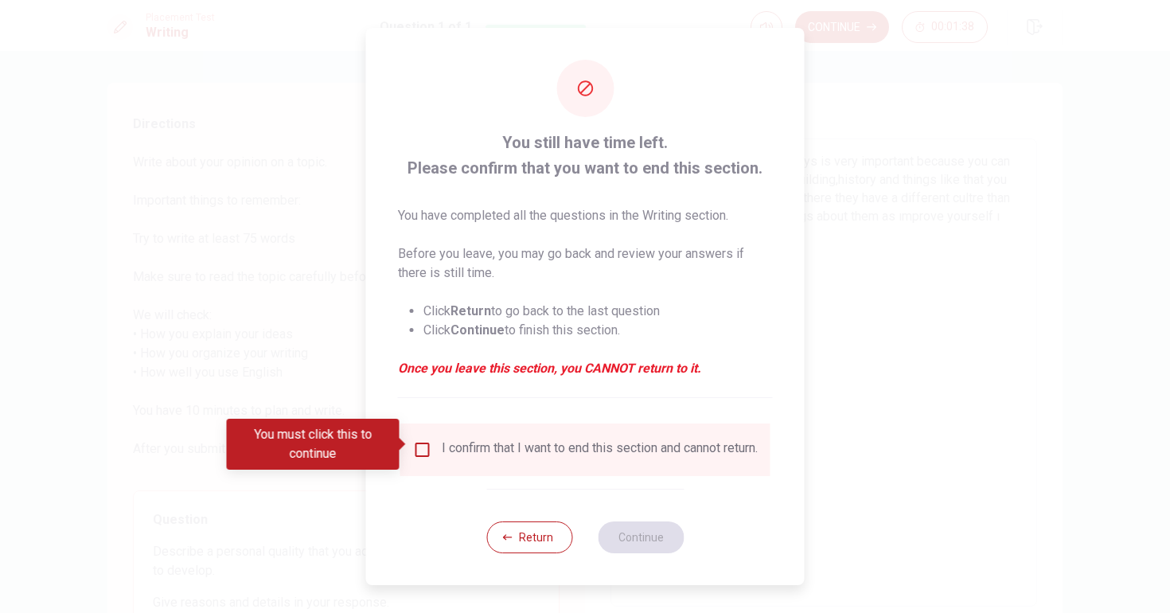
click at [419, 443] on input "You must click this to continue" at bounding box center [422, 449] width 19 height 19
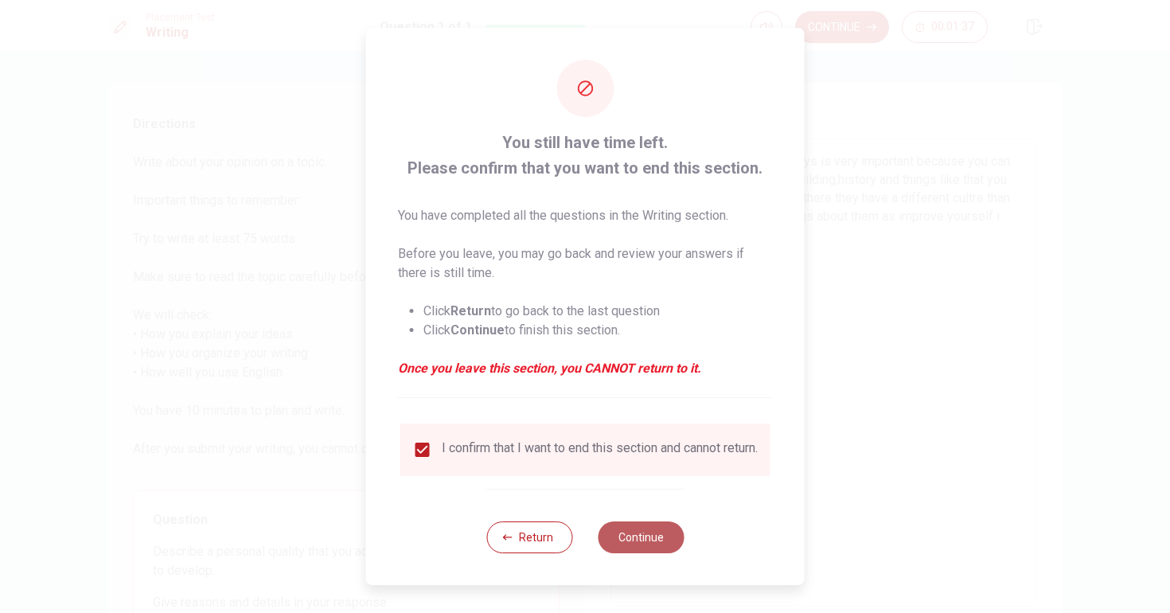
click at [663, 532] on button "Continue" at bounding box center [641, 537] width 86 height 32
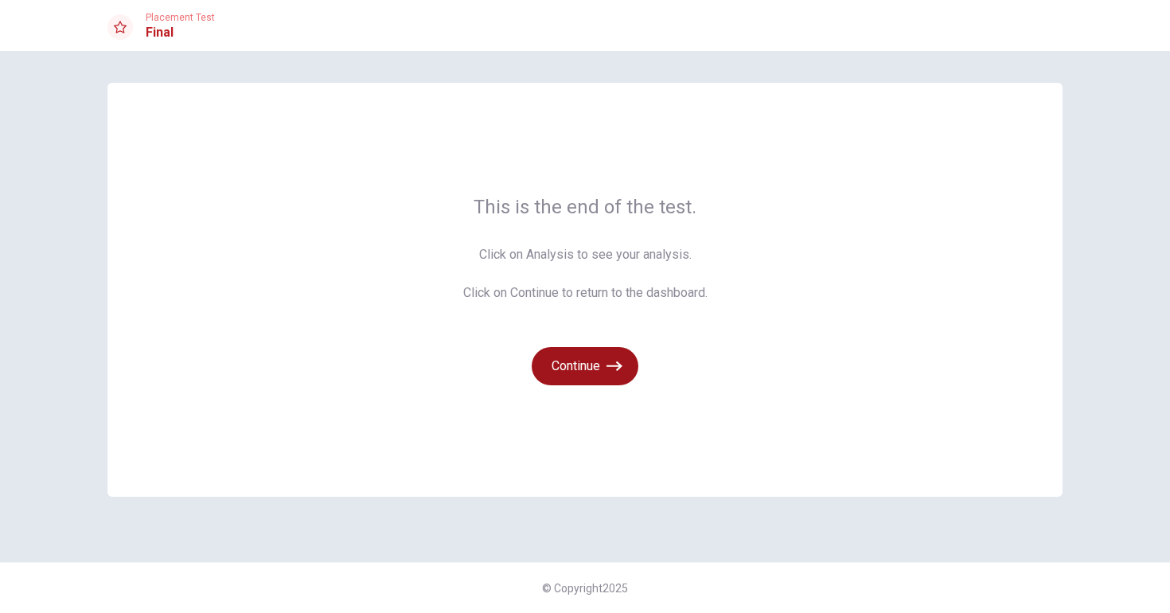
click at [586, 368] on button "Continue" at bounding box center [585, 366] width 107 height 38
